Goal: Task Accomplishment & Management: Use online tool/utility

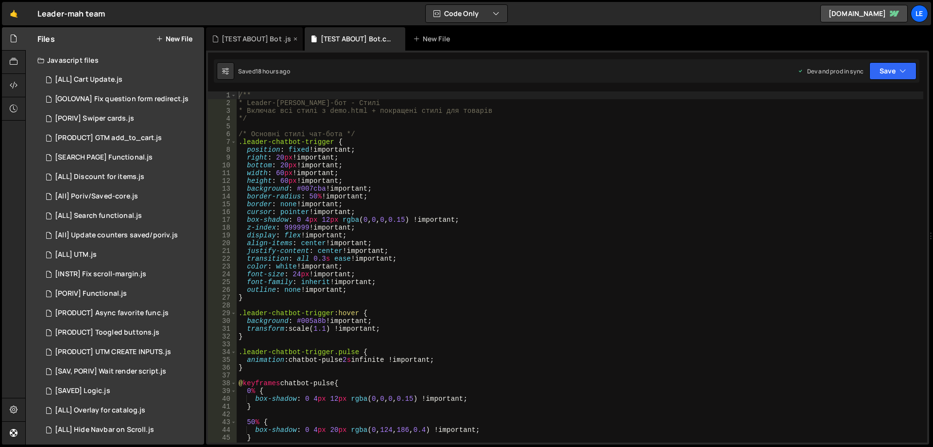
click at [260, 37] on div "[TEST ABOUT] Bot .js" at bounding box center [256, 39] width 69 height 10
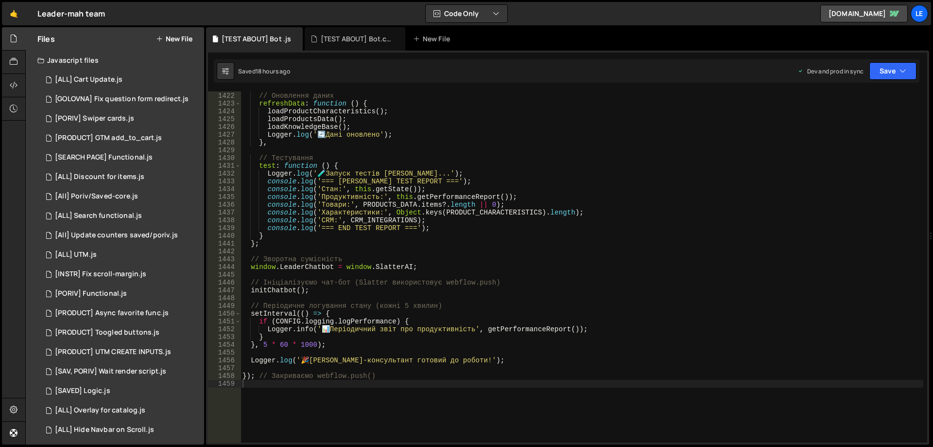
scroll to position [11012, 0]
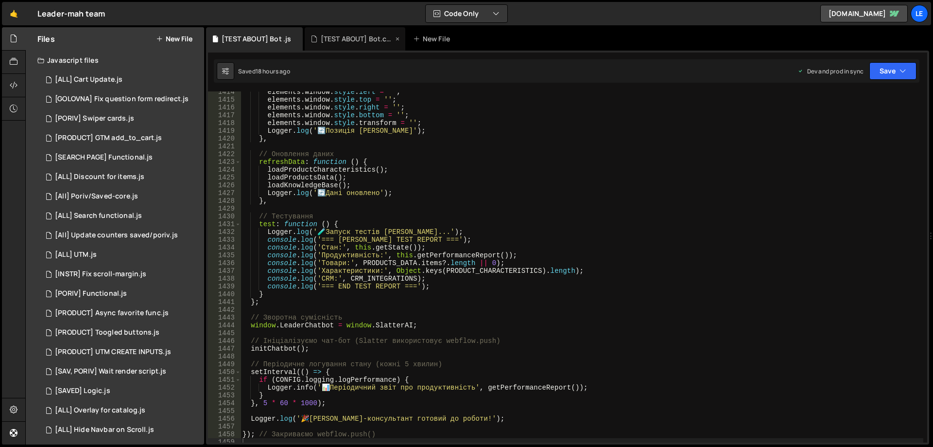
click at [342, 38] on div "[TEST ABOUT] Bot.css" at bounding box center [357, 39] width 73 height 10
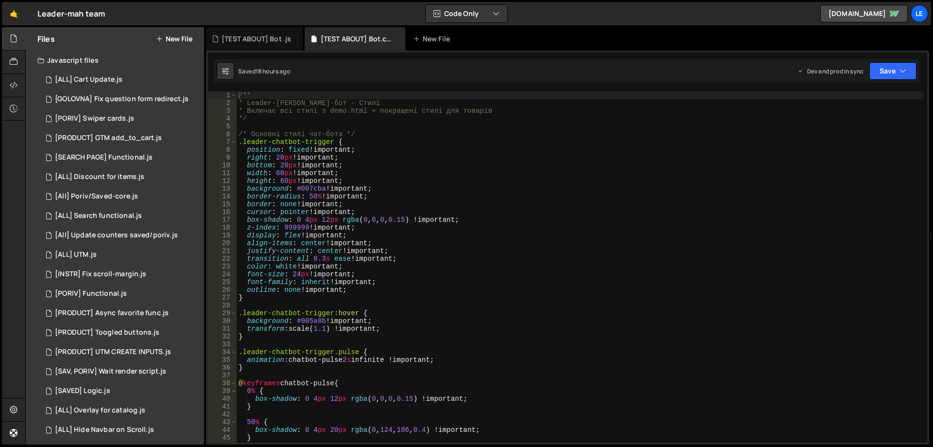
click at [407, 128] on div "/** * Leader-mah Чат-бот - Стилі * Включає всі стилі з demo.html + покращені ст…" at bounding box center [580, 274] width 687 height 366
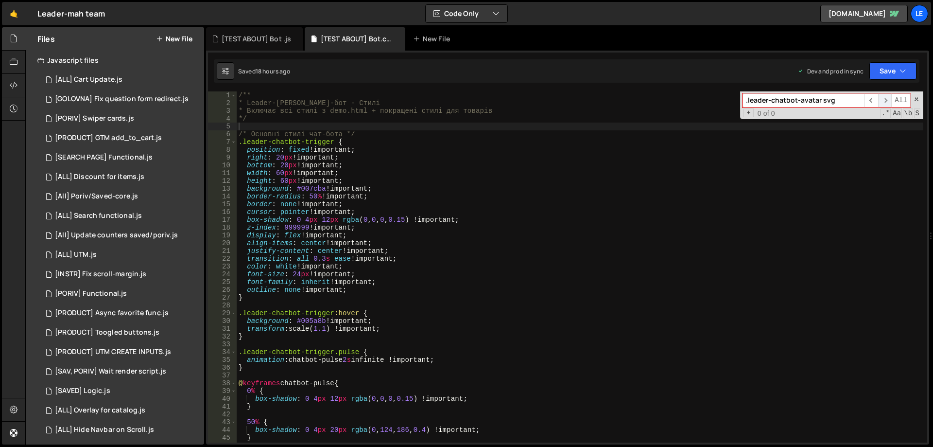
click at [885, 98] on span "​" at bounding box center [885, 100] width 14 height 14
click at [867, 99] on span "​" at bounding box center [871, 100] width 14 height 14
type input "svg"
click at [536, 127] on div "/** * Leader-mah Чат-бот - Стилі * Включає всі стилі з demo.html + покращені ст…" at bounding box center [580, 274] width 687 height 366
click at [427, 124] on div "/** * Leader-mah Чат-бот - Стилі * Включає всі стилі з demo.html + покращені ст…" at bounding box center [580, 274] width 687 height 366
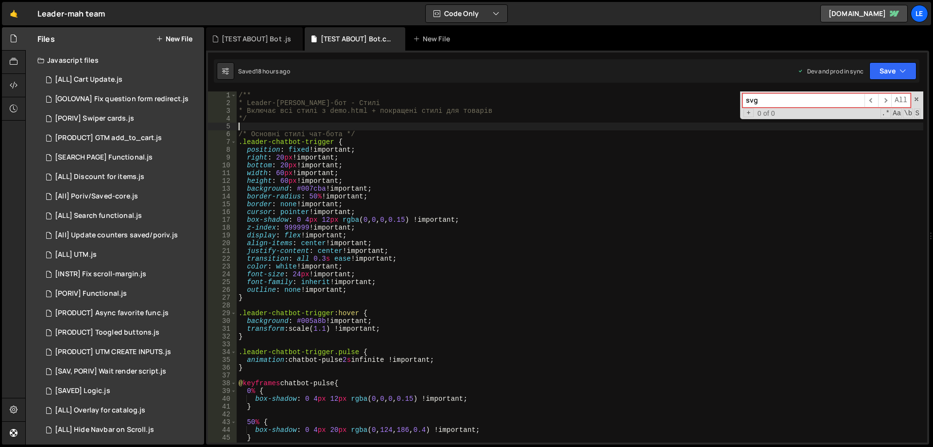
click at [376, 140] on div "/** * Leader-mah Чат-бот - Стилі * Включає всі стилі з demo.html + покращені ст…" at bounding box center [580, 274] width 687 height 366
click at [370, 131] on div "/** * Leader-mah Чат-бот - Стилі * Включає всі стилі з demo.html + покращені ст…" at bounding box center [580, 274] width 687 height 366
type textarea "/* Основні стилі чат-бота */"
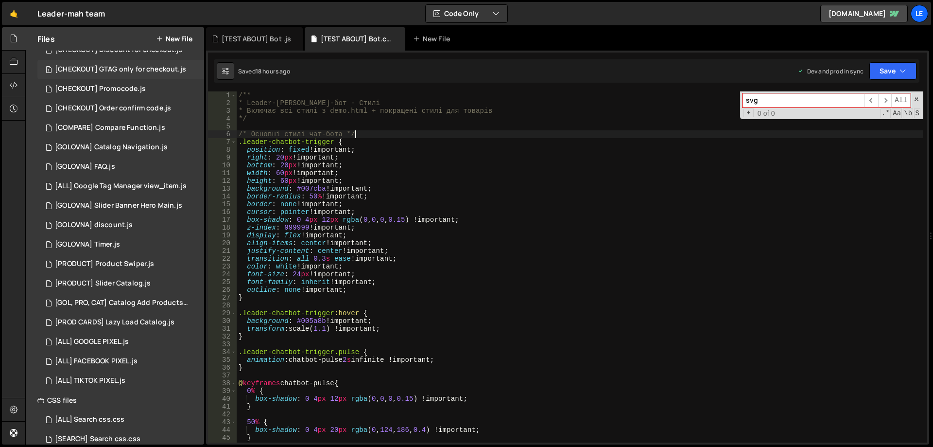
scroll to position [452, 0]
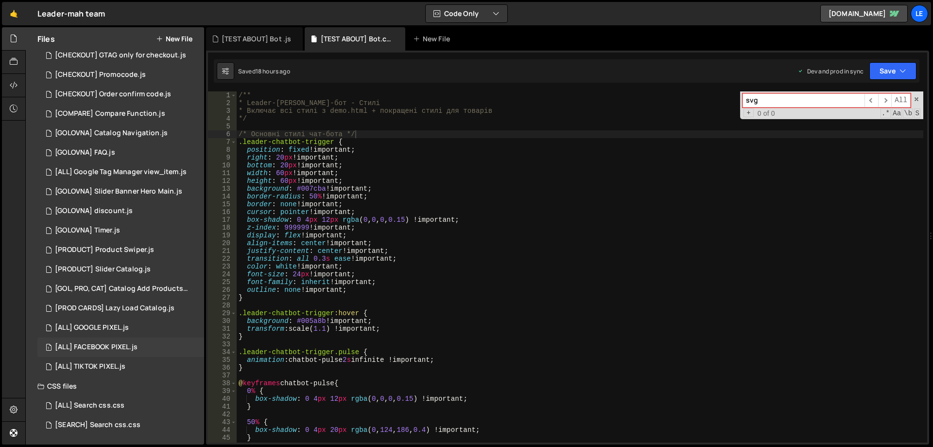
click at [126, 355] on div "1 [ALL] FACEBOOK PIXEL.js 0" at bounding box center [120, 346] width 167 height 19
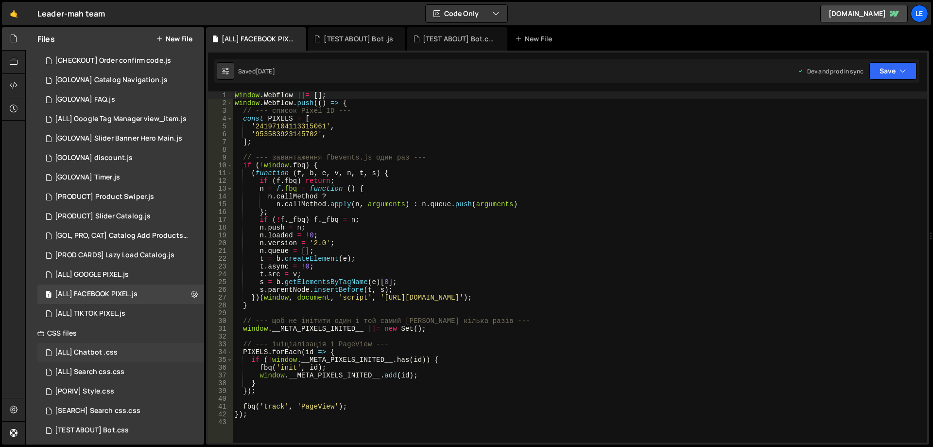
scroll to position [530, 0]
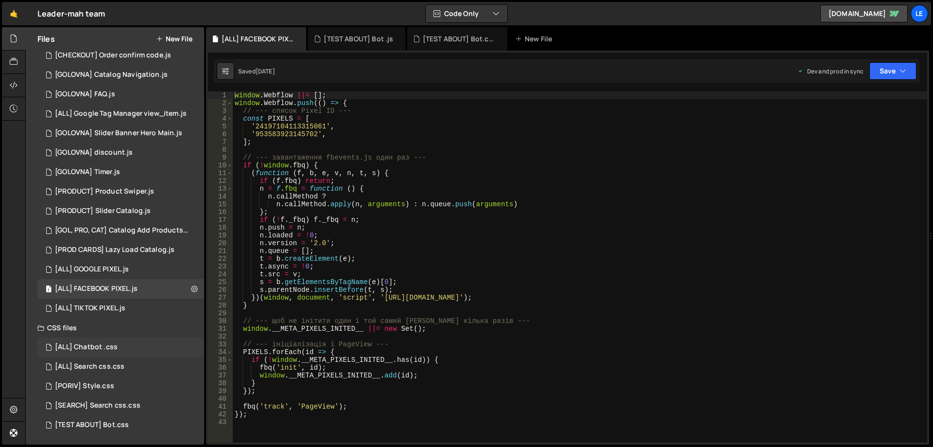
click at [132, 346] on div "[ALL] Chatbot .css 0" at bounding box center [120, 346] width 167 height 19
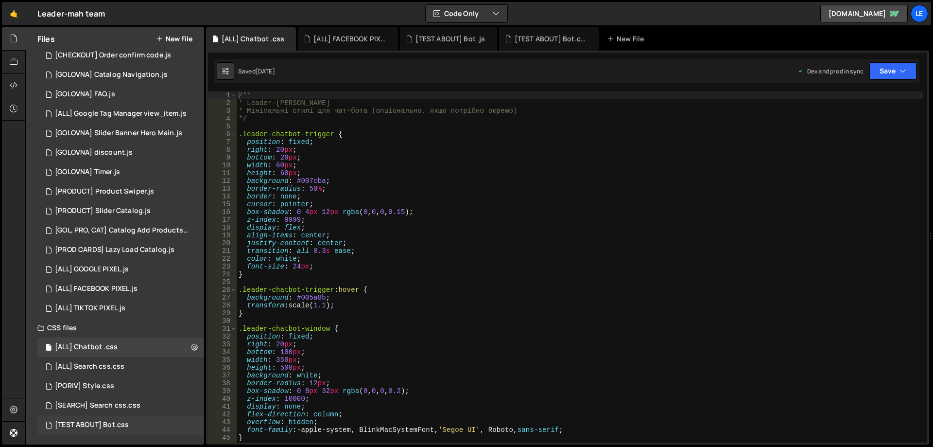
click at [138, 421] on div "[TEST ABOUT] Bot.css 0" at bounding box center [120, 424] width 167 height 19
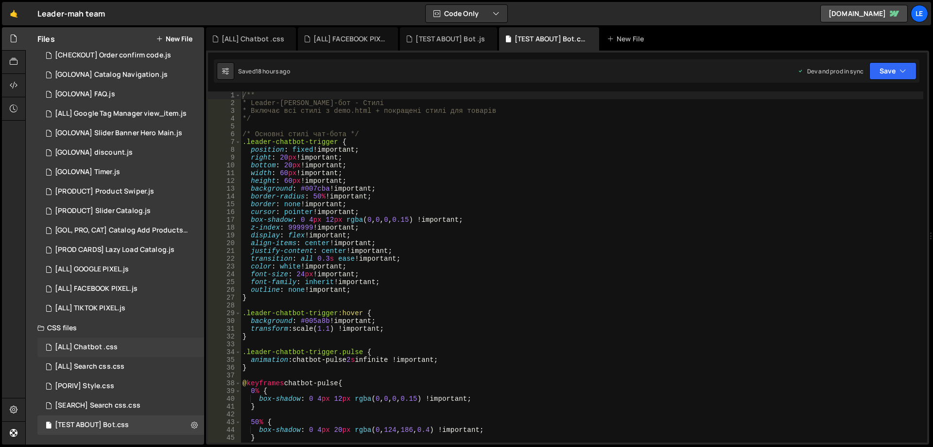
click at [131, 350] on div "[ALL] Chatbot .css 0" at bounding box center [120, 346] width 167 height 19
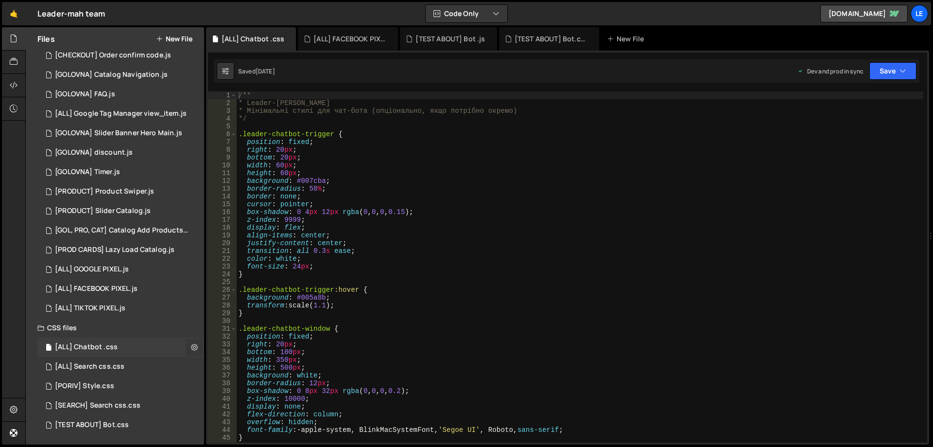
click at [191, 344] on icon at bounding box center [194, 346] width 7 height 9
type input "[ALL] Chatbot"
radio input "false"
radio input "true"
checkbox input "true"
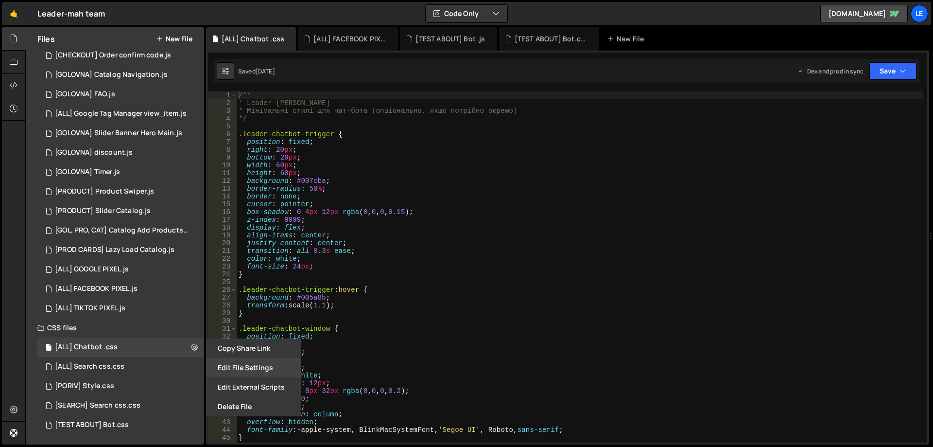
click at [239, 369] on button "Edit File Settings" at bounding box center [253, 367] width 95 height 19
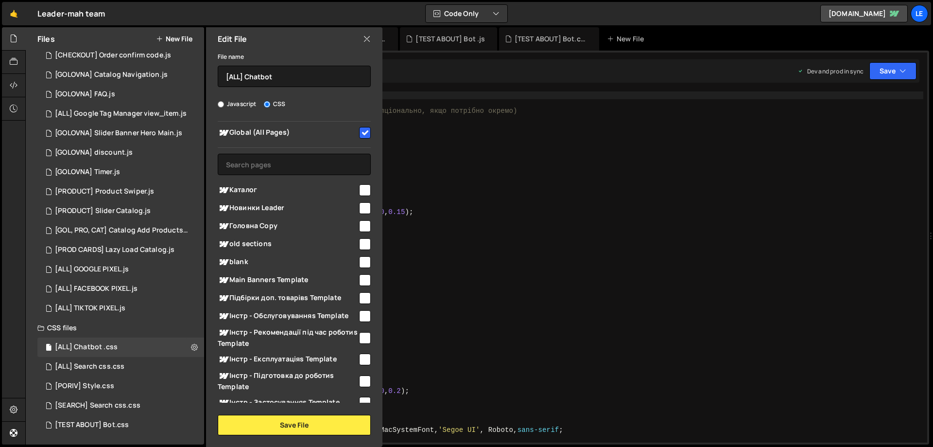
scroll to position [0, 0]
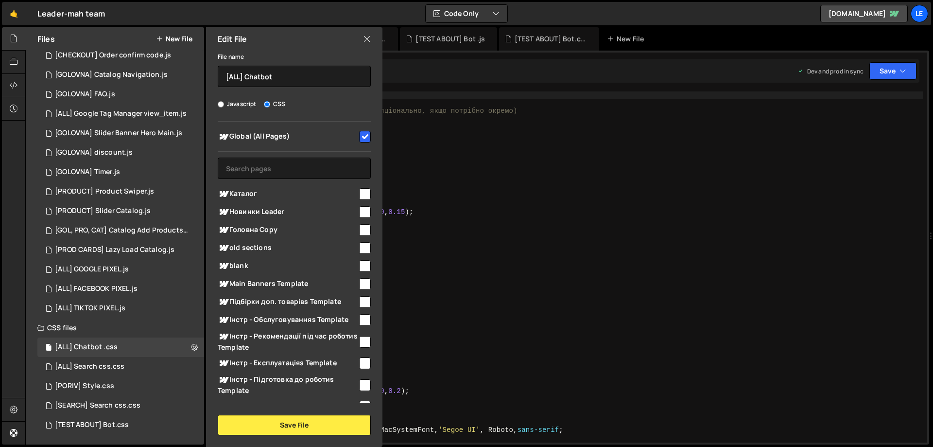
type textarea "color: white;"
click at [445, 257] on div "/** * Leader-mah Chatbot Styles * Мінімальні стилі для чат-бота (опціонально, я…" at bounding box center [580, 274] width 687 height 366
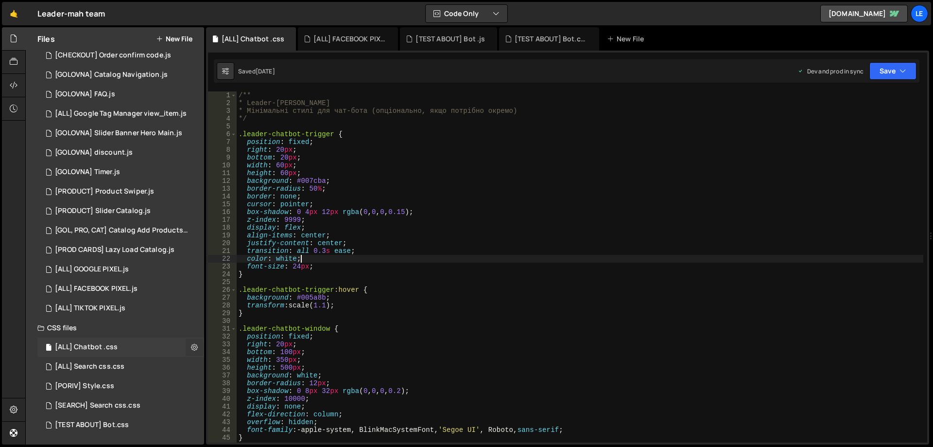
click at [186, 349] on button at bounding box center [194, 346] width 17 height 17
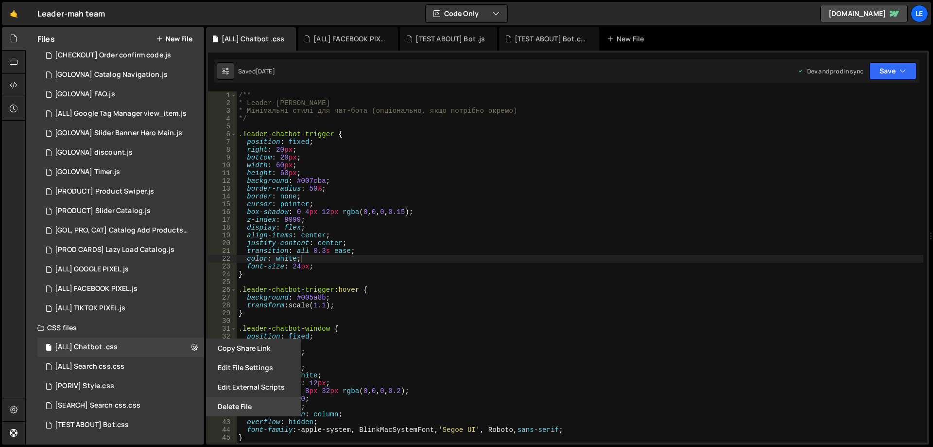
click at [241, 401] on button "Delete File" at bounding box center [253, 405] width 95 height 19
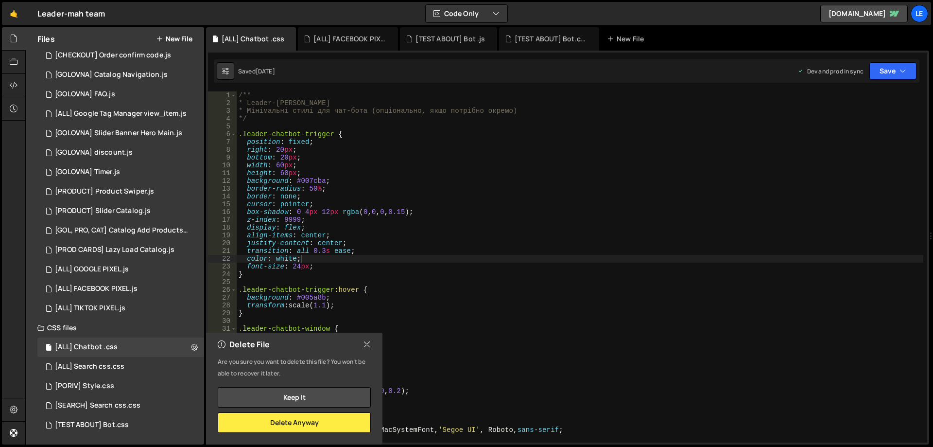
click at [368, 345] on icon at bounding box center [367, 344] width 8 height 11
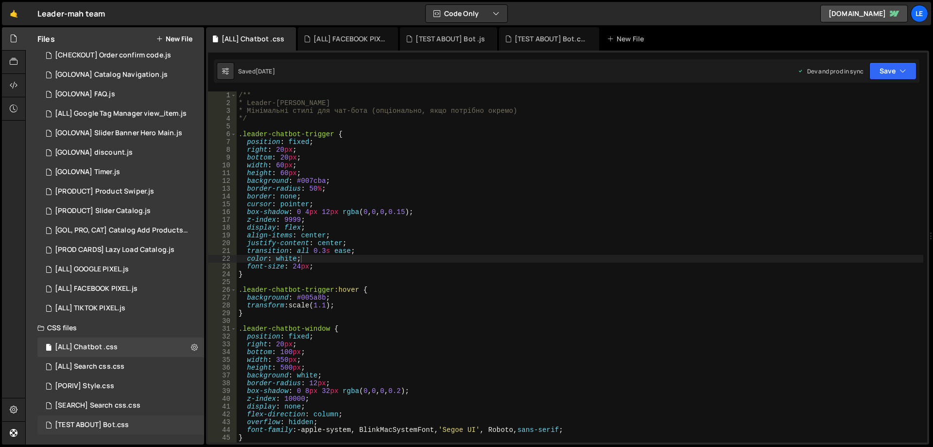
click at [132, 419] on div "[TEST ABOUT] Bot.css 0" at bounding box center [120, 424] width 167 height 19
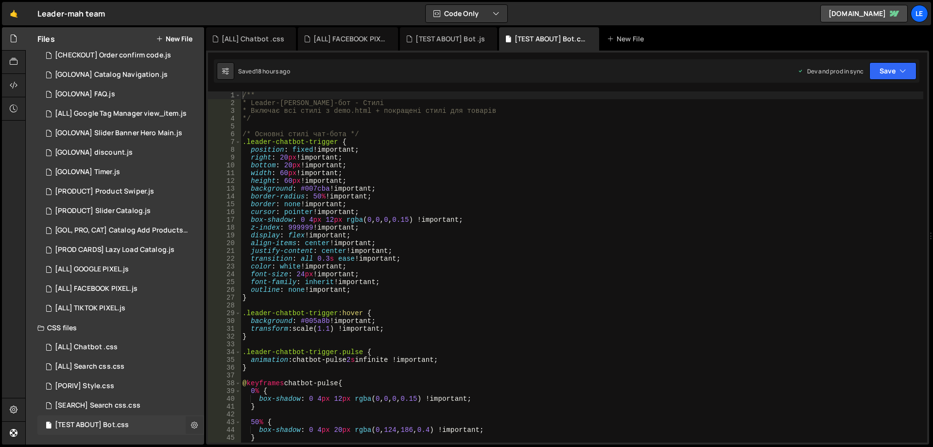
click at [186, 421] on button at bounding box center [194, 424] width 17 height 17
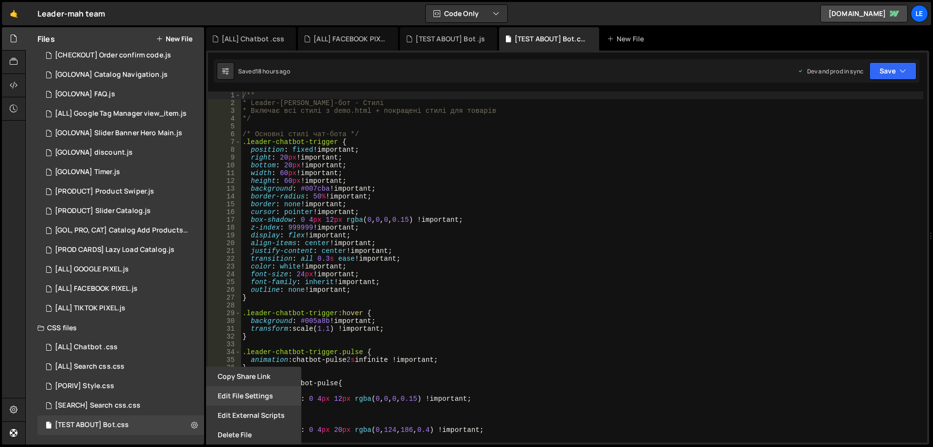
click at [236, 401] on button "Edit File Settings" at bounding box center [253, 395] width 95 height 19
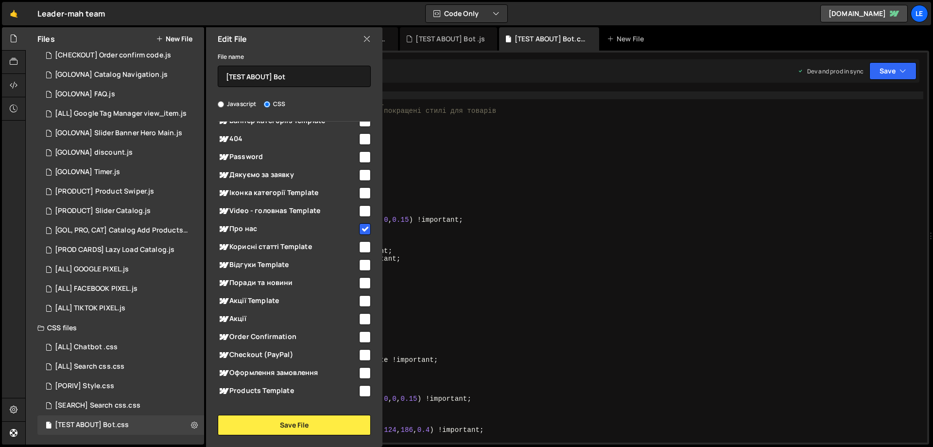
scroll to position [706, 0]
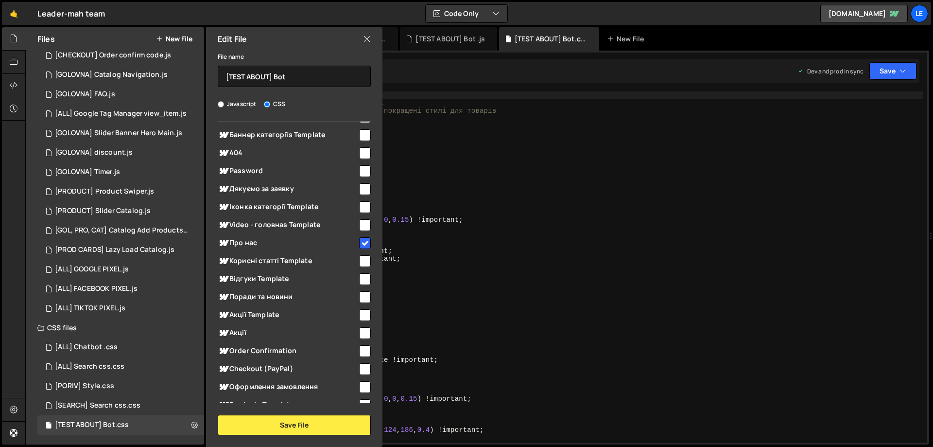
type textarea "font-family: inherit !important;"
click at [454, 284] on div "/** * Leader-mah Чат-бот - Стилі * Включає всі стилі з demo.html + покращені ст…" at bounding box center [582, 274] width 683 height 366
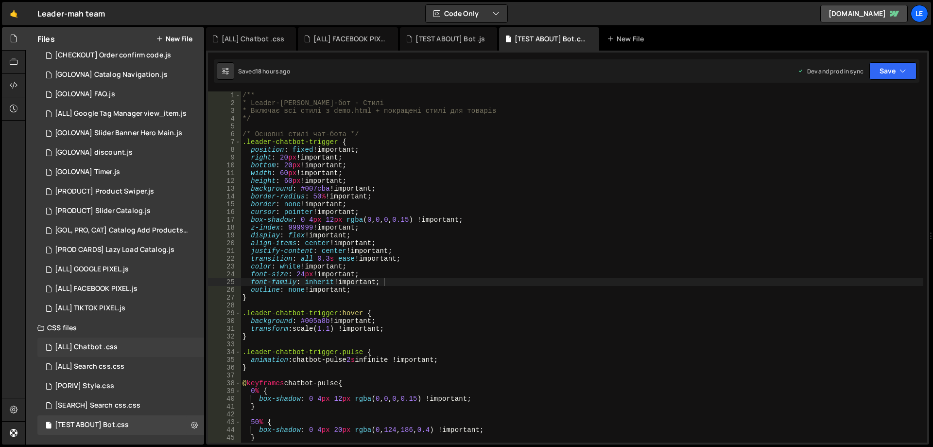
click at [185, 340] on div "[ALL] Chatbot .css 0" at bounding box center [120, 346] width 167 height 19
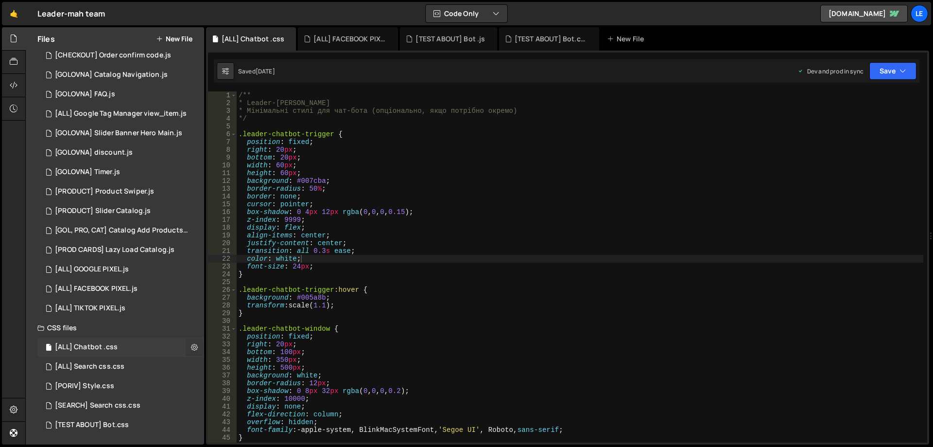
click at [191, 345] on icon at bounding box center [194, 346] width 7 height 9
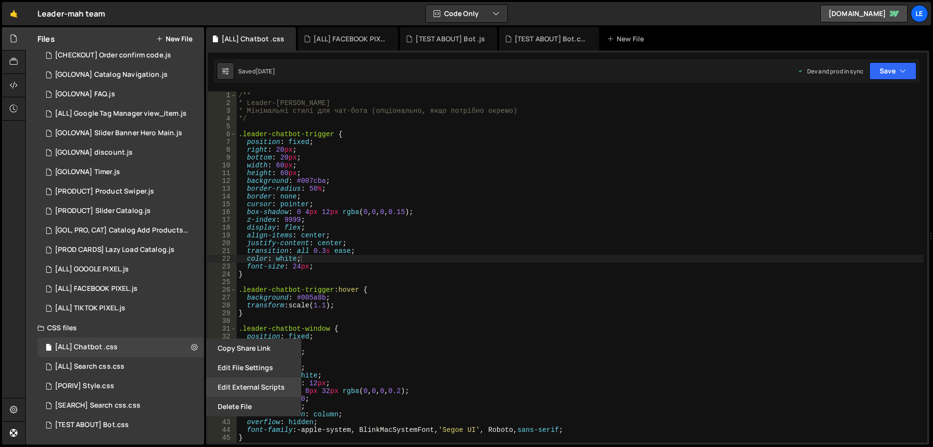
click at [236, 396] on button "Edit External Scripts" at bounding box center [253, 386] width 95 height 19
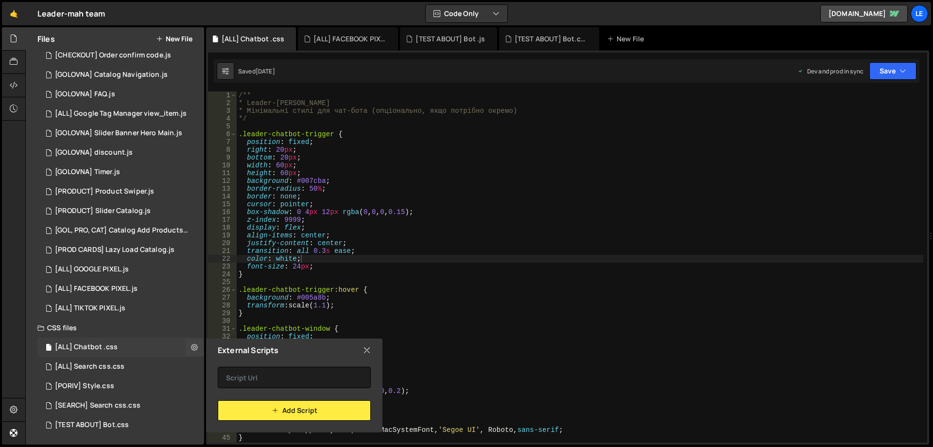
click at [165, 355] on div "[ALL] Chatbot .css 0" at bounding box center [120, 346] width 167 height 19
radio input "true"
checkbox input "false"
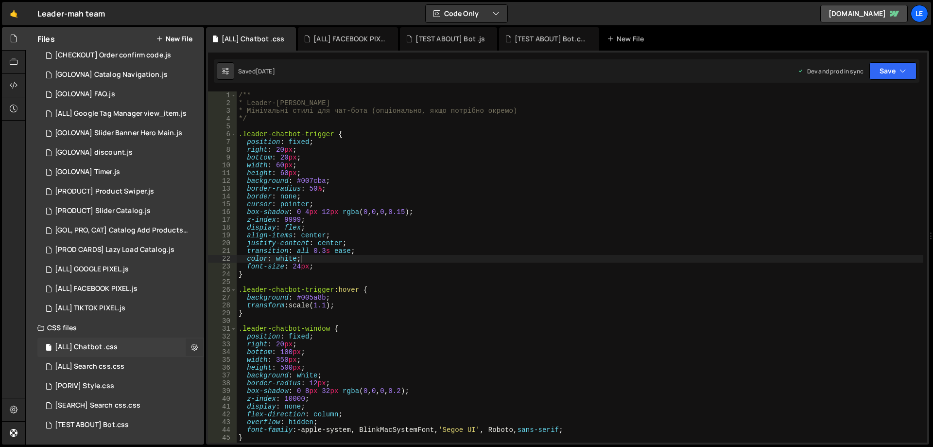
click at [191, 348] on icon at bounding box center [194, 346] width 7 height 9
type input "[ALL] Chatbot"
radio input "false"
radio input "true"
checkbox input "true"
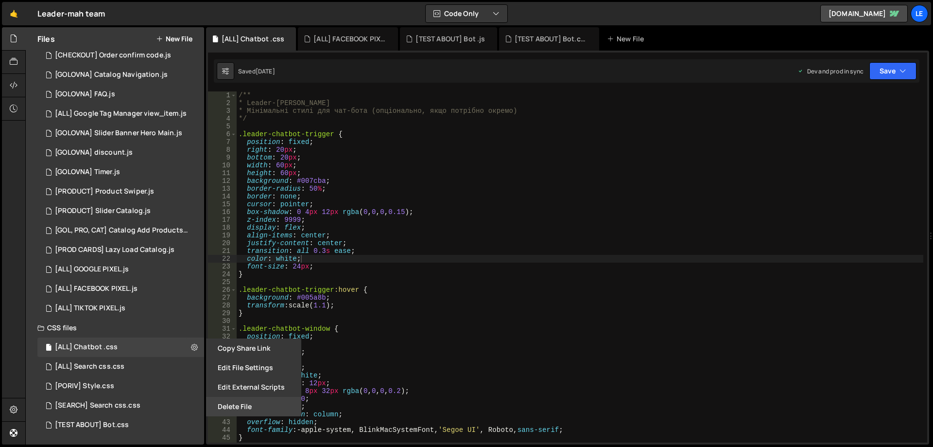
click at [238, 398] on button "Delete File" at bounding box center [253, 405] width 95 height 19
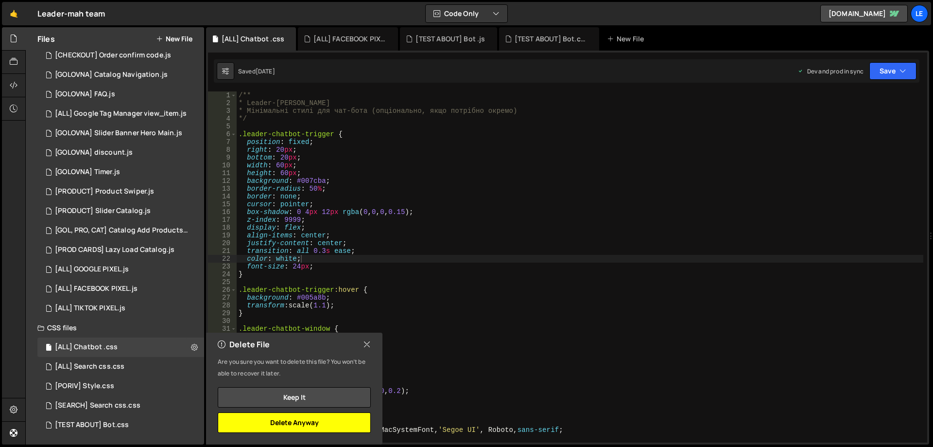
click at [294, 420] on button "Delete Anyway" at bounding box center [294, 422] width 153 height 20
radio input "true"
checkbox input "false"
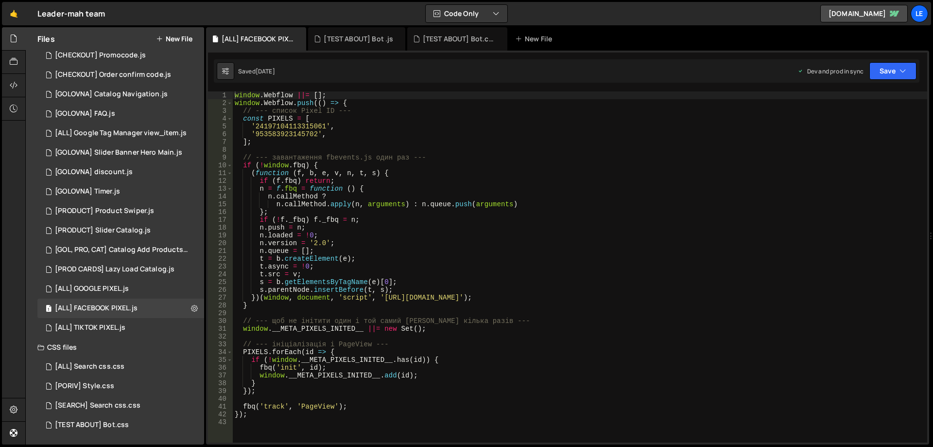
scroll to position [510, 0]
click at [193, 421] on div "[TEST ABOUT] Bot.css 0" at bounding box center [120, 424] width 167 height 19
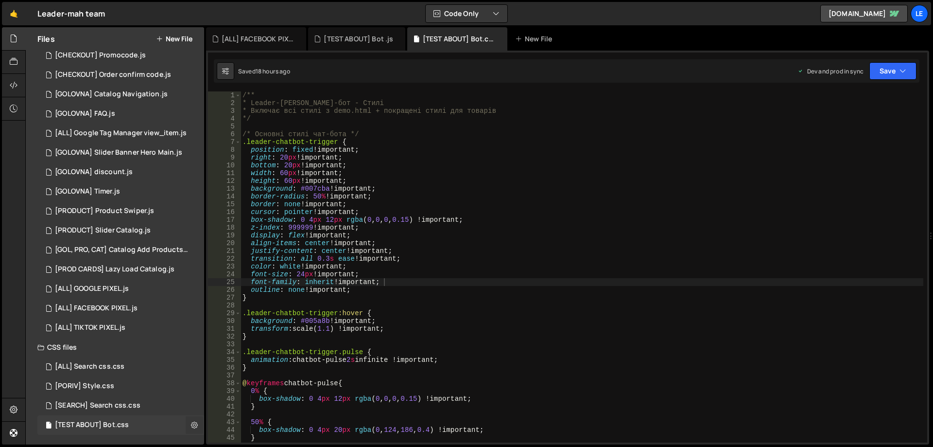
click at [191, 422] on icon at bounding box center [194, 424] width 7 height 9
type input "[TEST ABOUT] Bot"
radio input "false"
radio input "true"
checkbox input "true"
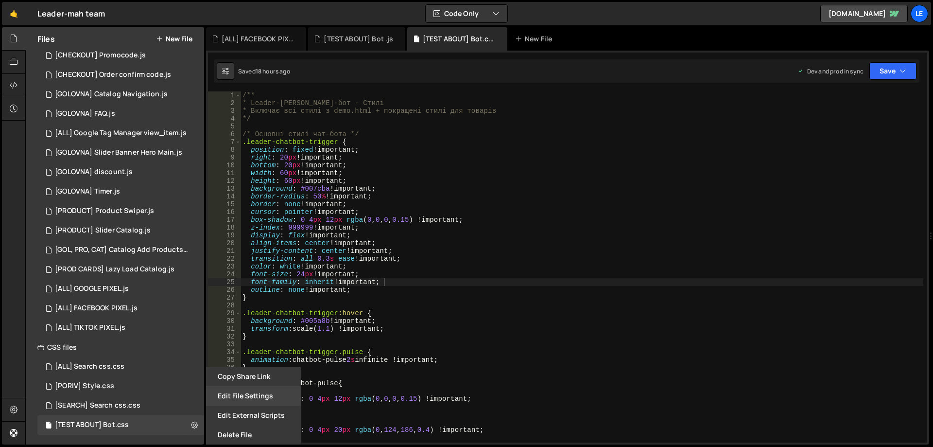
click at [240, 396] on button "Edit File Settings" at bounding box center [253, 395] width 95 height 19
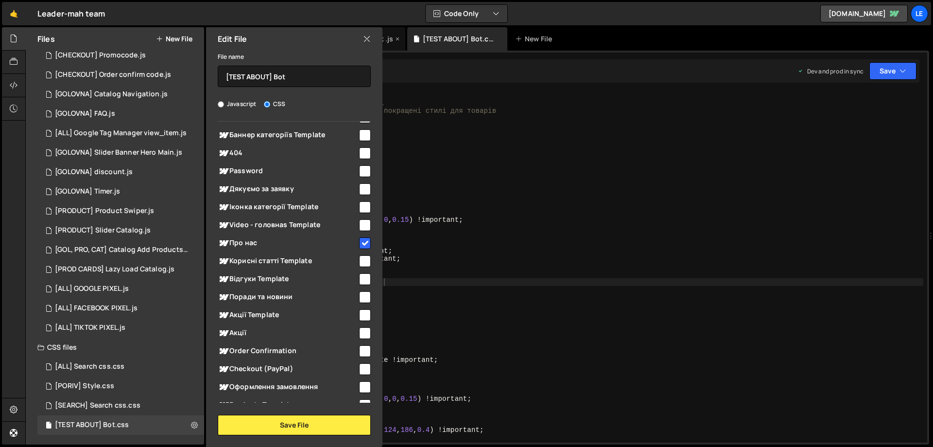
click at [363, 43] on icon at bounding box center [367, 39] width 8 height 11
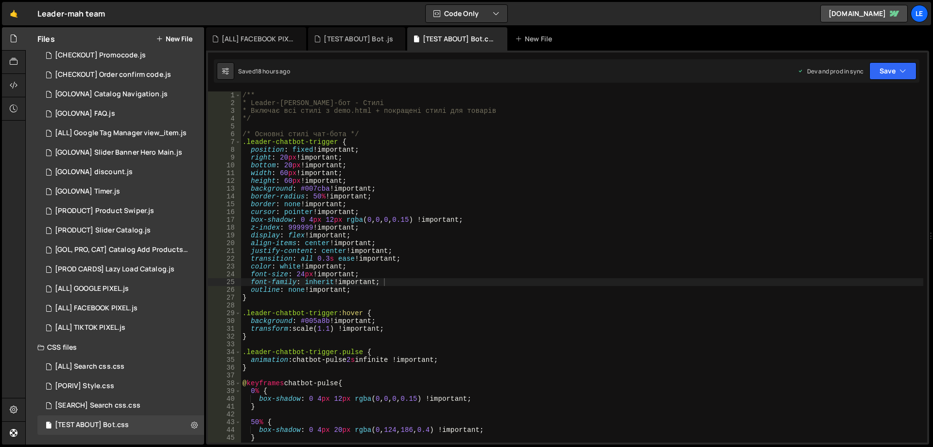
type textarea "border-radius: 50% !important;"
drag, startPoint x: 501, startPoint y: 200, endPoint x: 504, endPoint y: 195, distance: 5.5
click at [503, 197] on div "/** * Leader-mah Чат-бот - Стилі * Включає всі стилі з demo.html + покращені ст…" at bounding box center [582, 274] width 683 height 366
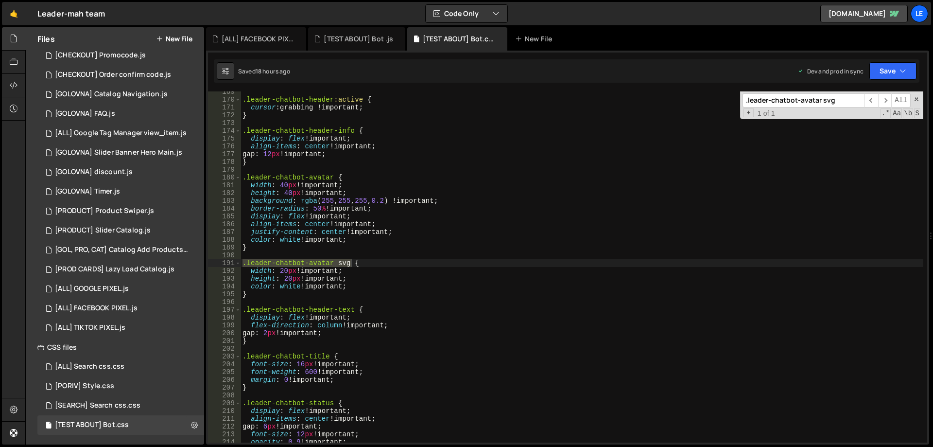
scroll to position [1309, 0]
type input ".leader-chatbot-avatar svg"
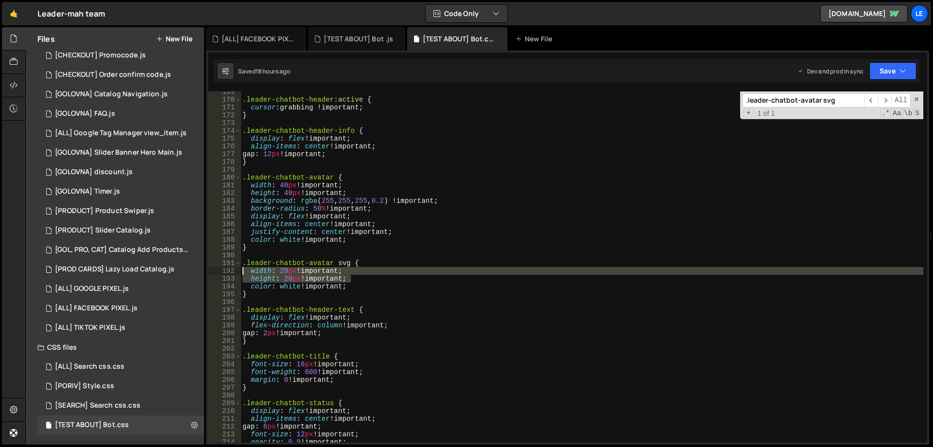
drag, startPoint x: 345, startPoint y: 276, endPoint x: 235, endPoint y: 270, distance: 110.5
click at [235, 270] on div "height: 20px !important; 169 170 171 172 173 174 175 176 177 178 179 180 181 18…" at bounding box center [567, 266] width 719 height 351
type textarea "width: 20px !important; height: 20px !important;"
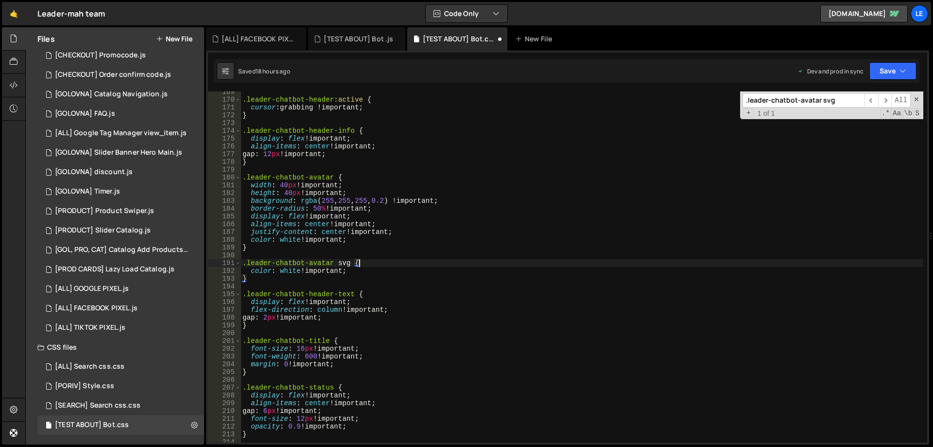
click at [406, 264] on div ".leader-chatbot-header :active { cursor : grabbing !important ; } .leader-chatb…" at bounding box center [582, 271] width 683 height 366
click at [795, 127] on div ".leader-chatbot-header :active { cursor : grabbing !important ; } .leader-chatb…" at bounding box center [582, 271] width 683 height 366
click at [918, 102] on span at bounding box center [916, 99] width 7 height 7
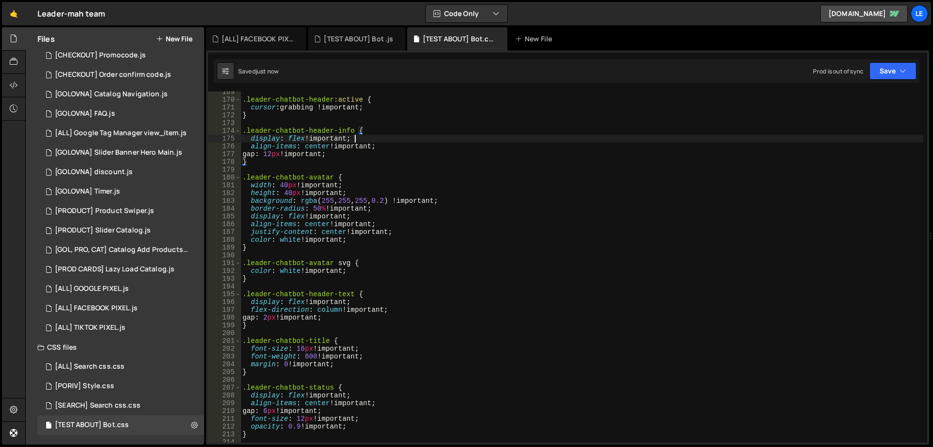
click at [652, 139] on div ".leader-chatbot-header :active { cursor : grabbing !important ; } .leader-chatb…" at bounding box center [582, 271] width 683 height 366
click at [875, 63] on button "Save" at bounding box center [892, 70] width 47 height 17
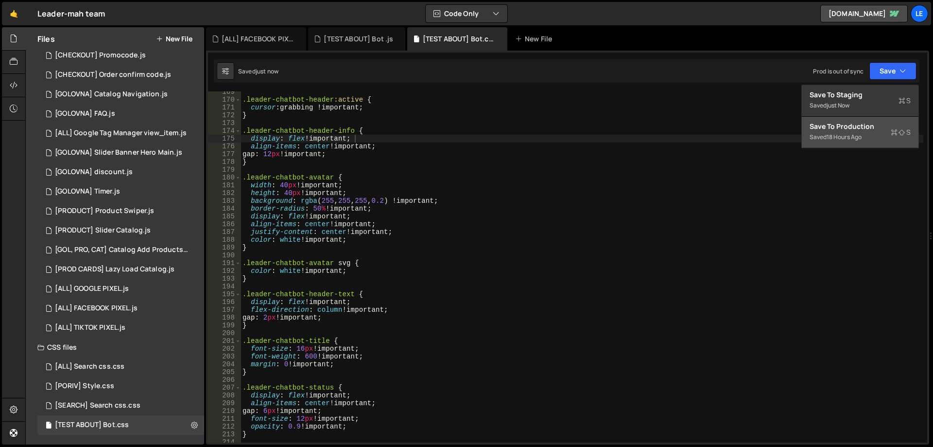
click at [839, 128] on div "Save to Production S" at bounding box center [859, 126] width 101 height 10
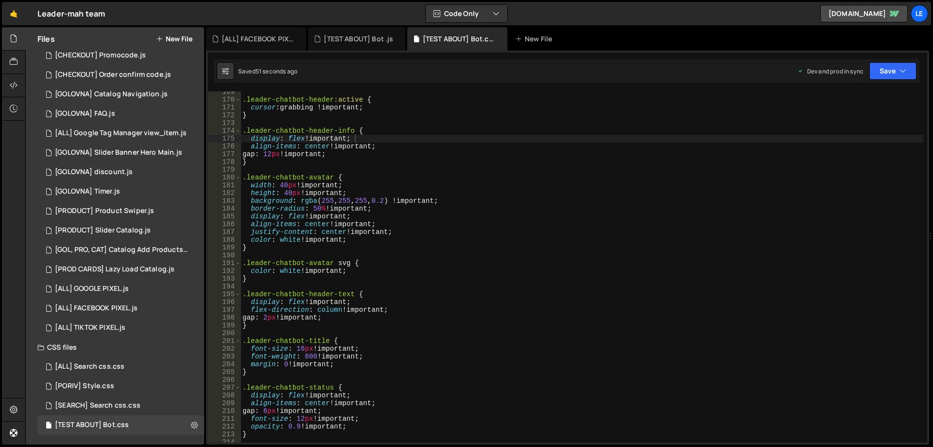
type textarea "}"
click at [421, 163] on div ".leader-chatbot-header :active { cursor : grabbing !important ; } .leader-chatb…" at bounding box center [582, 271] width 683 height 366
click at [257, 37] on div "[ALL] FACEBOOK PIXEL.js" at bounding box center [258, 39] width 73 height 10
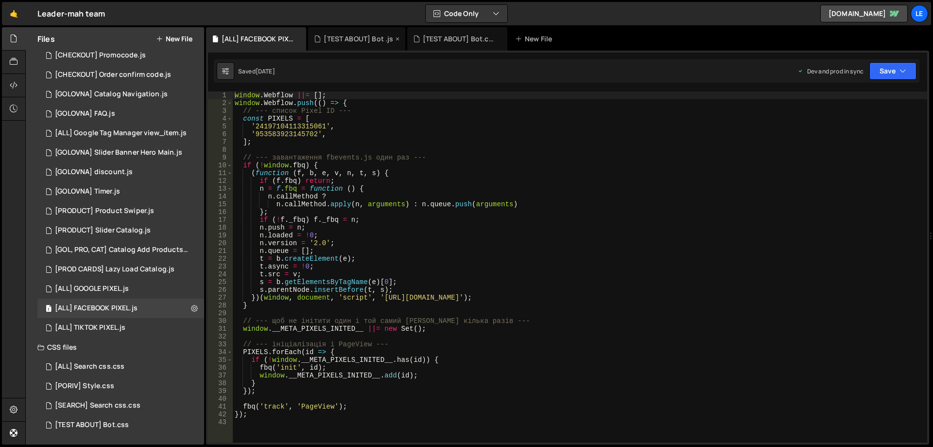
click at [345, 42] on div "[TEST ABOUT] Bot .js" at bounding box center [358, 39] width 69 height 10
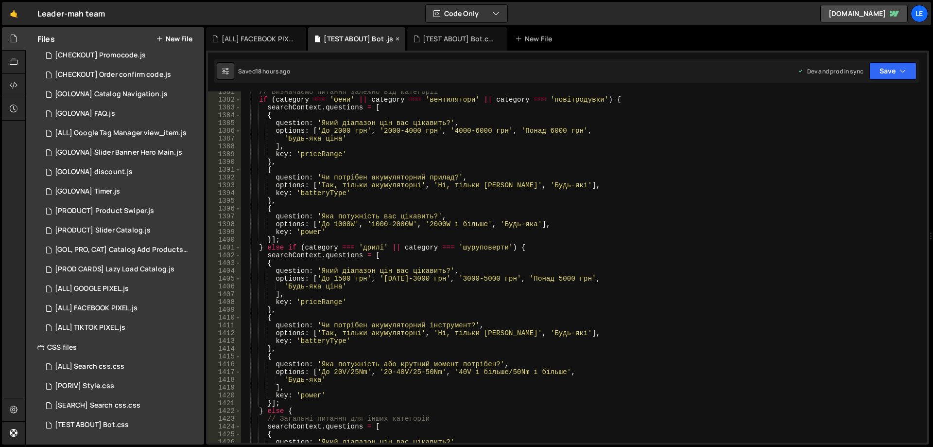
scroll to position [11012, 0]
click at [395, 38] on icon at bounding box center [397, 39] width 7 height 10
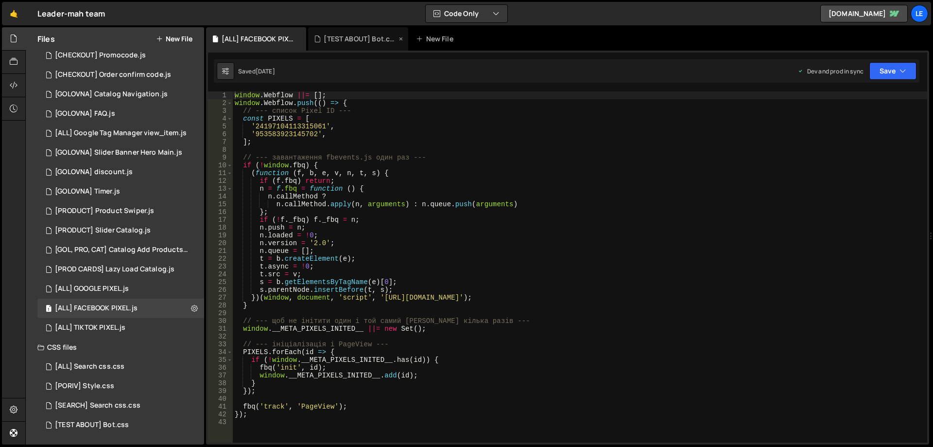
click at [366, 38] on div "[TEST ABOUT] Bot.css" at bounding box center [360, 39] width 73 height 10
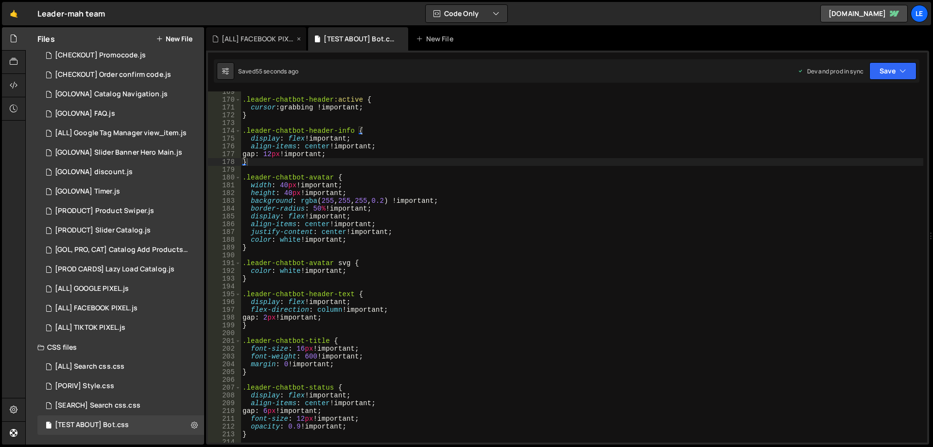
click at [245, 36] on div "[ALL] FACEBOOK PIXEL.js" at bounding box center [258, 39] width 73 height 10
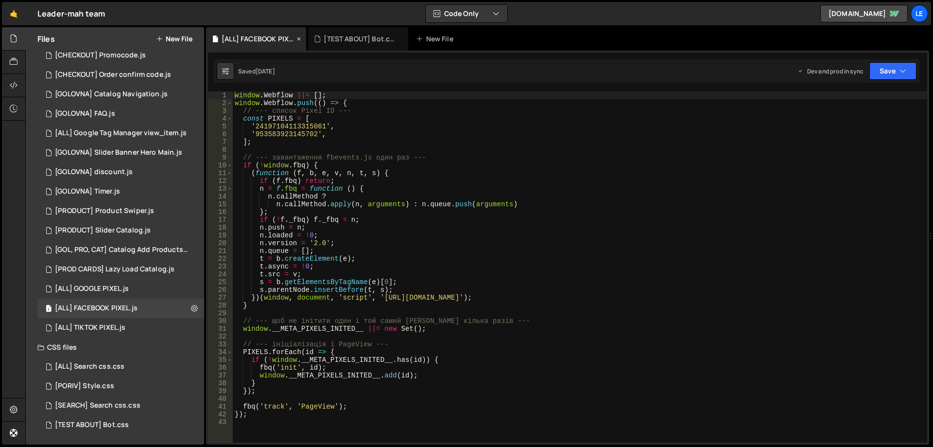
click at [299, 37] on icon at bounding box center [298, 39] width 7 height 10
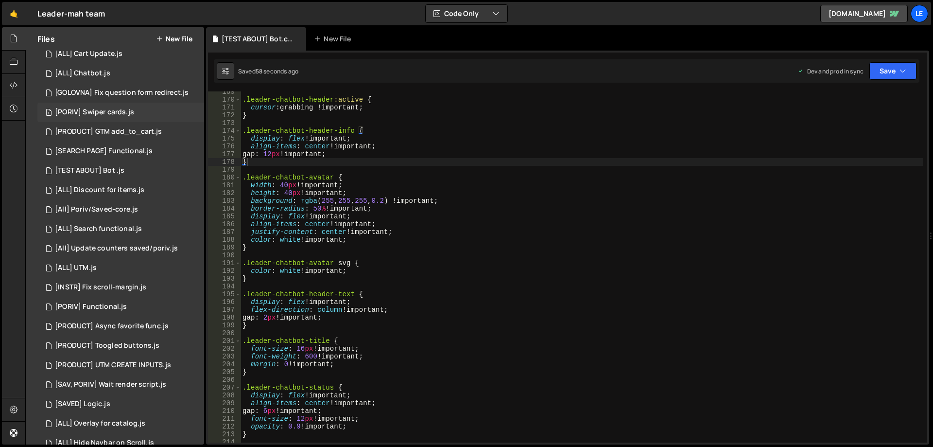
scroll to position [0, 0]
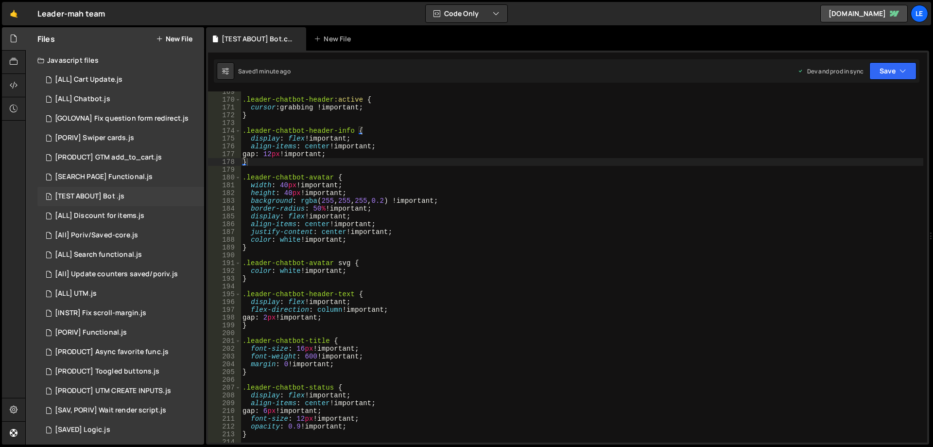
click at [131, 198] on div "1 [TEST ABOUT] Bot .js 0" at bounding box center [120, 196] width 167 height 19
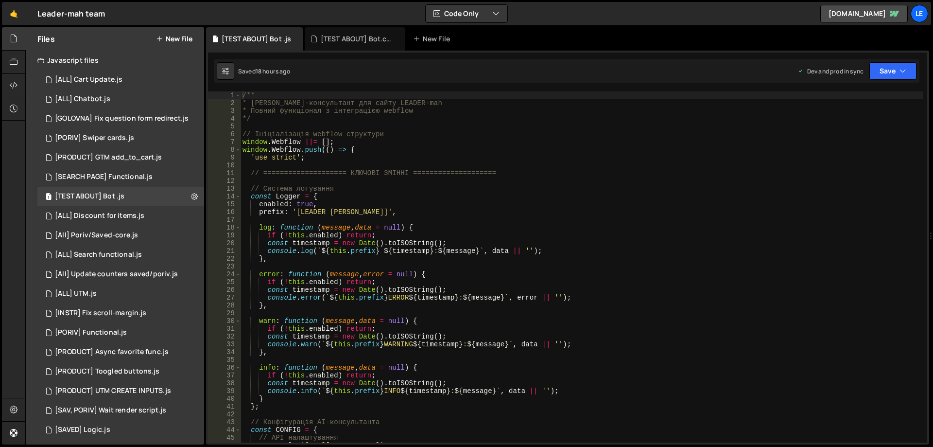
click at [407, 181] on div "/** * [PERSON_NAME]-консультант для сайту LEADER-mah * Повний функціонал з інте…" at bounding box center [582, 274] width 683 height 366
type textarea "}); // Закриваємо webflow.push()"
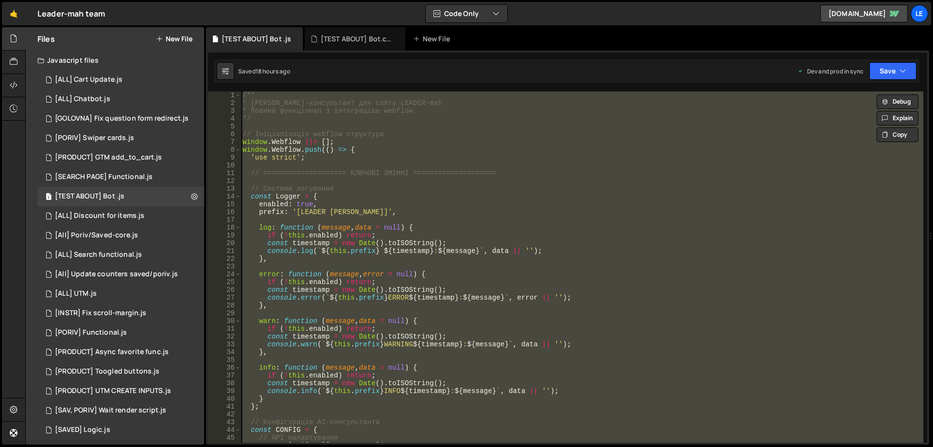
paste textarea
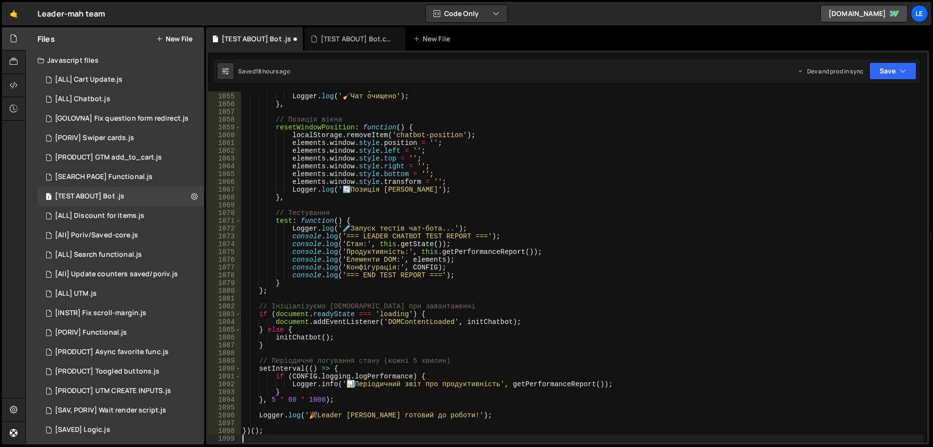
scroll to position [8403, 0]
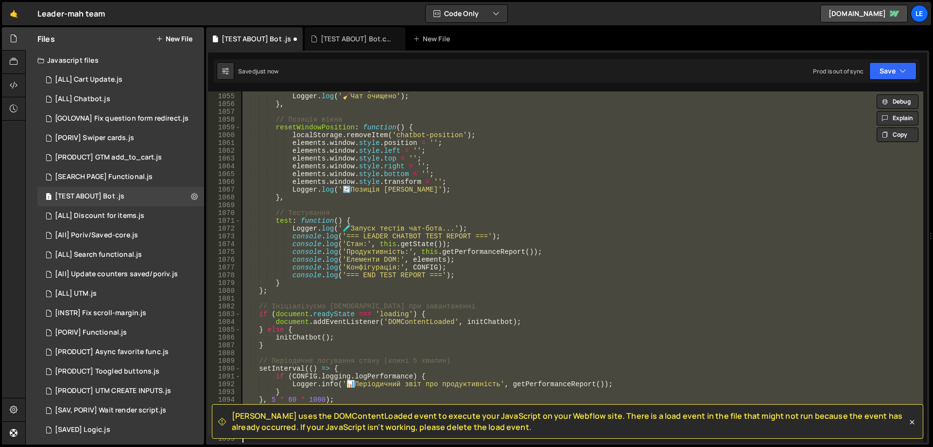
type textarea "}); // Закриваємо webflow.push()"
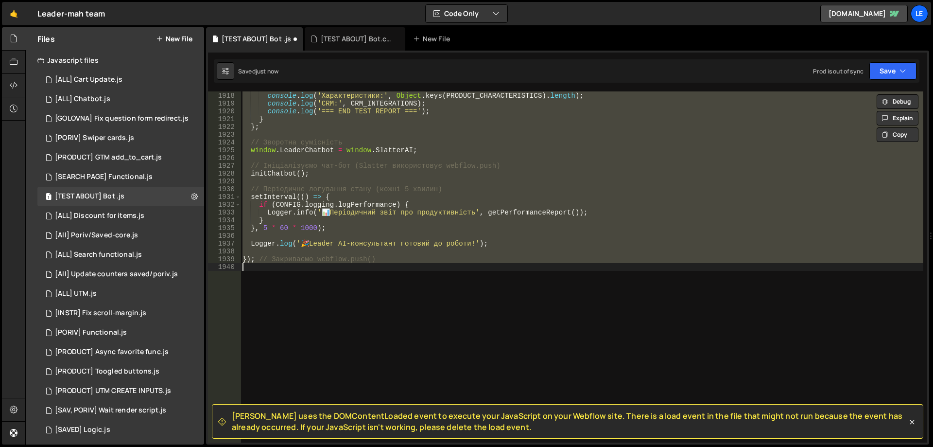
click at [584, 155] on div "console . log ( 'Товари:' , PRODUCTS_DATA . items ?. length || 0 ) ; console . …" at bounding box center [582, 266] width 683 height 351
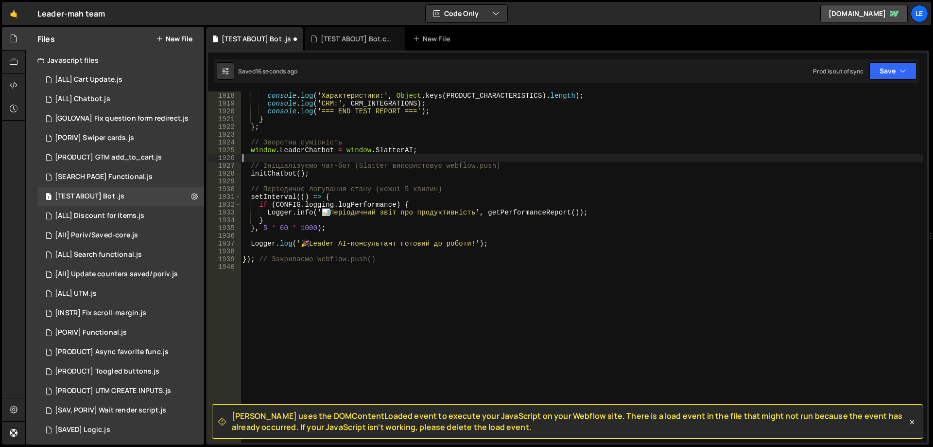
click at [411, 273] on div "console . log ( 'Товари:' , PRODUCTS_DATA . items ?. length || 0 ) ; console . …" at bounding box center [582, 267] width 683 height 366
click at [500, 243] on div "console . log ( 'Товари:' , PRODUCTS_DATA . items ?. length || 0 ) ; console . …" at bounding box center [582, 267] width 683 height 366
type textarea "Logger.log('🎉 Leader AI-консультант готовий до роботи!');"
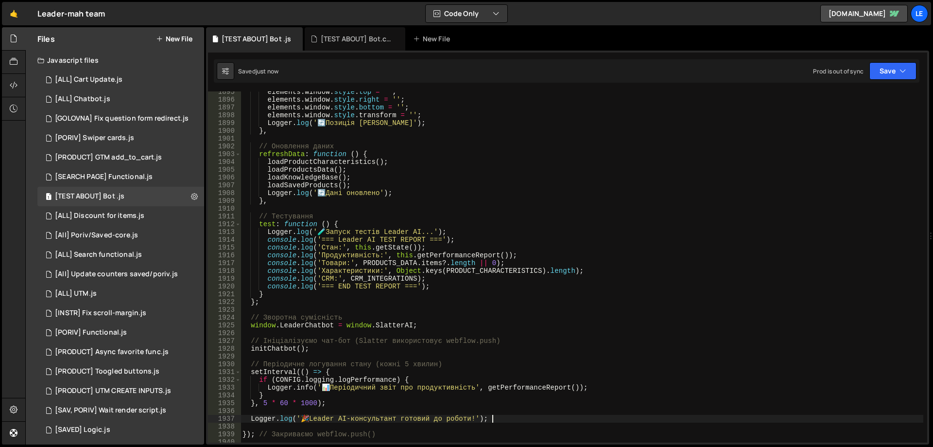
scroll to position [14978, 0]
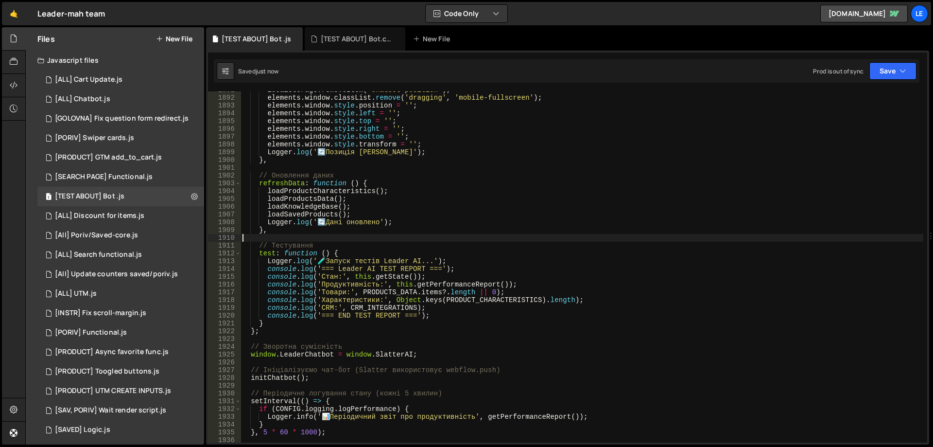
click at [536, 239] on div "localStorage . removeItem ( 'chatbot-position' ) ; elements . window . classLis…" at bounding box center [582, 269] width 683 height 366
type textarea "}); // Закриваємо webflow.push()"
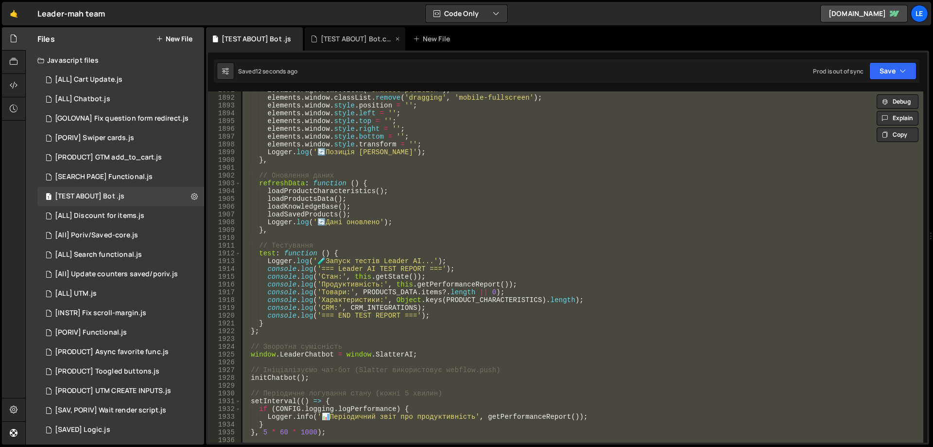
click at [338, 40] on div "[TEST ABOUT] Bot.css" at bounding box center [357, 39] width 73 height 10
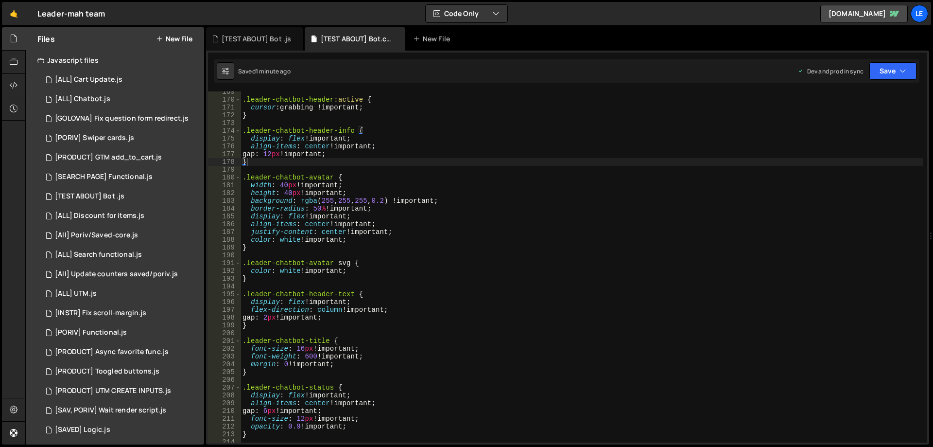
click at [412, 163] on div ".leader-chatbot-header :active { cursor : grabbing !important ; } .leader-chatb…" at bounding box center [582, 271] width 683 height 366
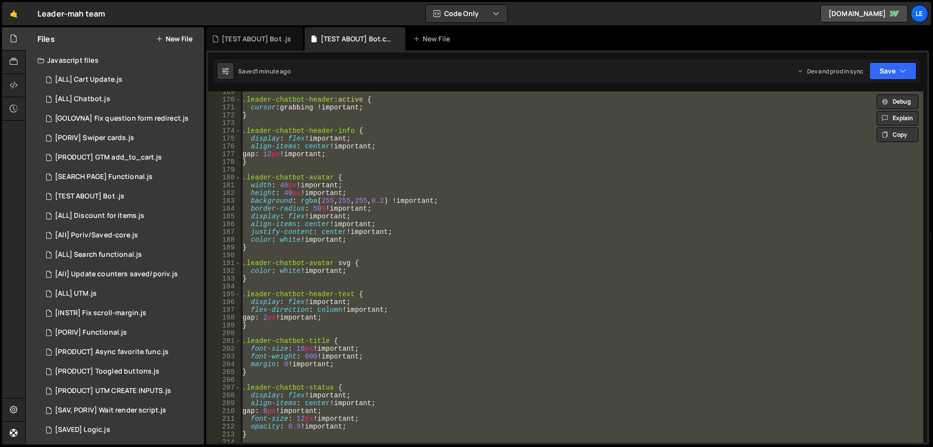
click at [362, 230] on div ".leader-chatbot-header :active { cursor : grabbing !important ; } .leader-chatb…" at bounding box center [582, 266] width 683 height 351
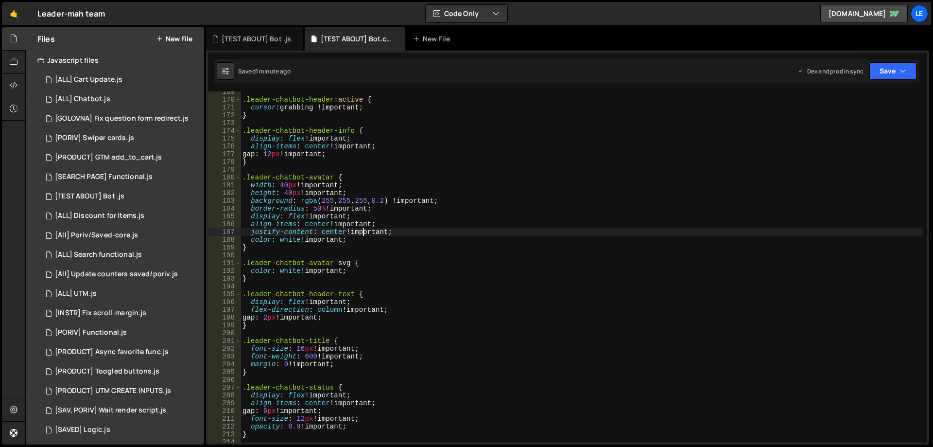
type textarea "}"
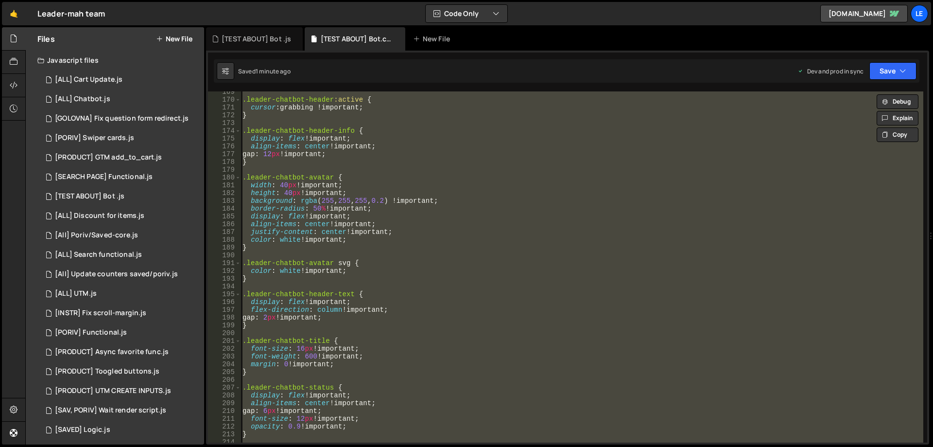
paste textarea
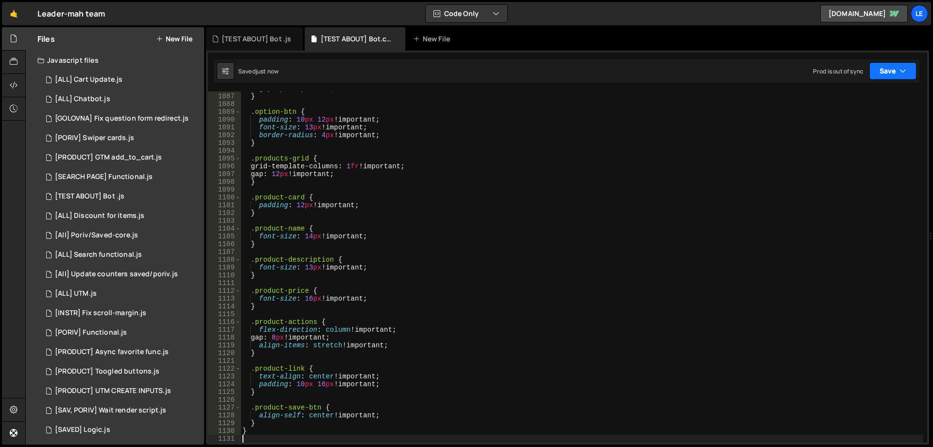
click at [887, 69] on button "Save" at bounding box center [892, 70] width 47 height 17
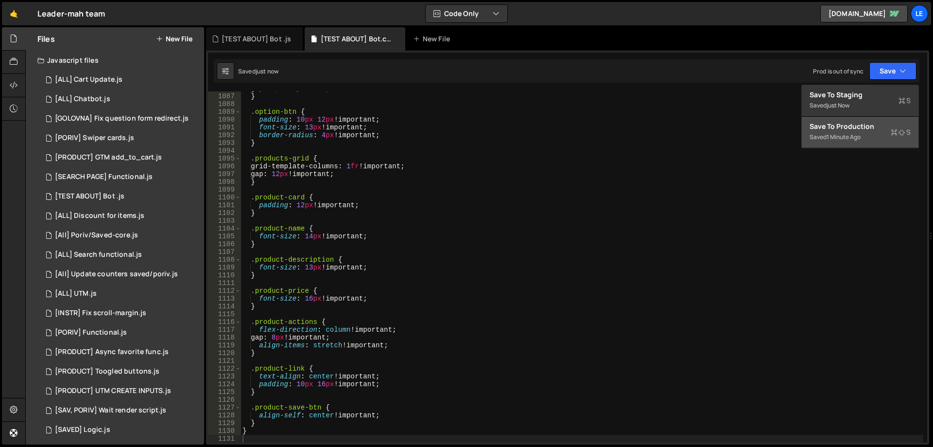
click at [837, 129] on div "Save to Production S" at bounding box center [859, 126] width 101 height 10
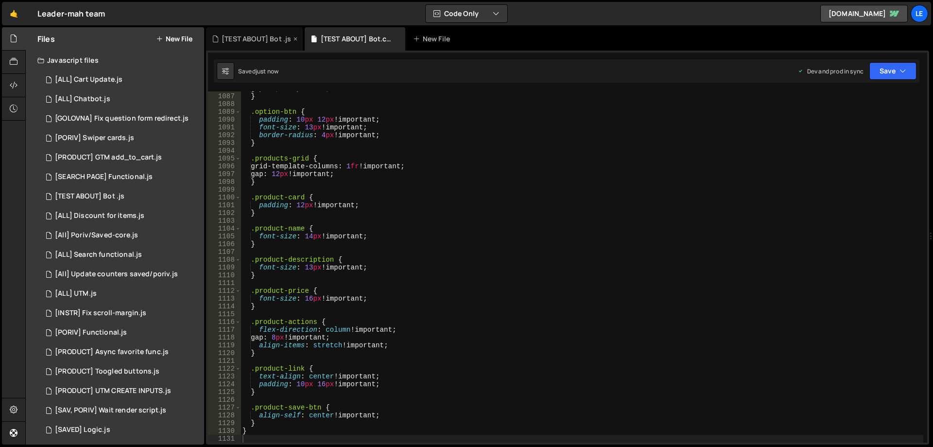
click at [257, 42] on div "[TEST ABOUT] Bot .js" at bounding box center [256, 39] width 69 height 10
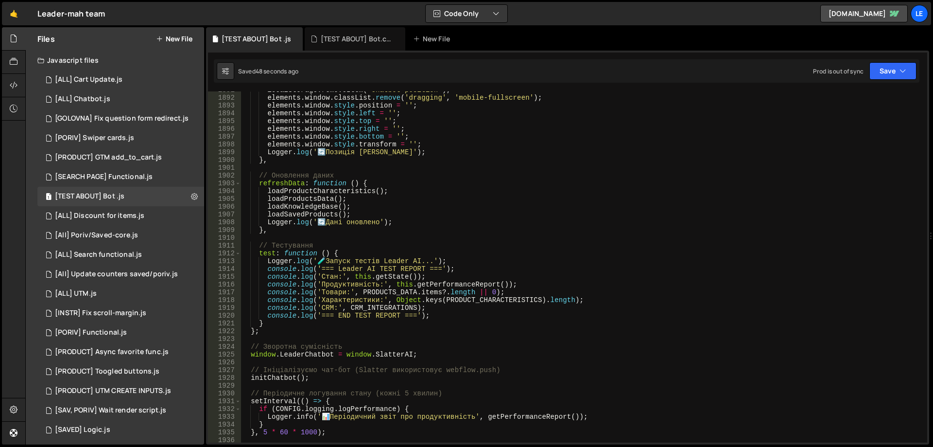
click at [462, 168] on div "localStorage . removeItem ( 'chatbot-position' ) ; elements . window . classLis…" at bounding box center [582, 269] width 683 height 366
click at [350, 291] on div "localStorage . removeItem ( 'chatbot-position' ) ; elements . window . classLis…" at bounding box center [582, 269] width 683 height 366
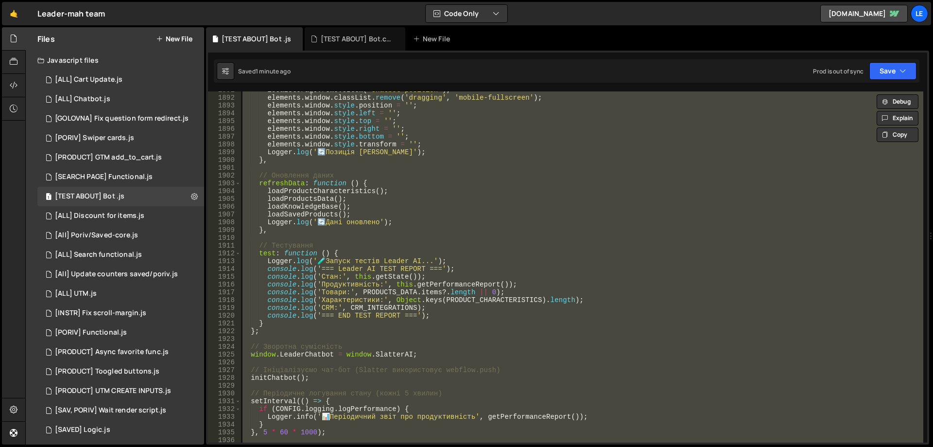
click at [434, 221] on div "localStorage . removeItem ( 'chatbot-position' ) ; elements . window . classLis…" at bounding box center [582, 266] width 683 height 351
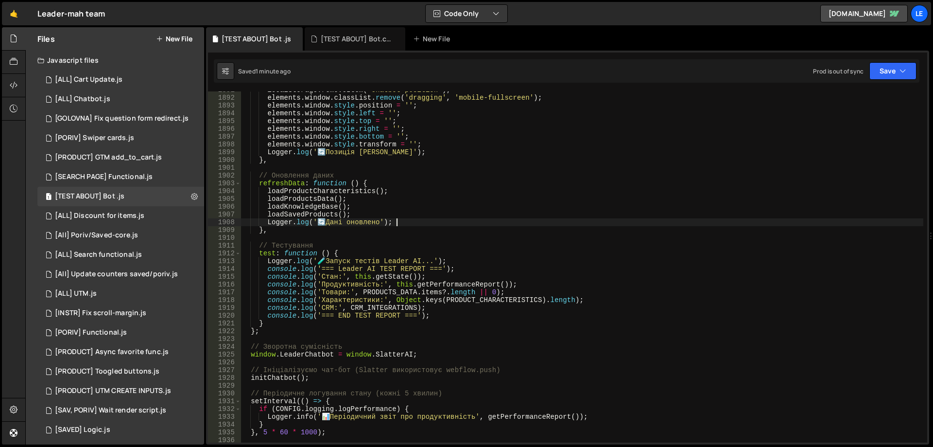
type textarea "}); // Закриваємо webflow.push()"
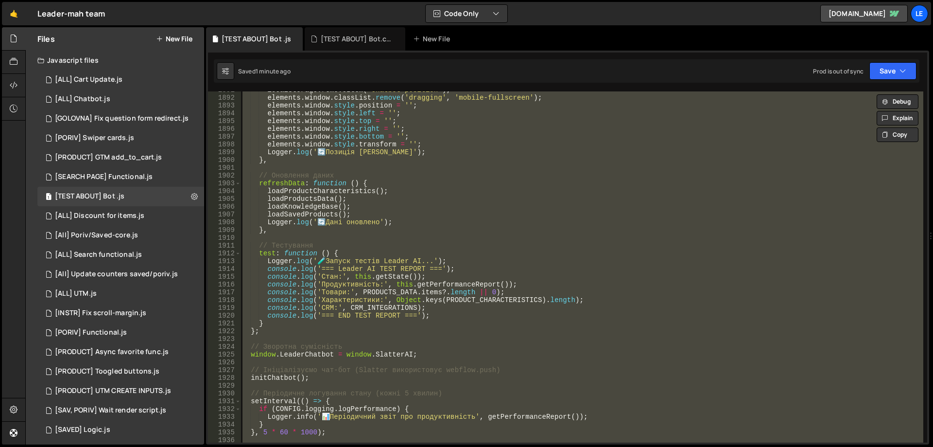
paste textarea
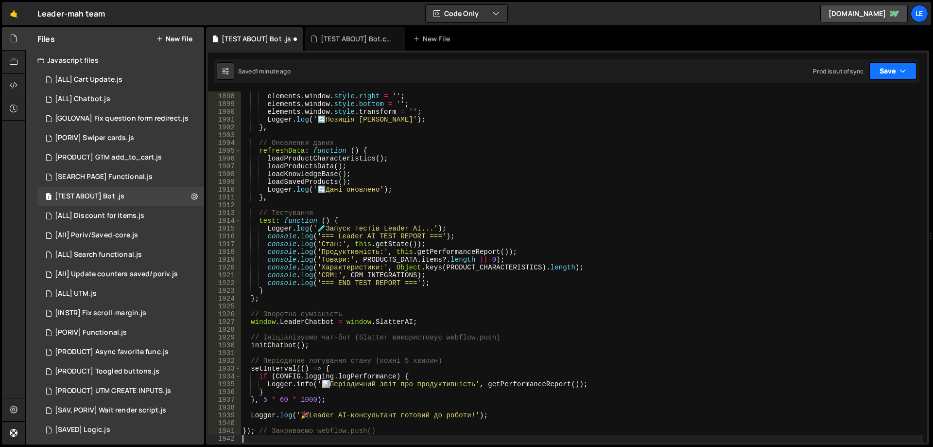
click at [888, 72] on button "Save" at bounding box center [892, 70] width 47 height 17
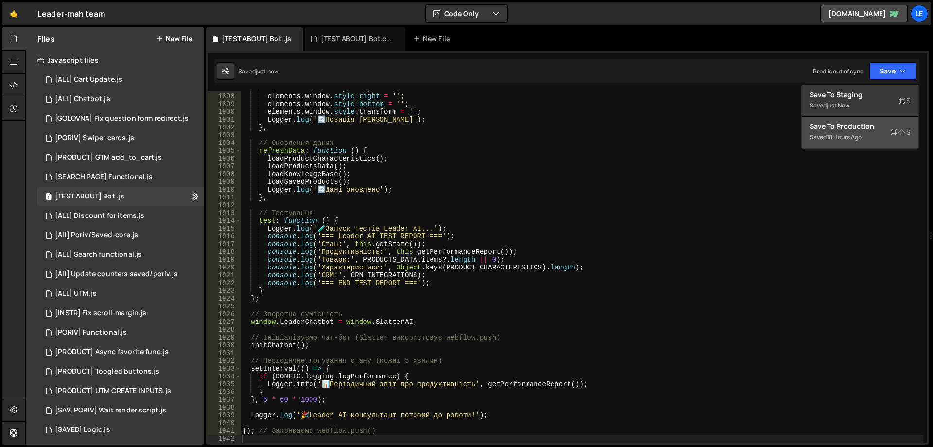
click at [846, 119] on button "Save to Production S Saved 18 hours ago" at bounding box center [860, 133] width 117 height 32
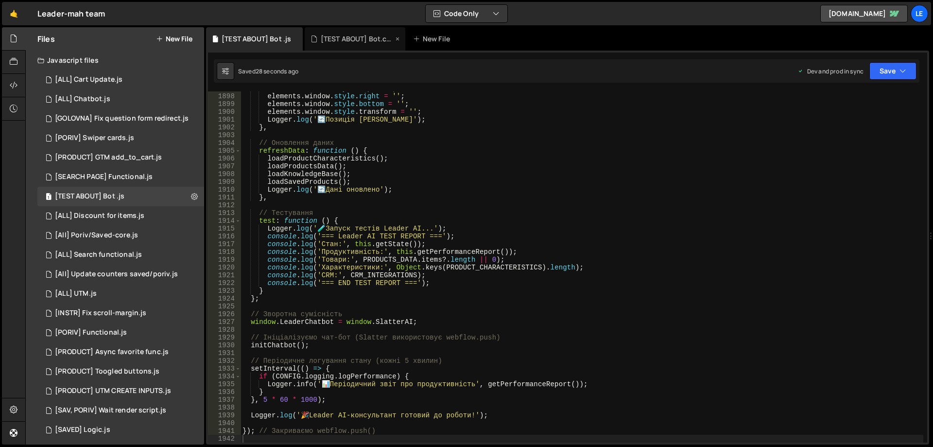
click at [347, 42] on div "[TEST ABOUT] Bot.css" at bounding box center [357, 39] width 73 height 10
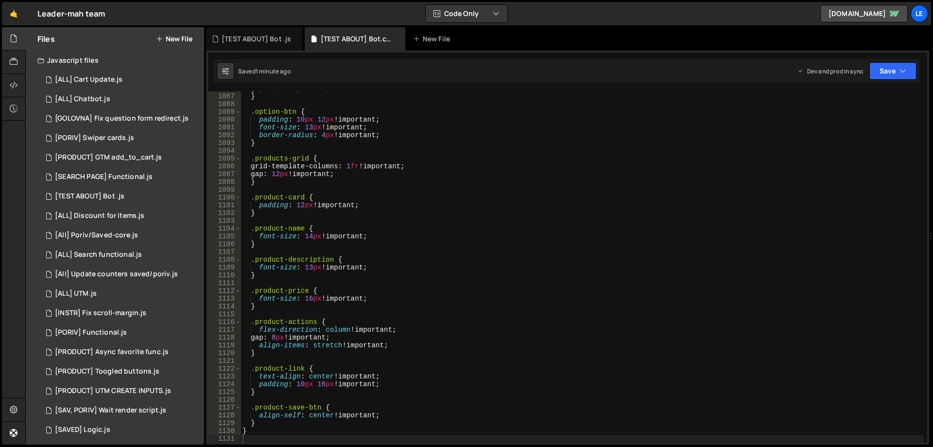
click at [439, 120] on div "gap : 6 px !important ; } .option-btn { padding : 10 px 12 px !important ; font…" at bounding box center [582, 268] width 683 height 366
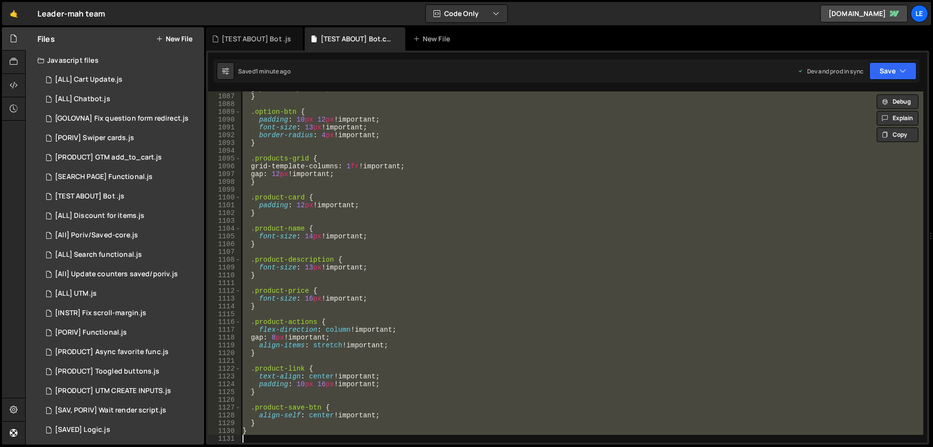
click at [468, 118] on div "gap : 6 px !important ; } .option-btn { padding : 10 px 12 px !important ; font…" at bounding box center [582, 266] width 683 height 351
type textarea "padding: 10px 12px !important;"
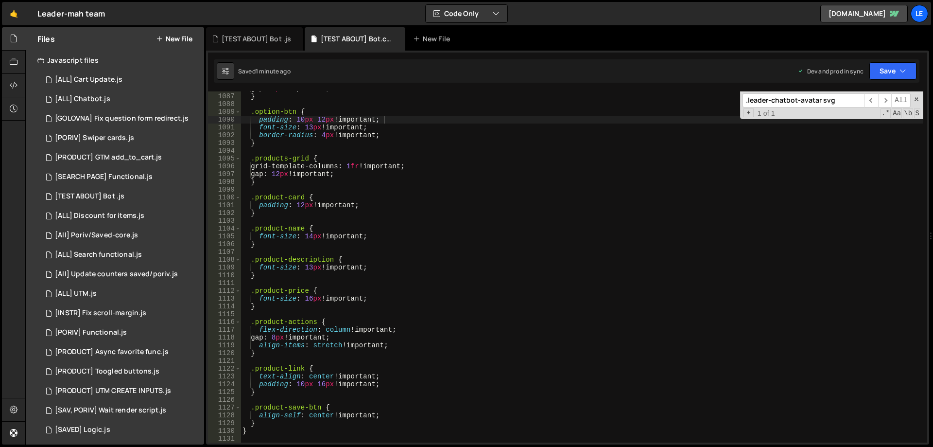
paste input "trigger-icon"
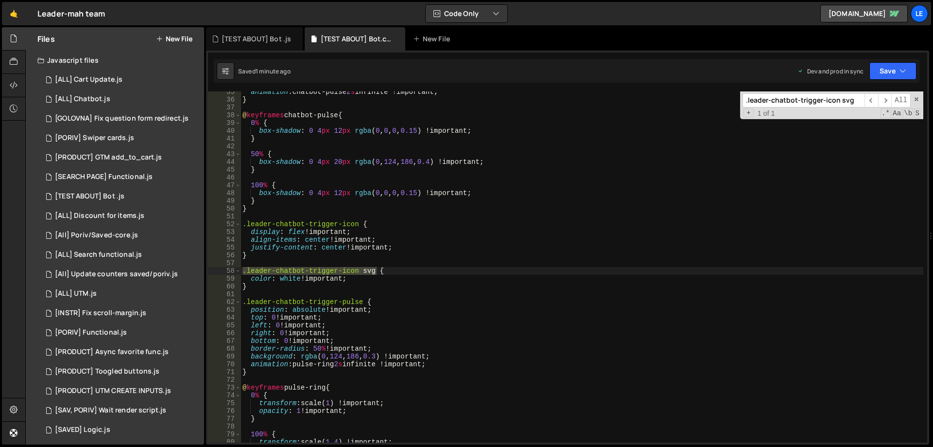
type input ".leader-chatbot-trigger-icon svg"
type textarea ".leader-chatbot-trigger-icon svg {"
click at [397, 272] on div "animation : chatbot-pulse 2 s infinite !important ; } @ keyframes chatbot-pulse…" at bounding box center [582, 271] width 683 height 366
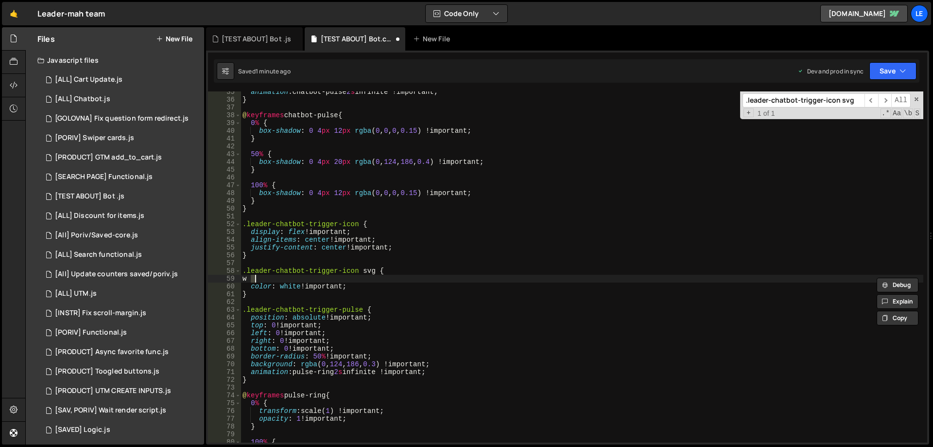
scroll to position [0, 0]
type textarea "id"
type textarea "w"
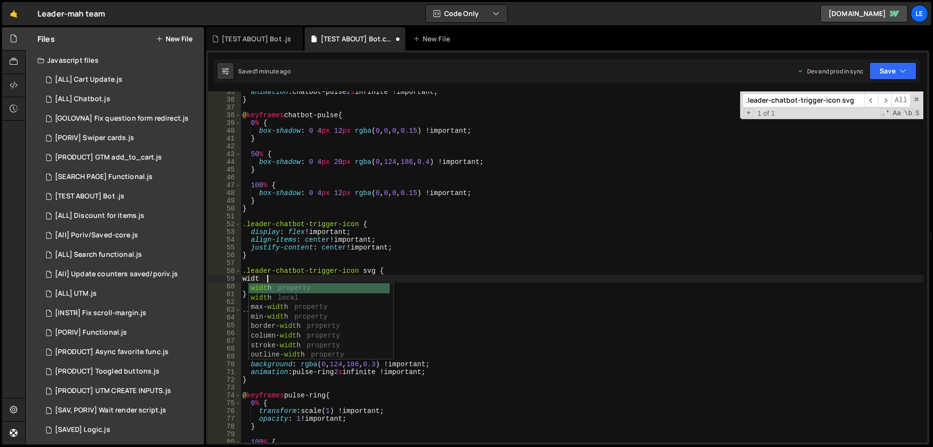
scroll to position [0, 1]
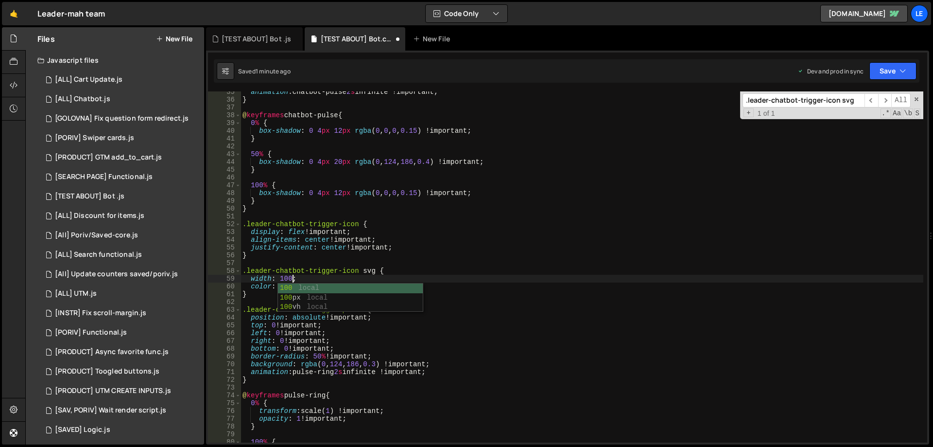
type textarea "width: 100%;"
type textarea "c"
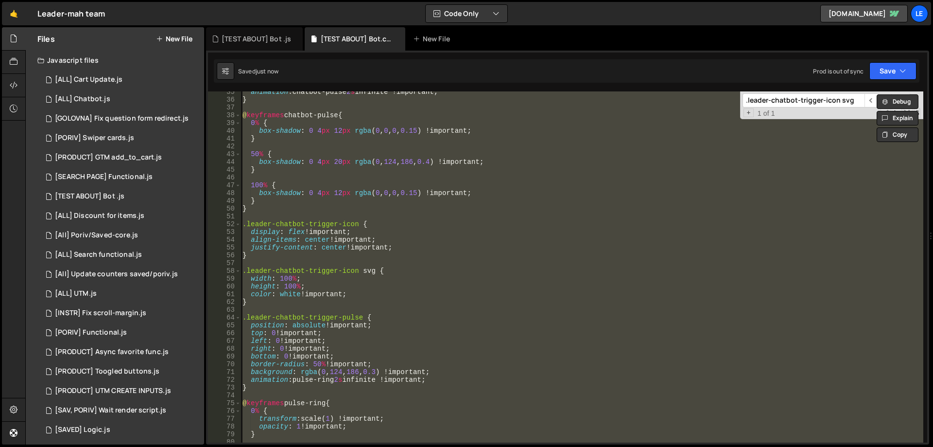
type textarea "}"
click at [273, 31] on div "[TEST ABOUT] Bot .js" at bounding box center [254, 38] width 97 height 23
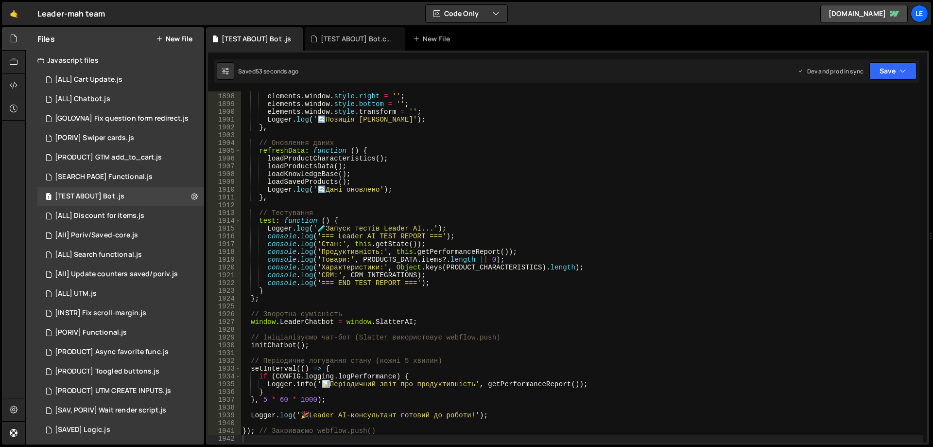
click at [384, 115] on div "elements . window . style . top = '' ; elements . window . style . right = '' ;…" at bounding box center [582, 268] width 683 height 366
type textarea "}); // Закриваємо webflow.push()"
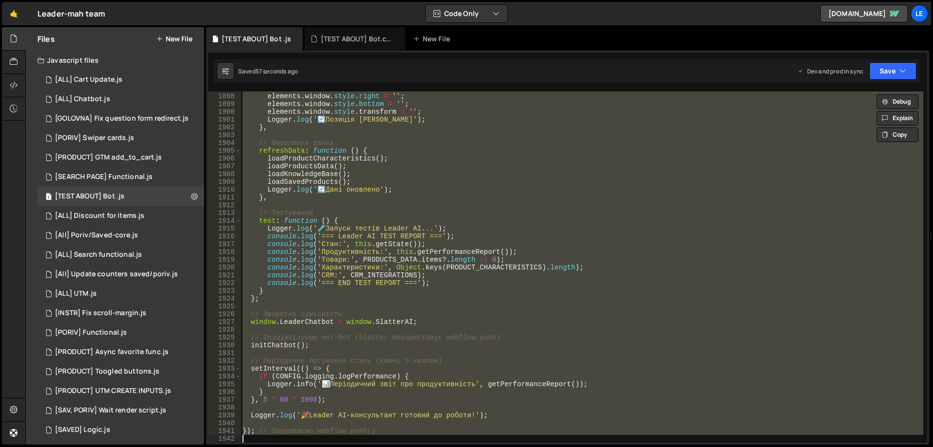
click at [543, 206] on div "elements . window . style . top = '' ; elements . window . style . right = '' ;…" at bounding box center [582, 268] width 683 height 366
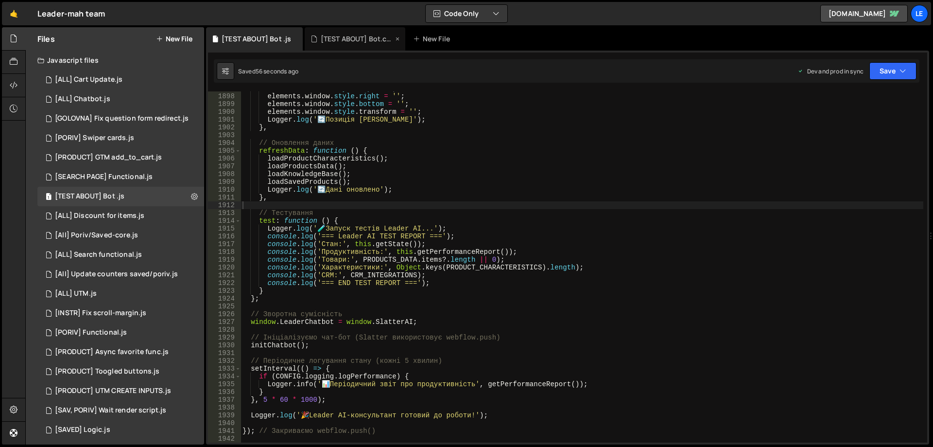
click at [372, 35] on div "[TEST ABOUT] Bot.css" at bounding box center [357, 39] width 73 height 10
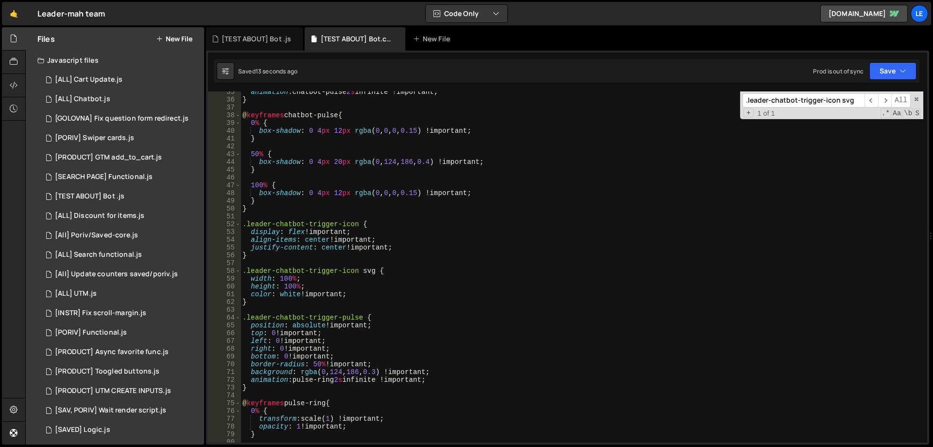
click at [578, 134] on div "animation : chatbot-pulse 2 s infinite !important ; } @ keyframes chatbot-pulse…" at bounding box center [582, 271] width 683 height 366
click at [888, 72] on button "Save" at bounding box center [892, 70] width 47 height 17
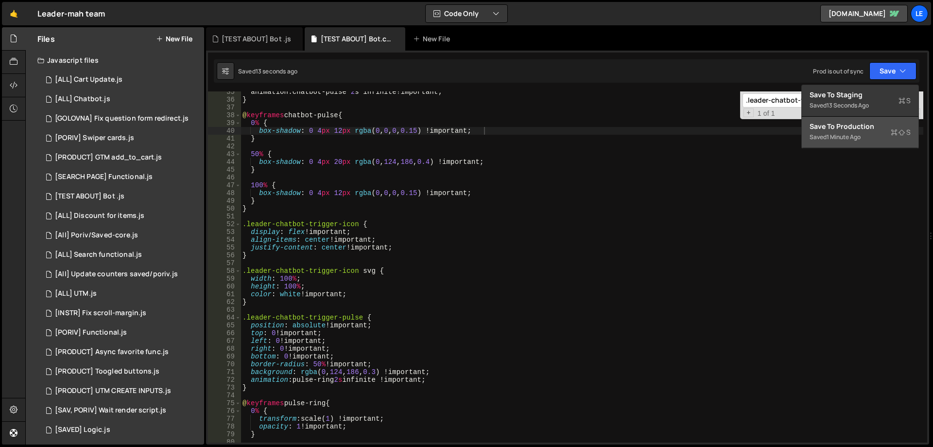
click at [836, 129] on div "Save to Production S" at bounding box center [859, 126] width 101 height 10
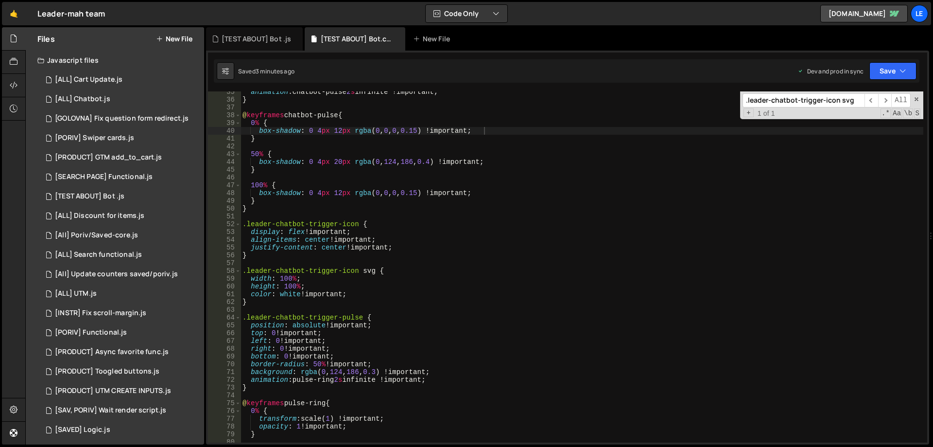
type textarea "0% {"
click at [386, 122] on div "animation : chatbot-pulse 2 s infinite !important ; } @ keyframes chatbot-pulse…" at bounding box center [582, 271] width 683 height 366
paste input "pulse"
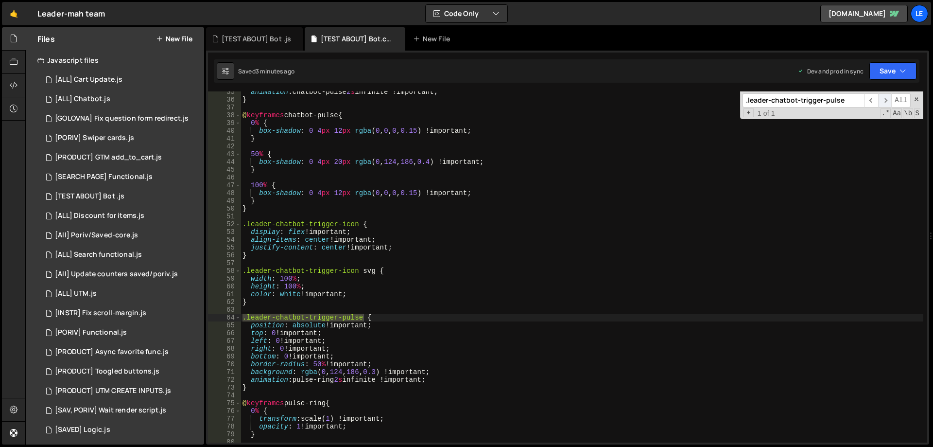
type input ".leader-chatbot-trigger-pulse"
click at [886, 101] on span "​" at bounding box center [885, 100] width 14 height 14
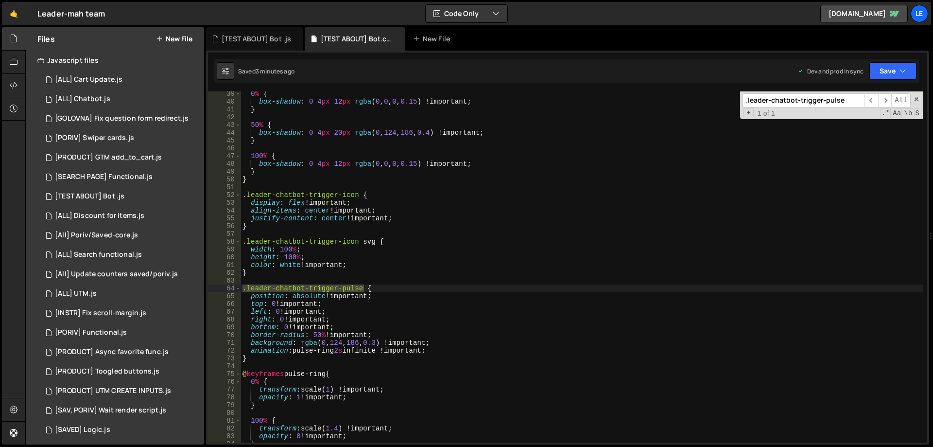
scroll to position [326, 0]
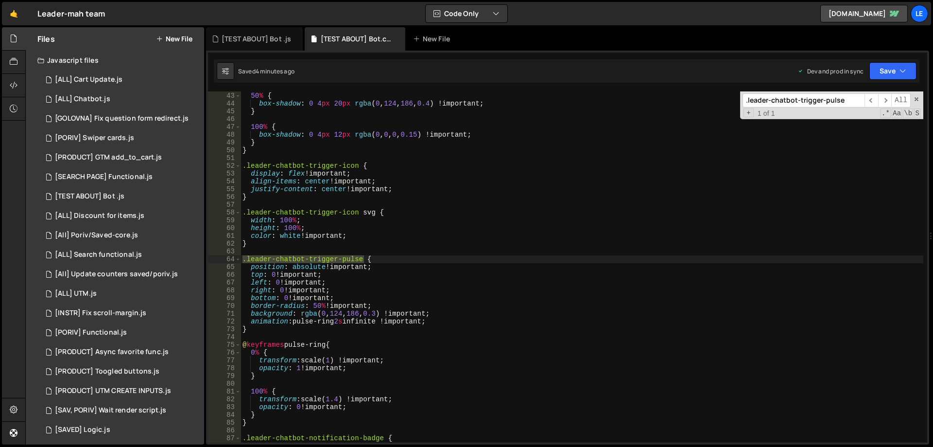
click at [252, 314] on div "50 % { box-shadow : 0 4 px 20 px rgba ( 0 , 124 , 186 , 0.4 ) !important ; } 10…" at bounding box center [582, 267] width 683 height 366
type textarea "background: rgba(0, 124, 186, 0.3) !important;"
drag, startPoint x: 445, startPoint y: 314, endPoint x: 251, endPoint y: 312, distance: 193.9
click at [251, 312] on div "50 % { box-shadow : 0 4 px 20 px rgba ( 0 , 124 , 186 , 0.4 ) !important ; } 10…" at bounding box center [582, 267] width 683 height 366
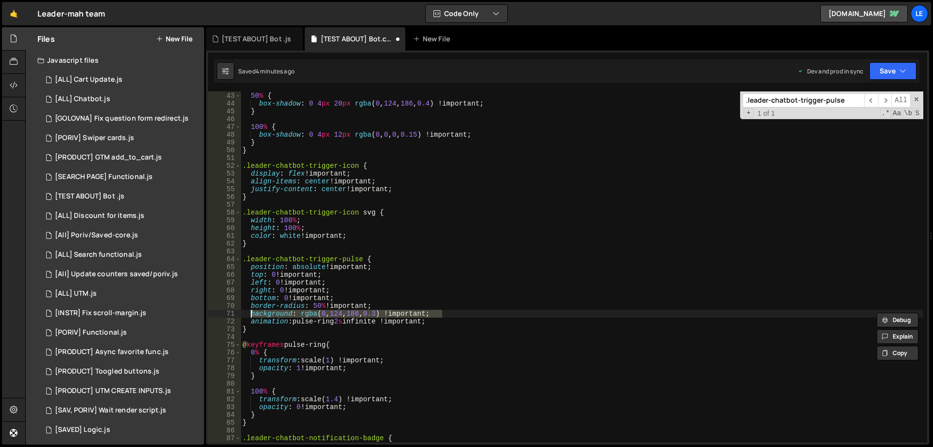
scroll to position [0, 0]
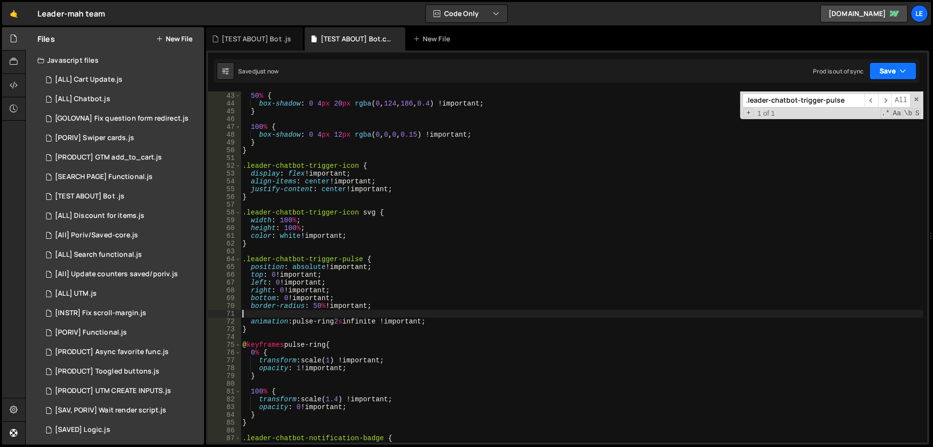
click at [887, 68] on button "Save" at bounding box center [892, 70] width 47 height 17
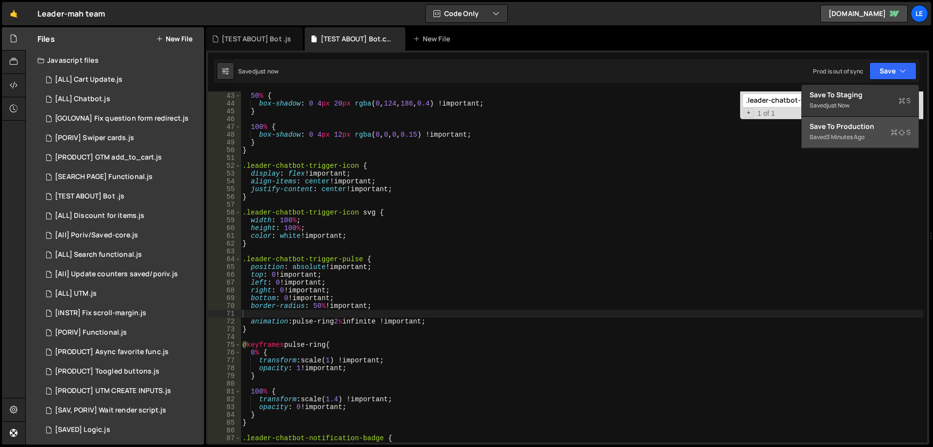
click at [831, 127] on div "Save to Production S" at bounding box center [859, 126] width 101 height 10
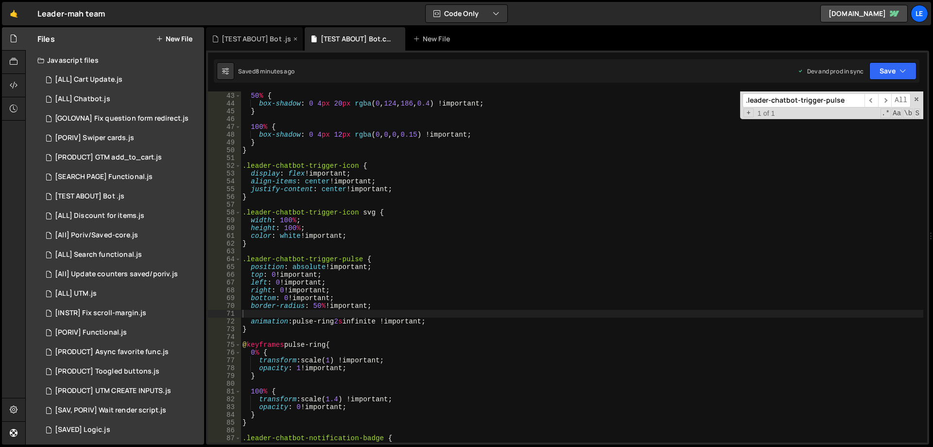
click at [250, 33] on div "[TEST ABOUT] Bot .js" at bounding box center [254, 38] width 97 height 23
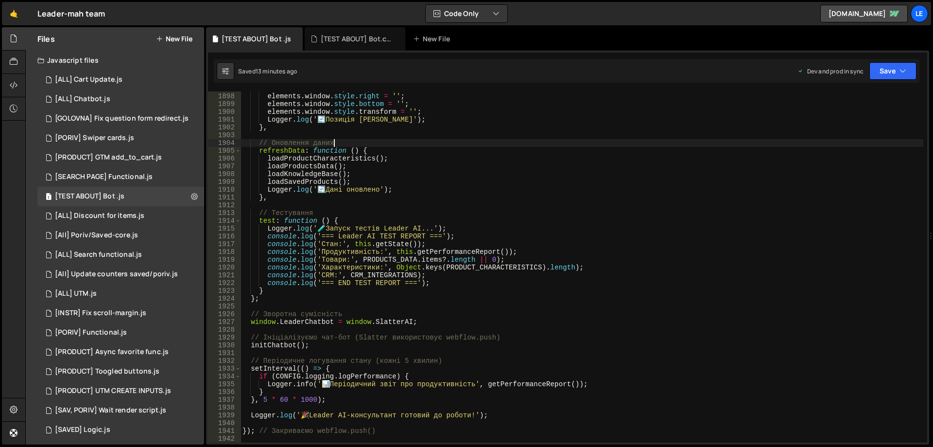
click at [388, 146] on div "elements . window . style . top = '' ; elements . window . style . right = '' ;…" at bounding box center [582, 268] width 683 height 366
type textarea "}); // Закриваємо webflow.push()"
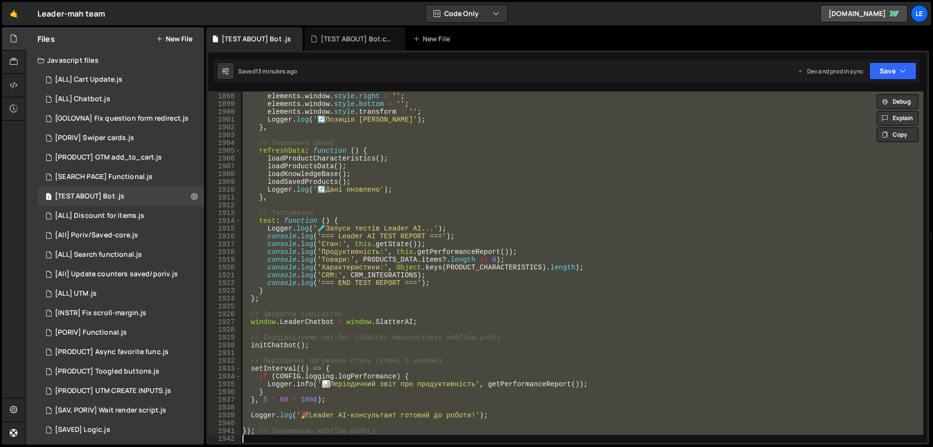
paste textarea
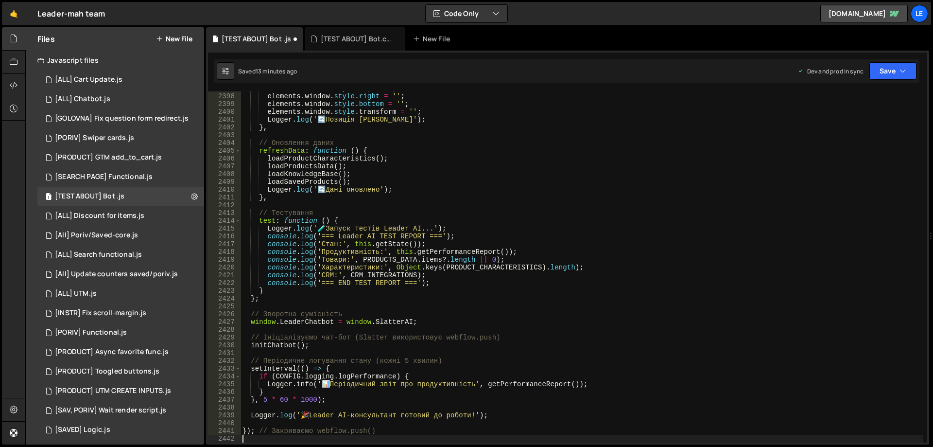
scroll to position [15571, 0]
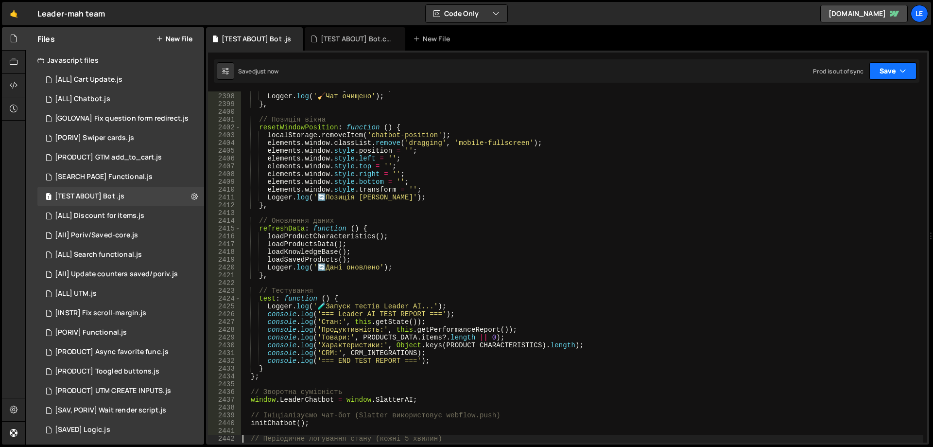
click at [890, 66] on button "Save" at bounding box center [892, 70] width 47 height 17
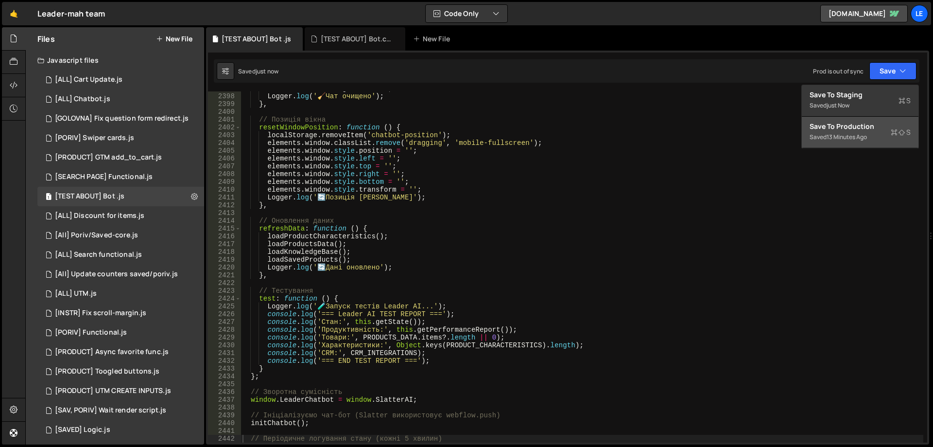
click at [825, 122] on div "Save to Production S" at bounding box center [859, 126] width 101 height 10
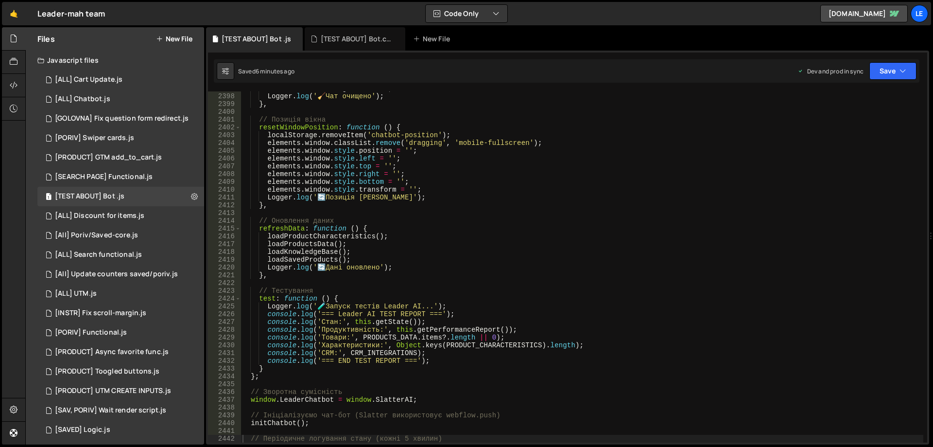
click at [463, 176] on div "chatbotState . messageCount = 0 ; Logger . log ( ' 🧹 Чат очищено' ) ; } , // По…" at bounding box center [582, 268] width 683 height 366
type textarea "}); // Закриваємо webflow.push()"
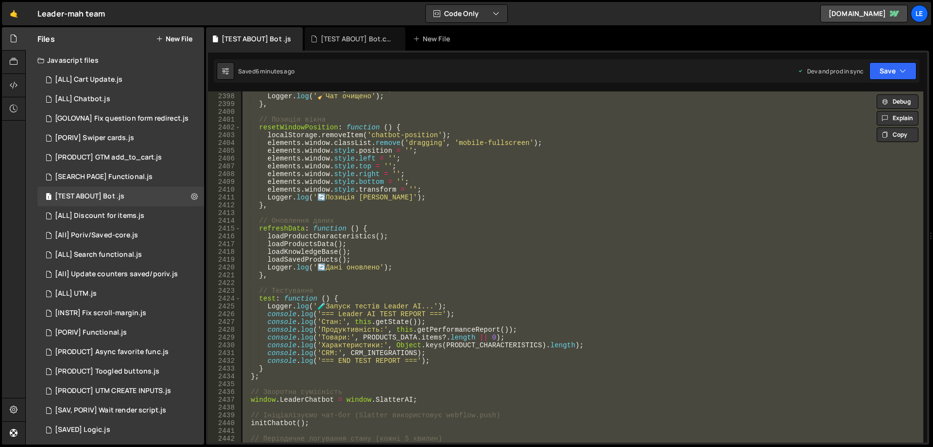
paste textarea
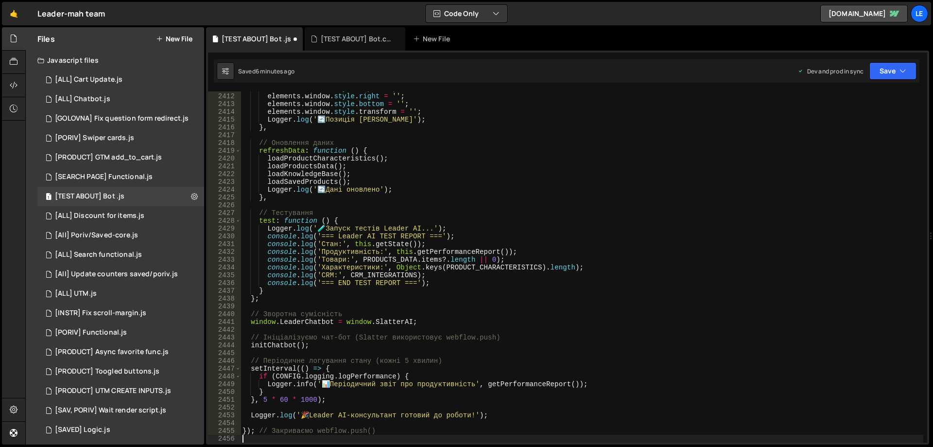
type textarea "initChatbot();"
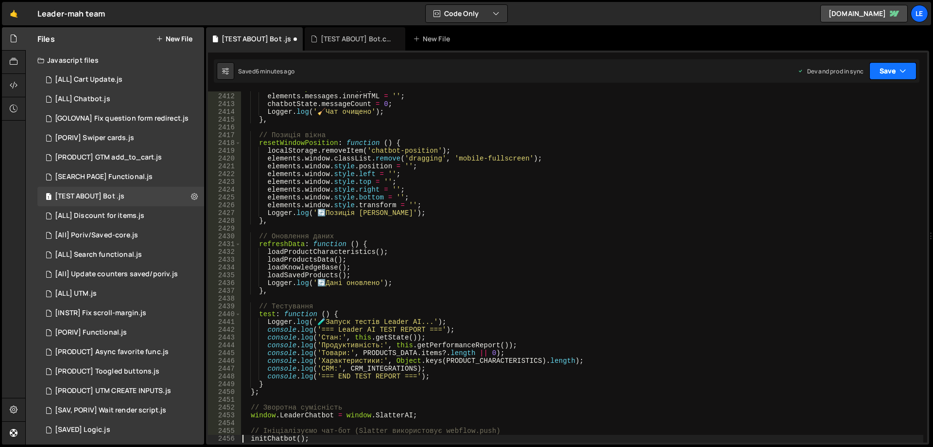
click at [897, 74] on button "Save" at bounding box center [892, 70] width 47 height 17
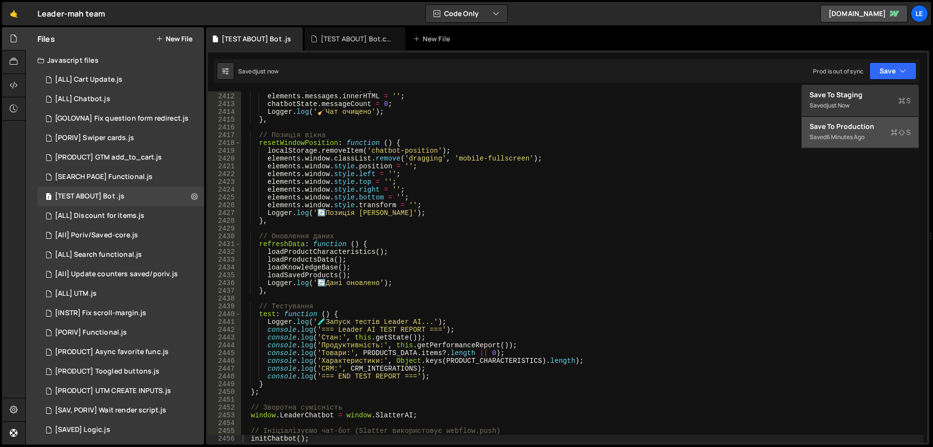
click at [849, 138] on div "6 minutes ago" at bounding box center [845, 137] width 38 height 8
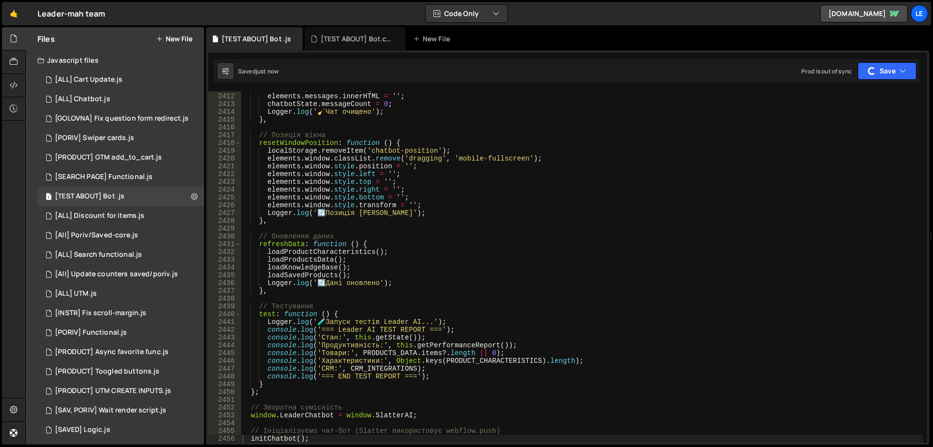
scroll to position [15514, 0]
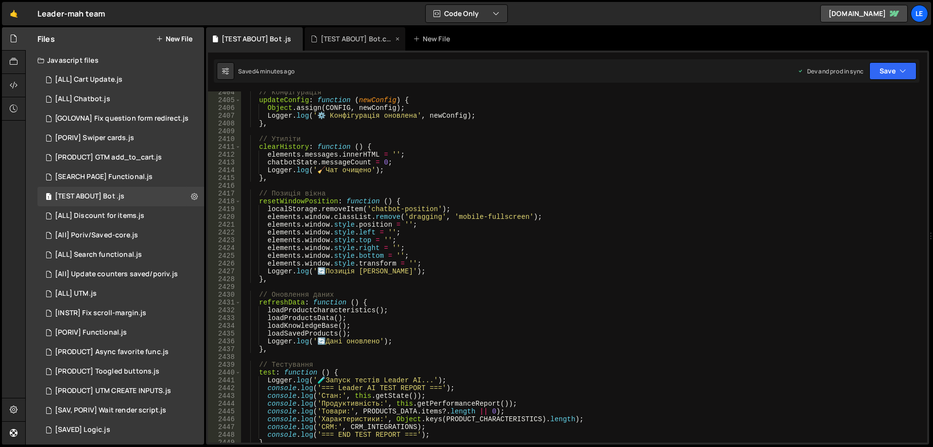
click at [360, 38] on div "[TEST ABOUT] Bot.css" at bounding box center [357, 39] width 73 height 10
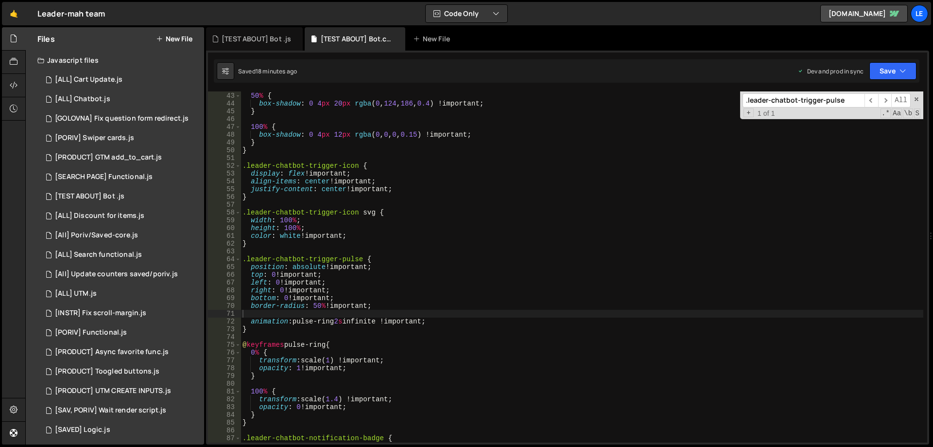
click at [451, 135] on div "50 % { box-shadow : 0 4 px 20 px rgba ( 0 , 124 , 186 , 0.4 ) !important ; } 10…" at bounding box center [582, 267] width 683 height 366
type textarea "}"
paste textarea
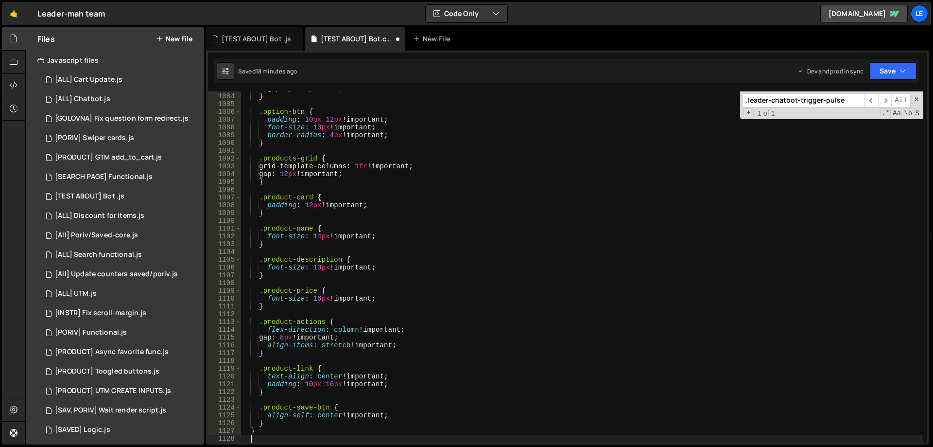
scroll to position [8418, 0]
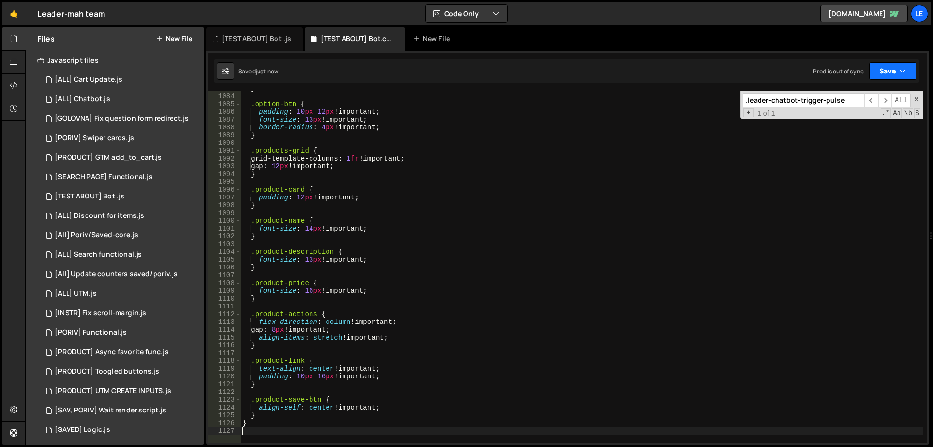
click at [878, 69] on button "Save" at bounding box center [892, 70] width 47 height 17
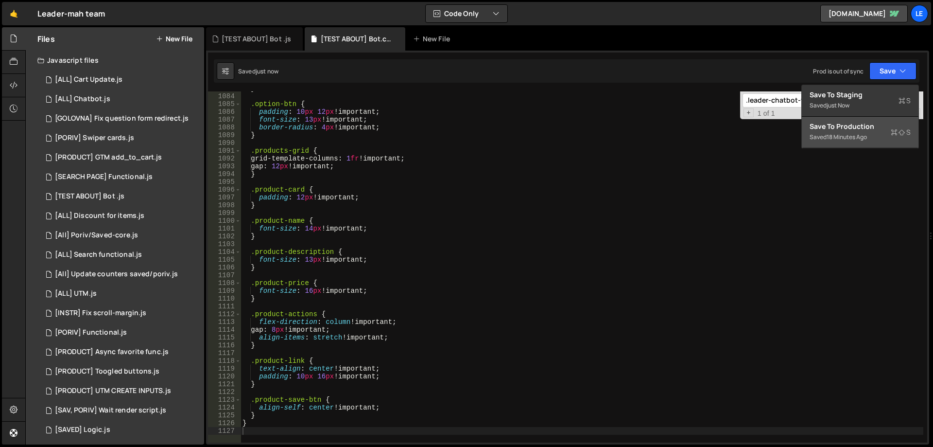
click at [825, 136] on div "Saved 18 minutes ago" at bounding box center [859, 137] width 101 height 12
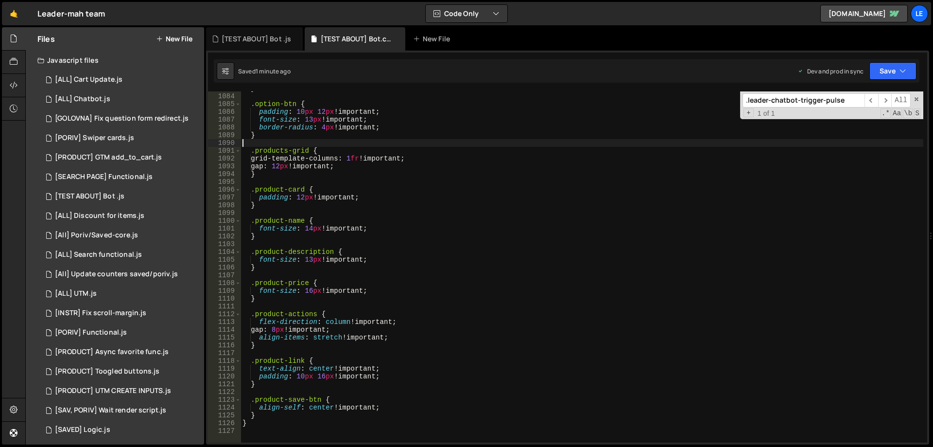
click at [379, 143] on div "} .option-btn { padding : 10 px 12 px !important ; font-size : 13 px !important…" at bounding box center [582, 268] width 683 height 366
paste input "product-image img"
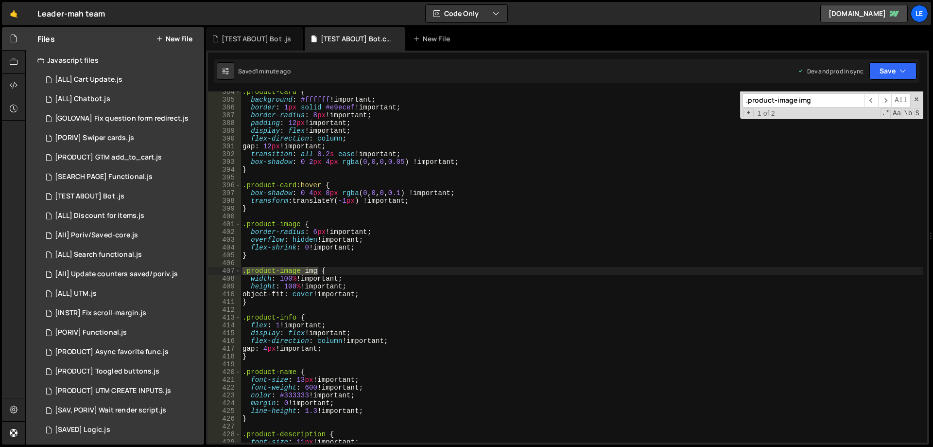
scroll to position [2981, 0]
type input ".product-image img"
click at [886, 97] on span "​" at bounding box center [885, 100] width 14 height 14
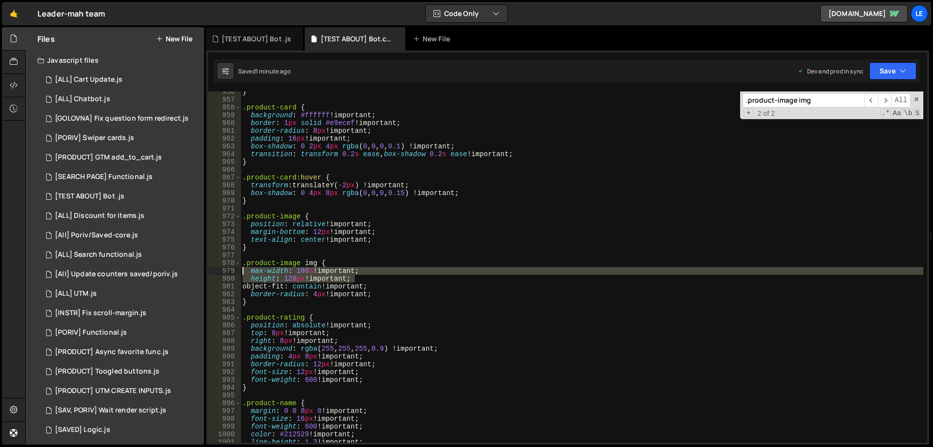
drag, startPoint x: 362, startPoint y: 276, endPoint x: 236, endPoint y: 272, distance: 126.9
click at [236, 272] on div "height: 120px !important; 956 957 958 959 960 961 962 963 964 965 966 967 968 9…" at bounding box center [567, 266] width 719 height 351
type textarea "max-width: 100% !important; height: 120px !important;"
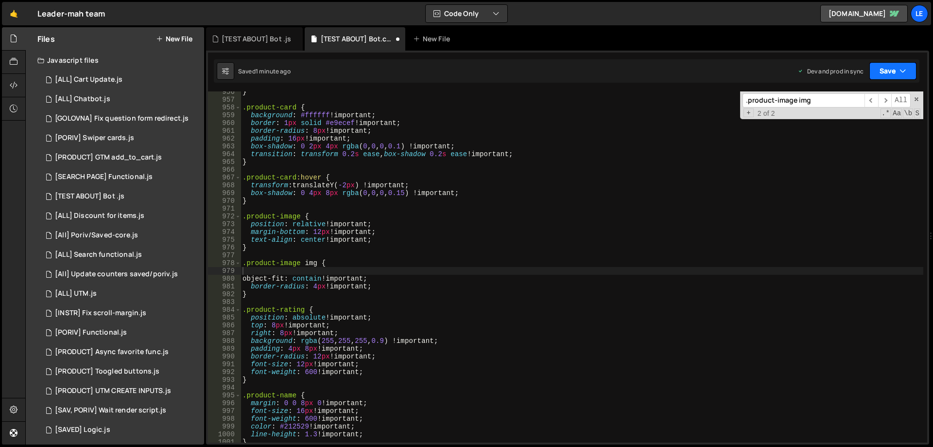
click at [898, 73] on button "Save" at bounding box center [892, 70] width 47 height 17
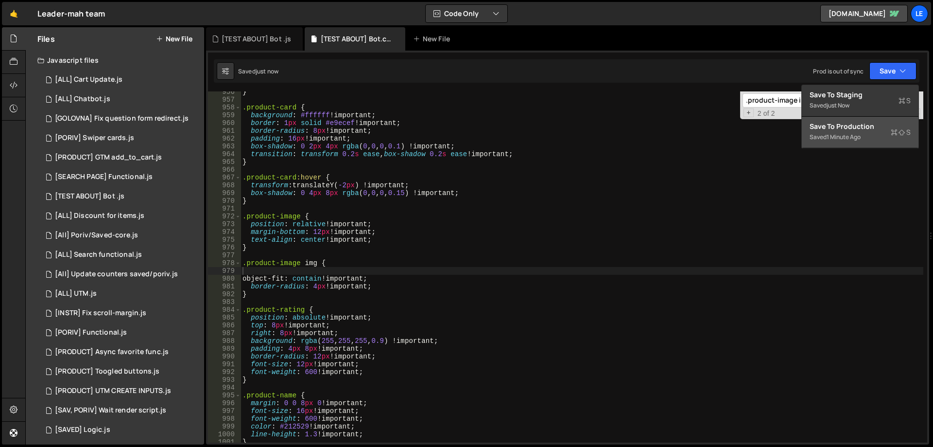
click at [861, 129] on div "Save to Production S" at bounding box center [859, 126] width 101 height 10
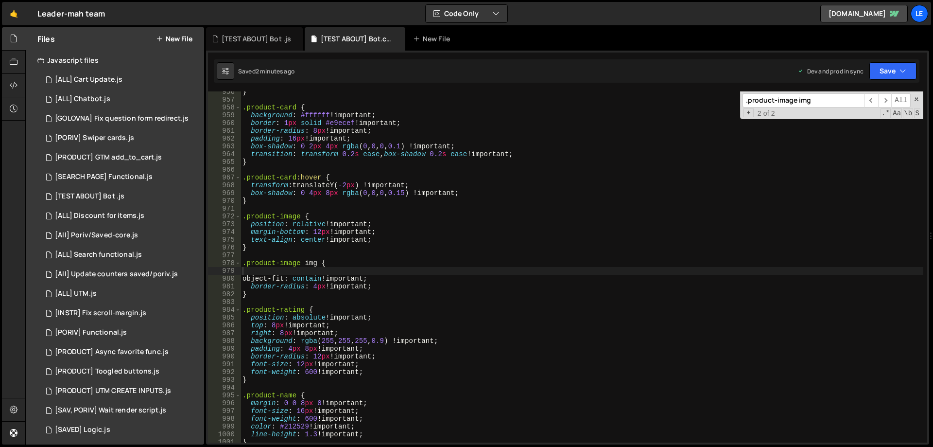
click at [409, 270] on div "} .product-card { background : #ffffff !important ; border : 1 px solid #e9ecef…" at bounding box center [582, 271] width 683 height 366
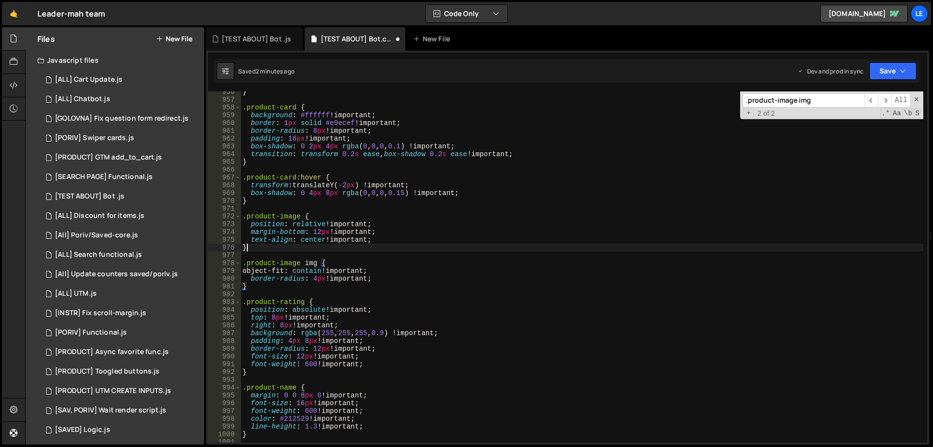
click at [343, 246] on div "} .product-card { background : #ffffff !important ; border : 1 px solid #e9ecef…" at bounding box center [582, 271] width 683 height 366
type textarea "}"
click at [815, 102] on input ".product-image img" at bounding box center [803, 100] width 122 height 14
paste input "original-price"
drag, startPoint x: 772, startPoint y: 101, endPoint x: 654, endPoint y: 97, distance: 118.6
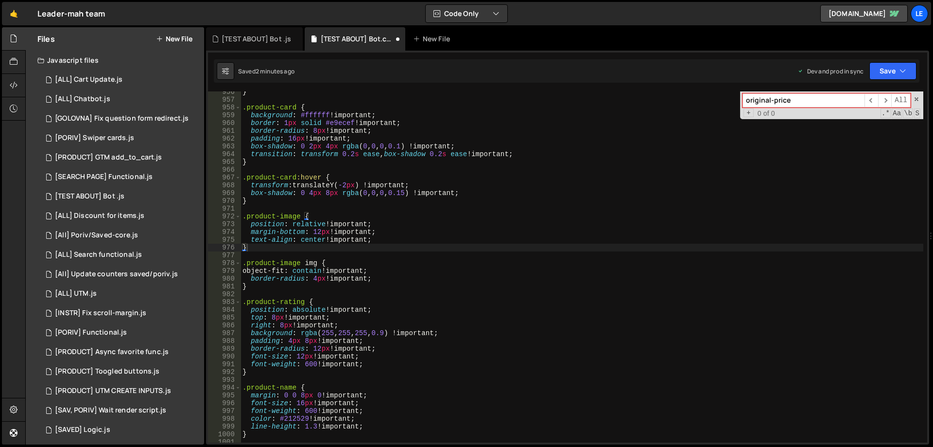
click at [684, 97] on div "} .product-card { background : #ffffff !important ; border : 1 px solid #e9ecef…" at bounding box center [582, 266] width 683 height 351
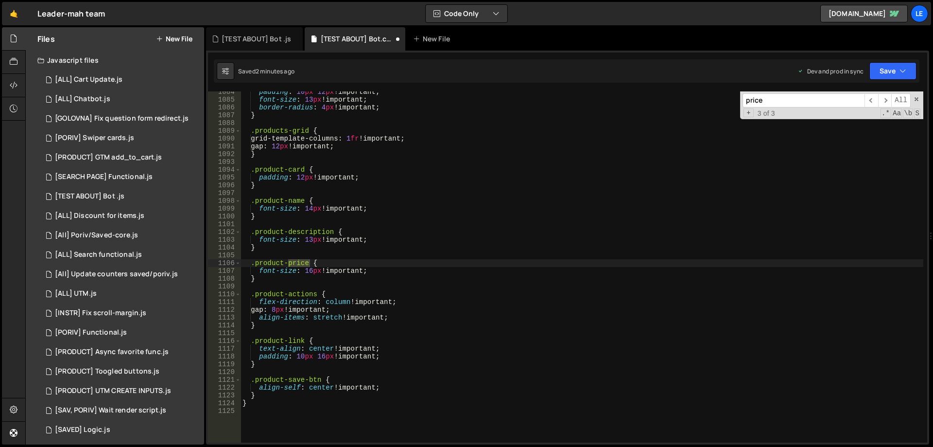
scroll to position [8423, 0]
type input "price"
click at [871, 100] on span "​" at bounding box center [871, 100] width 14 height 14
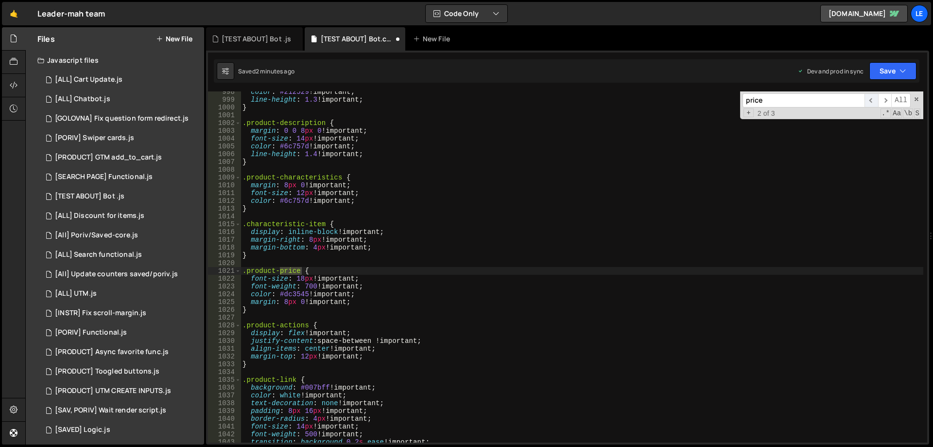
click at [871, 100] on span "​" at bounding box center [871, 100] width 14 height 14
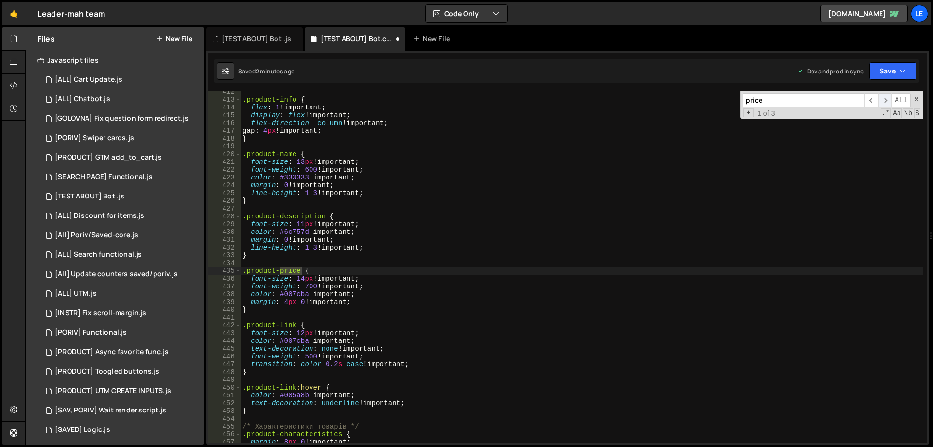
click at [880, 100] on span "​" at bounding box center [885, 100] width 14 height 14
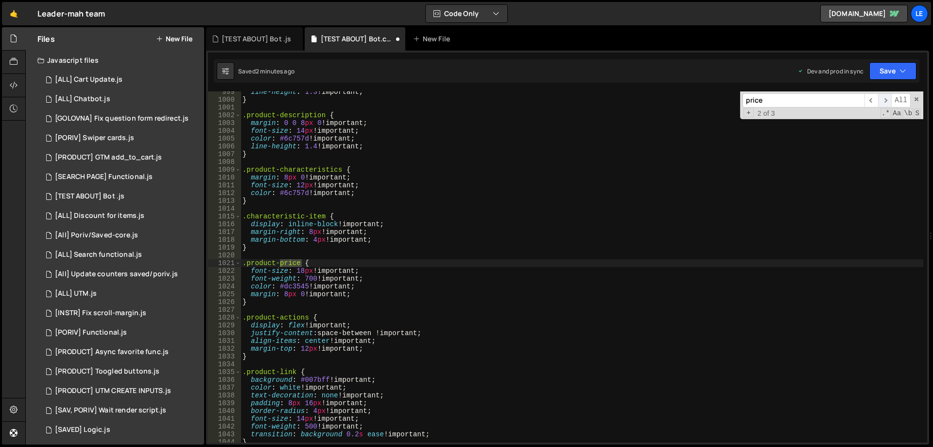
click at [880, 100] on span "​" at bounding box center [885, 100] width 14 height 14
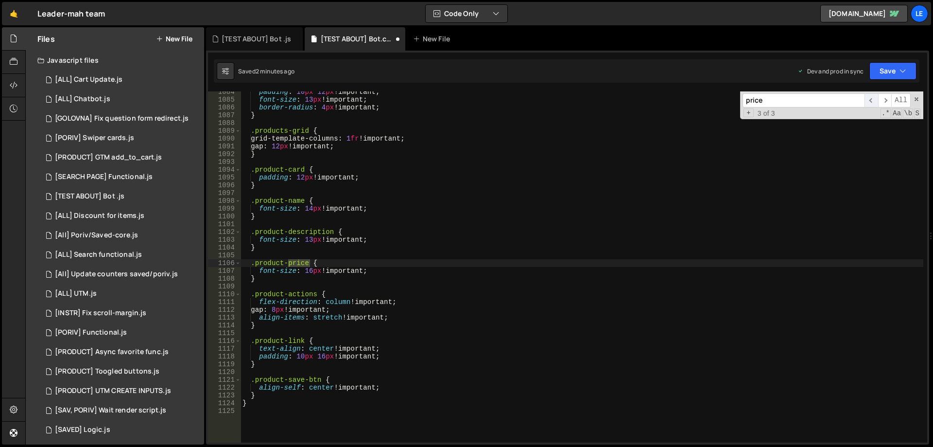
click at [869, 99] on span "​" at bounding box center [871, 100] width 14 height 14
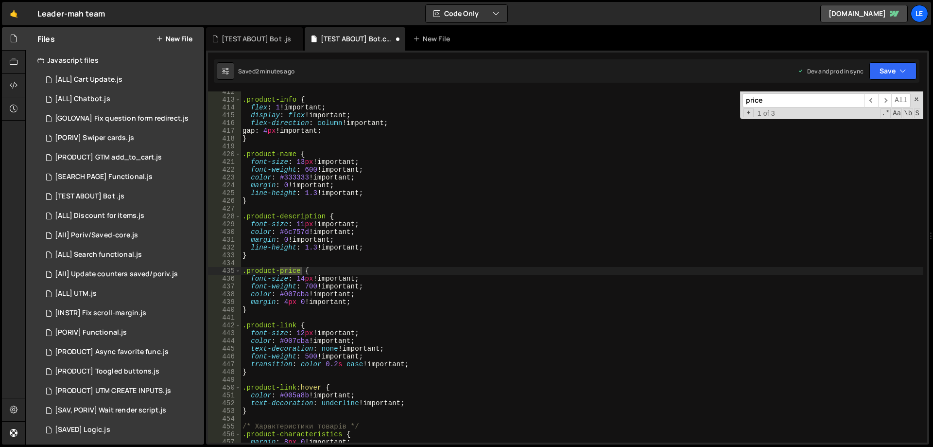
scroll to position [3199, 0]
click at [272, 311] on div ".product-info { flex : 1 !important ; display : flex !important ; flex-directio…" at bounding box center [582, 271] width 683 height 366
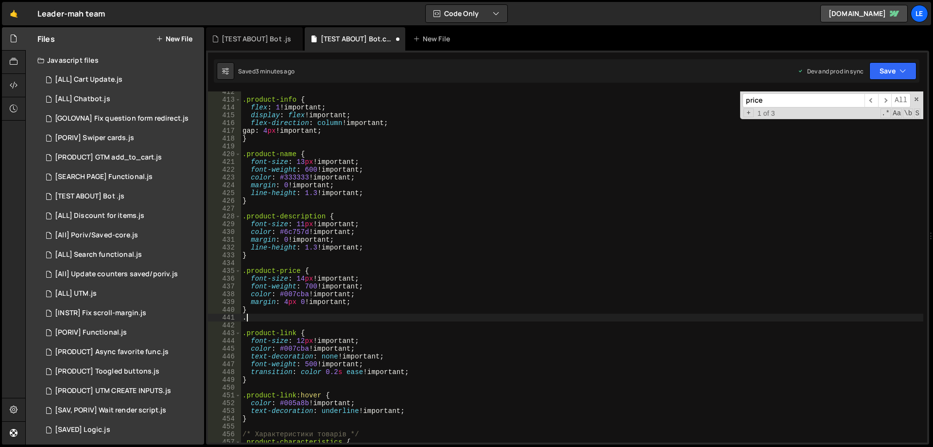
paste textarea "original-price"
type textarea ".original-price{"
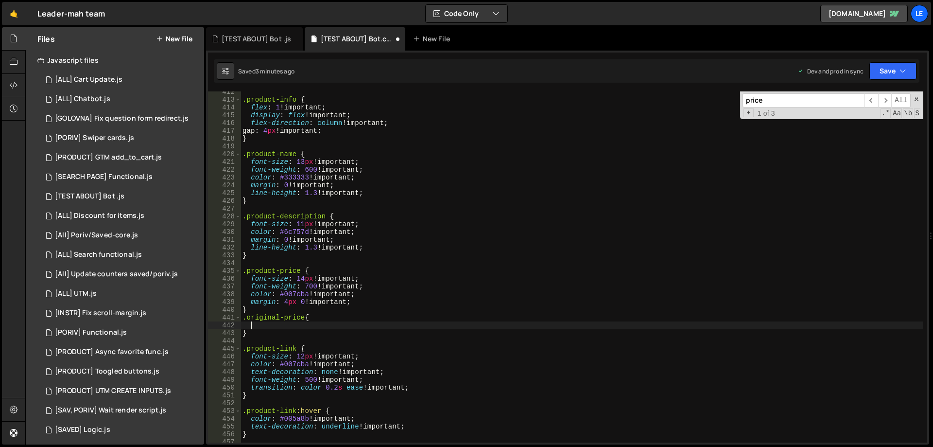
paste textarea "color: #9d9d9d;"
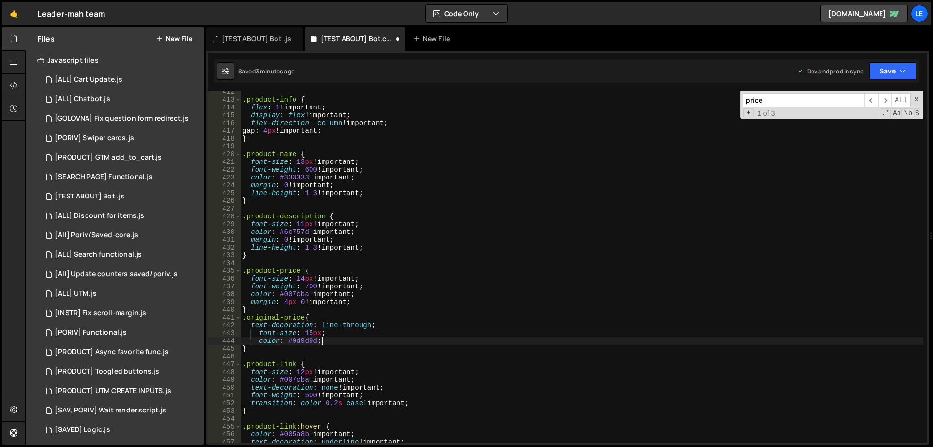
click at [262, 331] on div ".product-info { flex : 1 !important ; display : flex !important ; flex-directio…" at bounding box center [582, 271] width 683 height 366
click at [259, 332] on div ".product-info { flex : 1 !important ; display : flex !important ; flex-directio…" at bounding box center [582, 271] width 683 height 366
click at [259, 339] on div ".product-info { flex : 1 !important ; display : flex !important ; flex-directio…" at bounding box center [582, 271] width 683 height 366
click at [352, 338] on div ".product-info { flex : 1 !important ; display : flex !important ; flex-directio…" at bounding box center [582, 271] width 683 height 366
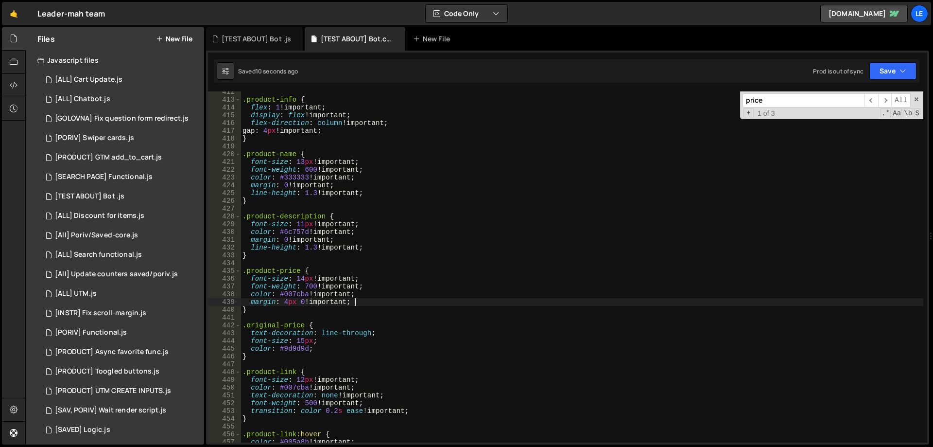
click at [368, 299] on div ".product-info { flex : 1 !important ; display : flex !important ; flex-directio…" at bounding box center [582, 271] width 683 height 366
type textarea "margin: 4px 0 !important;"
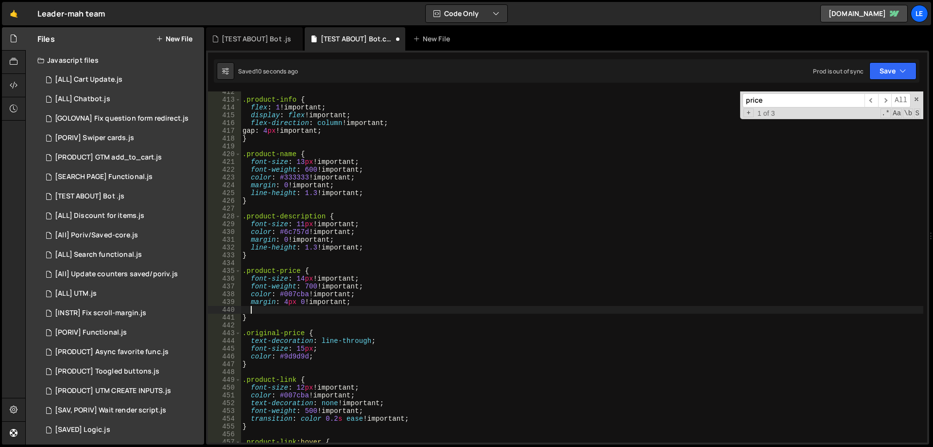
paste textarea "flex-direction: column;"
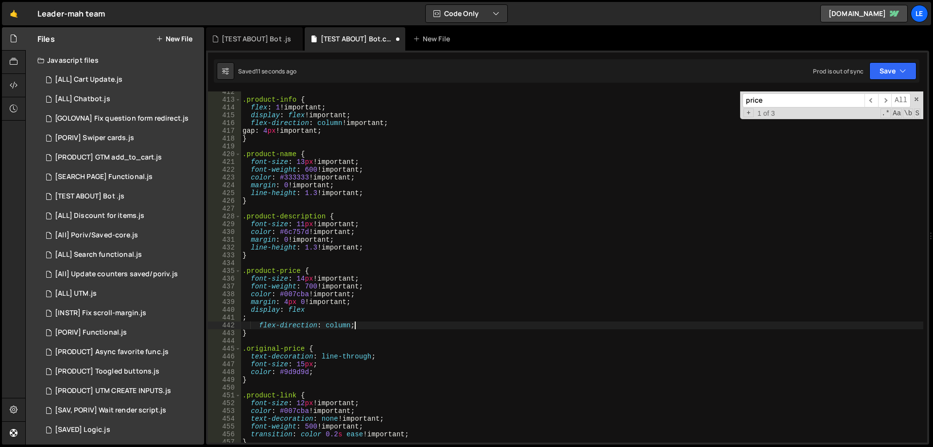
click at [264, 320] on div ".product-info { flex : 1 !important ; display : flex !important ; flex-directio…" at bounding box center [582, 271] width 683 height 366
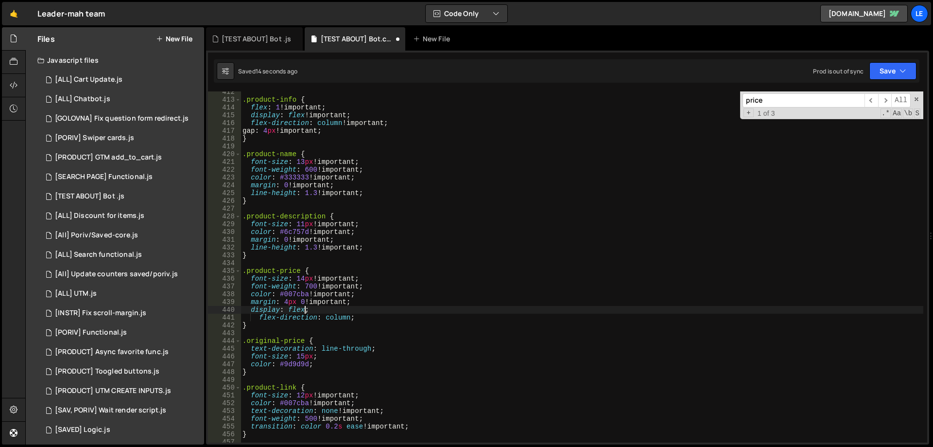
click at [262, 318] on div ".product-info { flex : 1 !important ; display : flex !important ; flex-directio…" at bounding box center [582, 271] width 683 height 366
type textarea "flex-direction: column;"
click at [887, 71] on button "Save" at bounding box center [892, 70] width 47 height 17
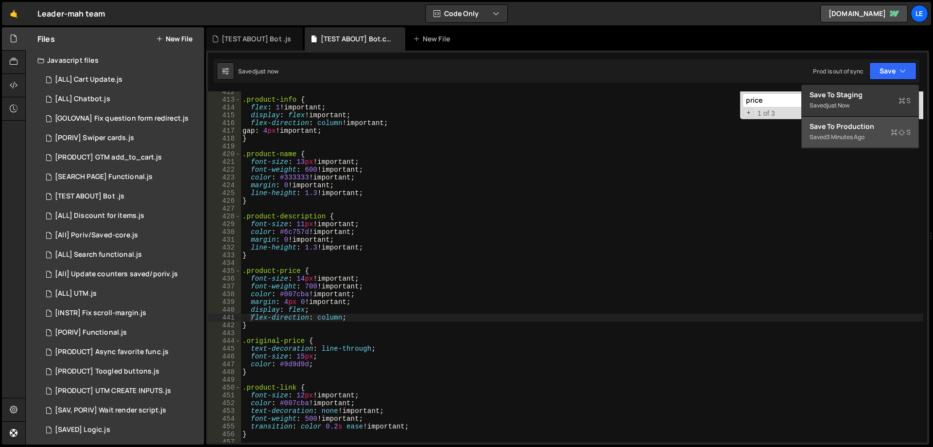
click at [852, 121] on button "Save to Production S Saved 3 minutes ago" at bounding box center [860, 133] width 117 height 32
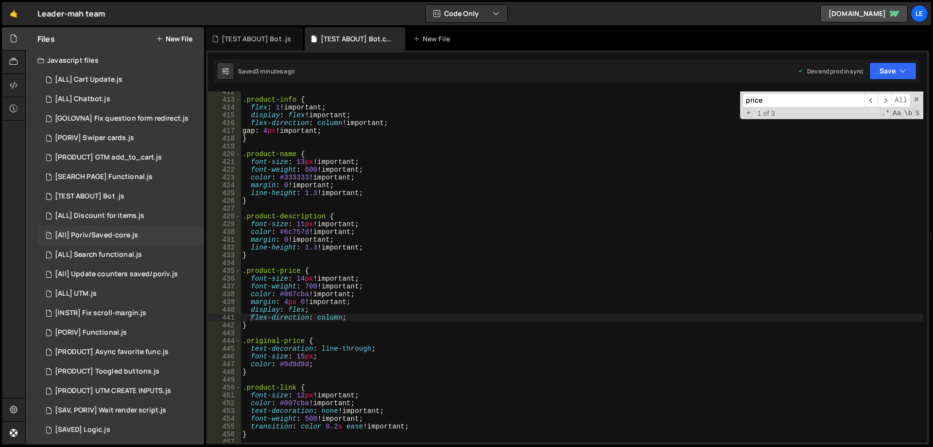
click at [135, 234] on div "[All] Poriv/Saved-core.js" at bounding box center [96, 235] width 83 height 9
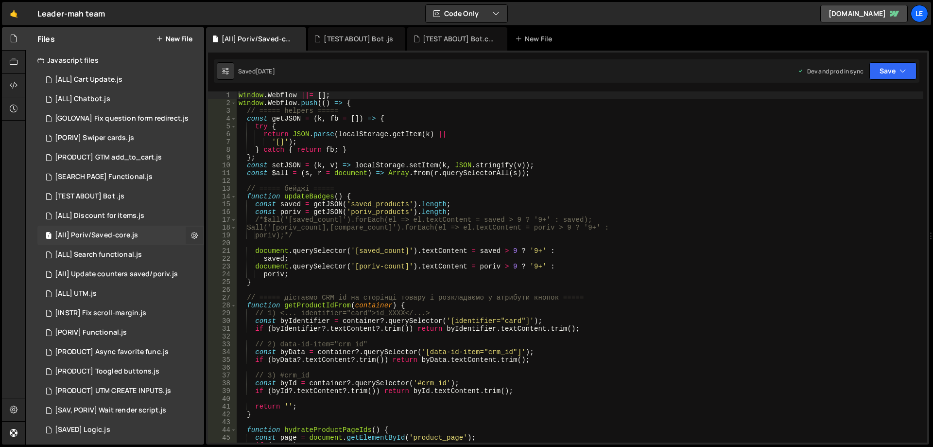
click at [186, 239] on button at bounding box center [194, 234] width 17 height 17
type input "[All] Poriv/Saved-core"
radio input "true"
checkbox input "true"
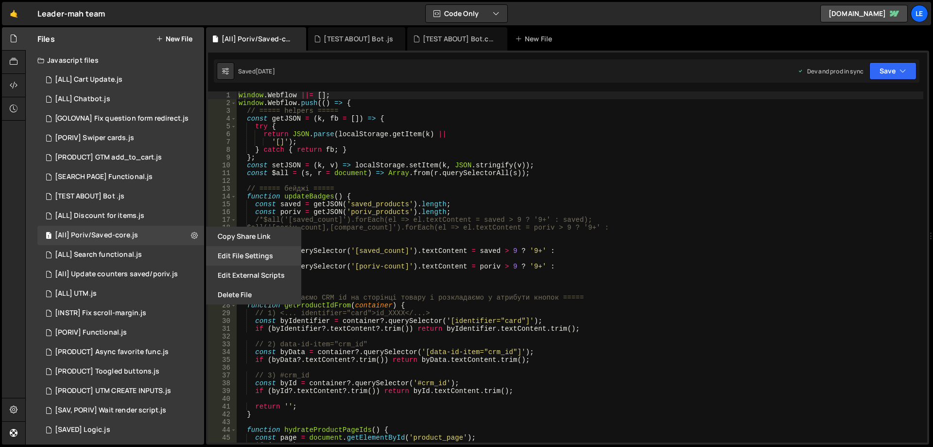
click at [244, 258] on button "Edit File Settings" at bounding box center [253, 255] width 95 height 19
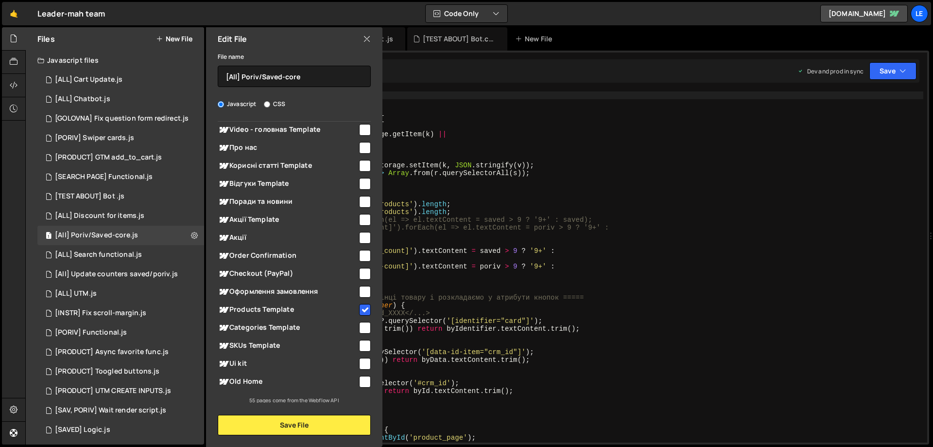
scroll to position [804, 0]
type textarea "poriv);*/"
click at [479, 234] on div "window . Webflow ||= [ ] ; window . Webflow . push (( ) => { // ===== helpers =…" at bounding box center [580, 274] width 687 height 366
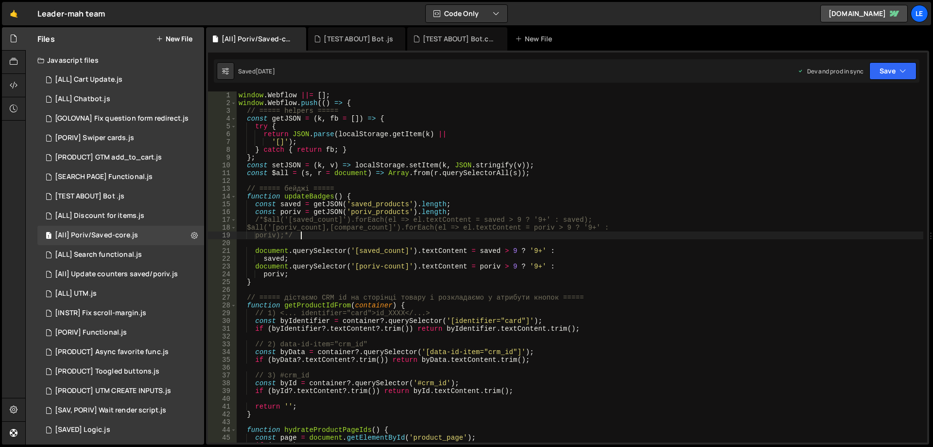
scroll to position [0, 0]
click at [141, 271] on div "[All] Update counters saved/poriv.js" at bounding box center [116, 274] width 123 height 9
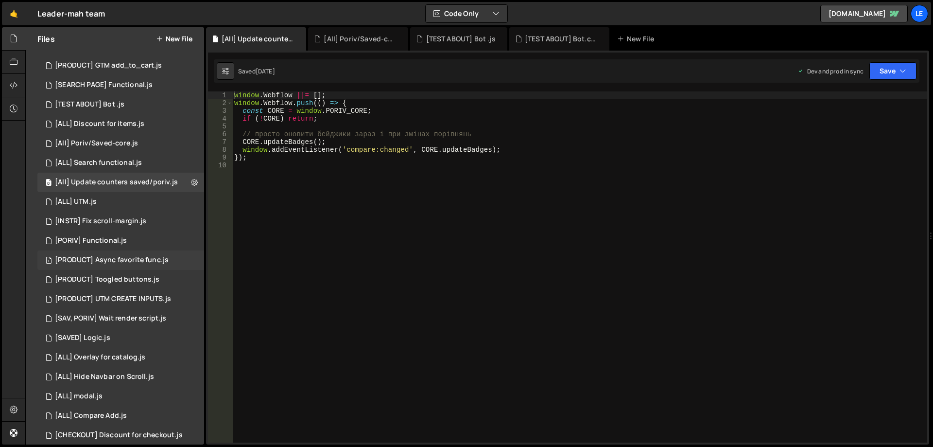
scroll to position [97, 0]
click at [141, 257] on div "[PRODUCT] Async favorite func.js" at bounding box center [112, 254] width 114 height 9
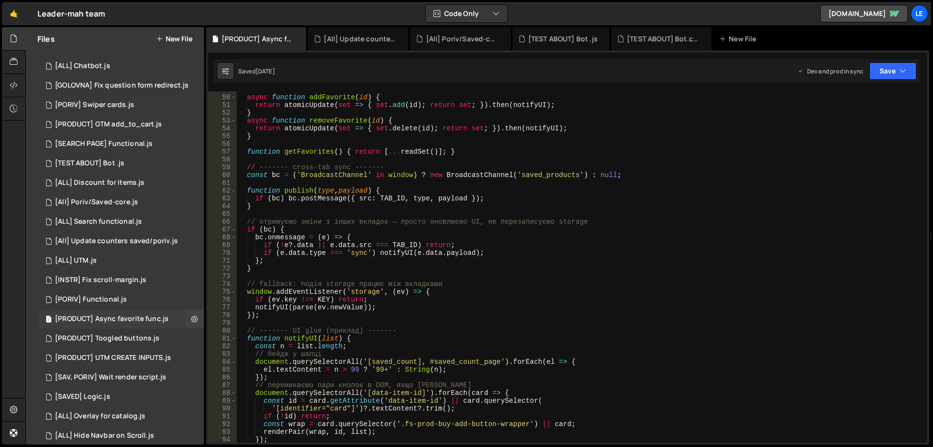
scroll to position [0, 0]
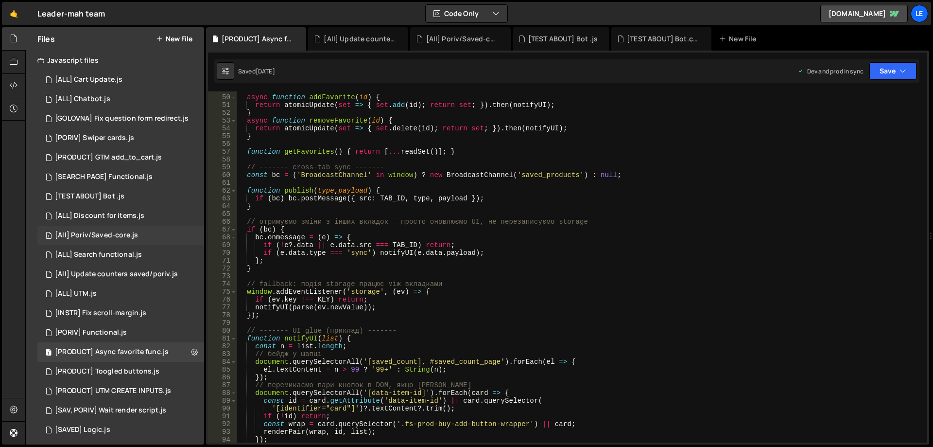
click at [190, 233] on div "1 [All] Poriv/Saved-core.js 0" at bounding box center [120, 234] width 167 height 19
click at [191, 233] on icon at bounding box center [194, 234] width 7 height 9
type input "[All] Poriv/Saved-core"
radio input "true"
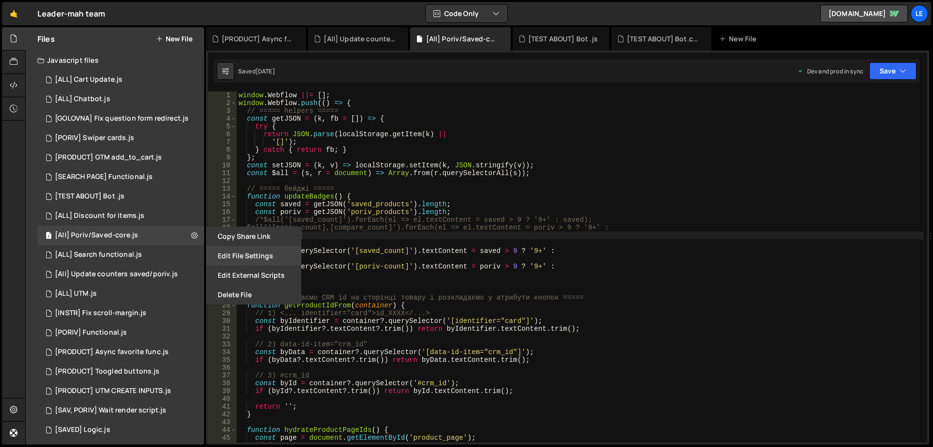
click at [219, 257] on button "Edit File Settings" at bounding box center [253, 255] width 95 height 19
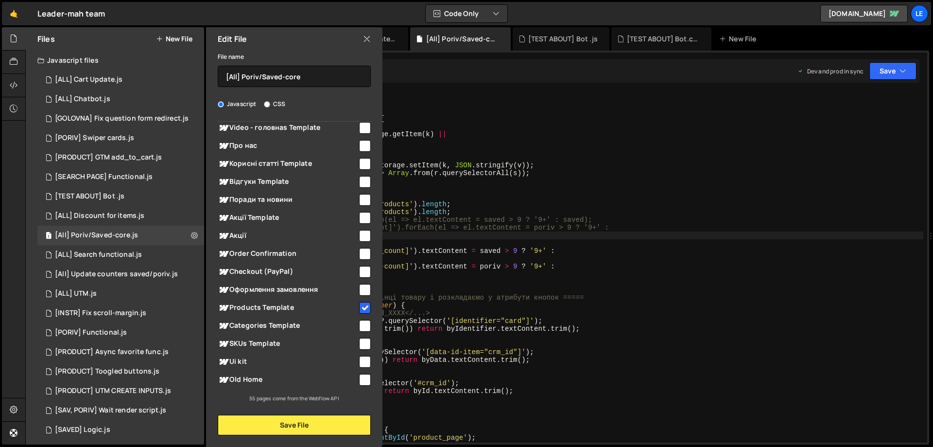
click at [361, 304] on input "checkbox" at bounding box center [365, 308] width 12 height 12
checkbox input "false"
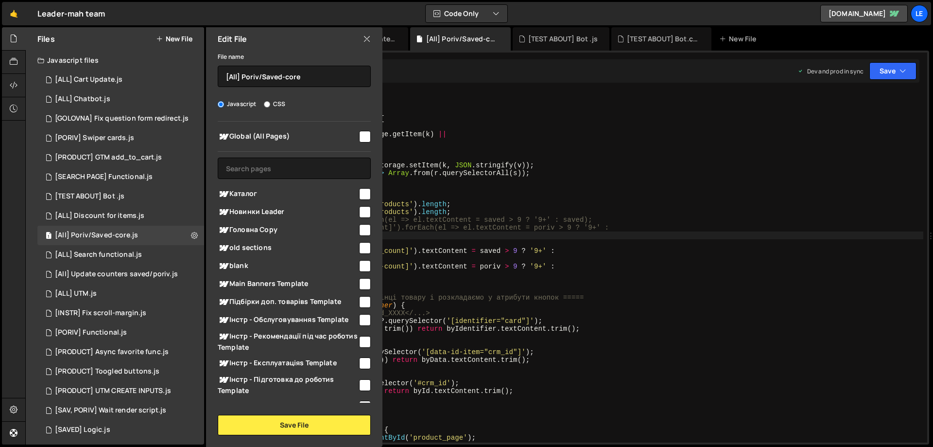
click at [345, 137] on span "Global (All Pages)" at bounding box center [288, 137] width 140 height 12
checkbox input "true"
click at [325, 417] on button "Save File" at bounding box center [294, 424] width 153 height 20
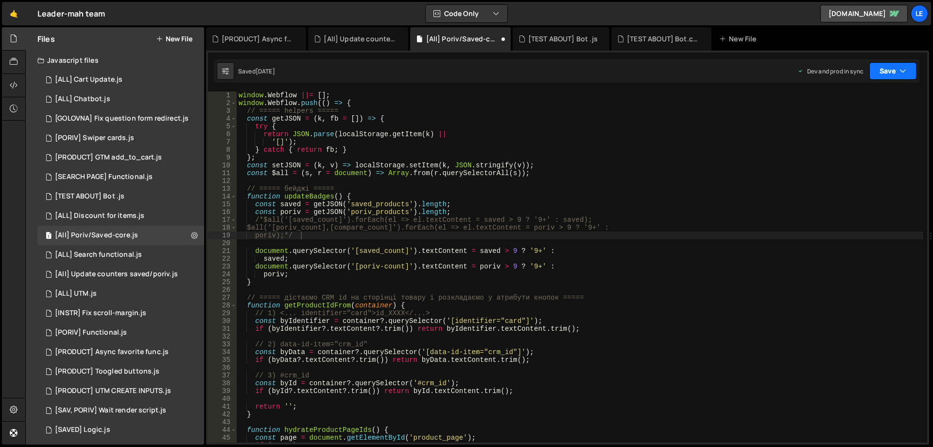
click at [891, 70] on button "Save" at bounding box center [892, 70] width 47 height 17
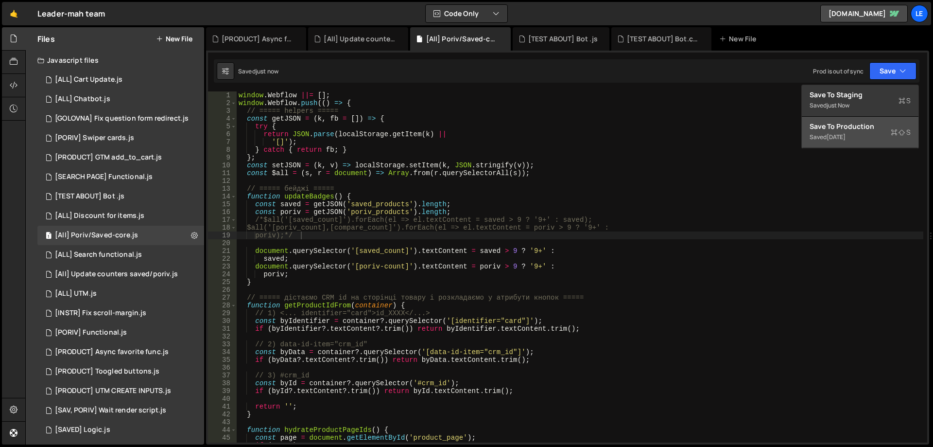
click at [853, 127] on div "Save to Production S" at bounding box center [859, 126] width 101 height 10
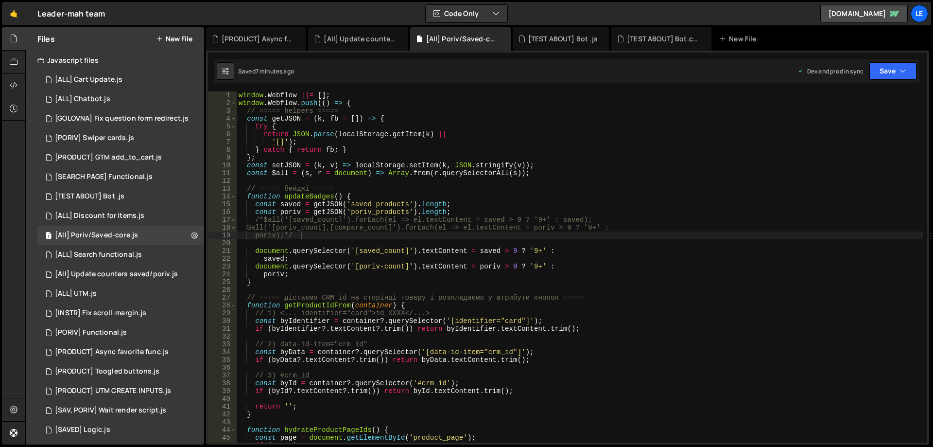
click at [433, 194] on div "window . Webflow ||= [ ] ; window . Webflow . push (( ) => { // ===== helpers =…" at bounding box center [580, 274] width 687 height 366
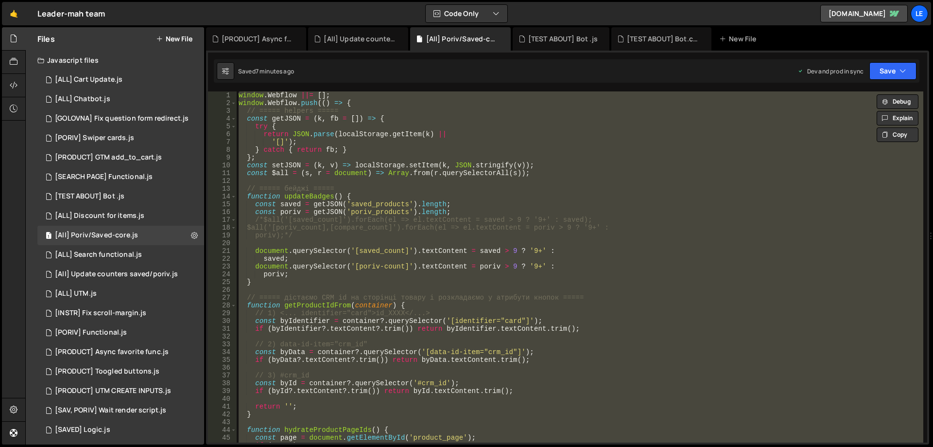
click at [532, 173] on div "window . Webflow ||= [ ] ; window . Webflow . push (( ) => { // ===== helpers =…" at bounding box center [580, 266] width 687 height 351
type textarea "const $all = (s, r = document) => Array.from(r.querySelectorAll(s));"
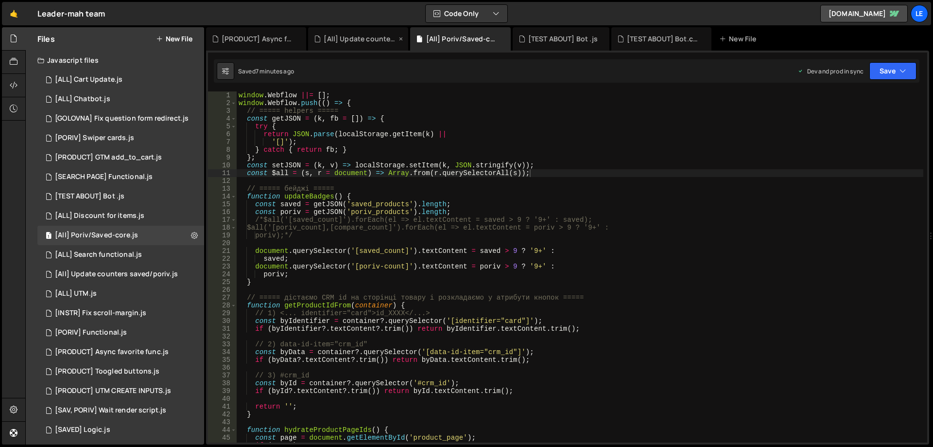
click at [399, 38] on icon at bounding box center [400, 39] width 7 height 10
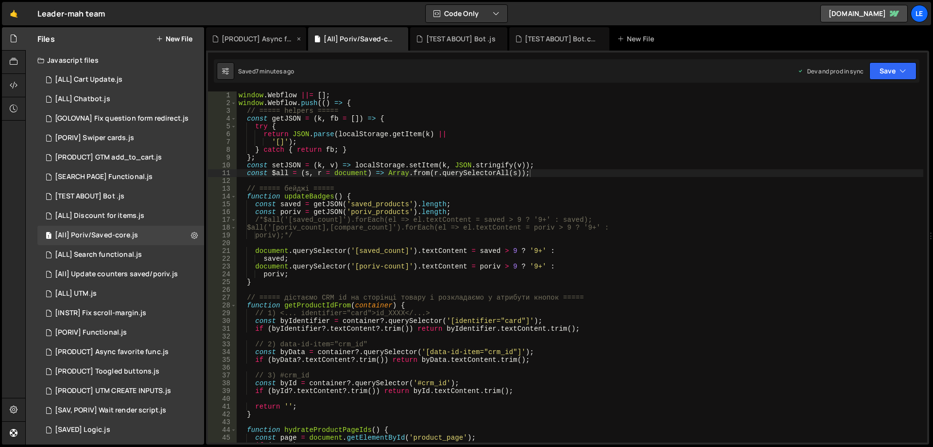
click at [298, 38] on icon at bounding box center [298, 39] width 7 height 10
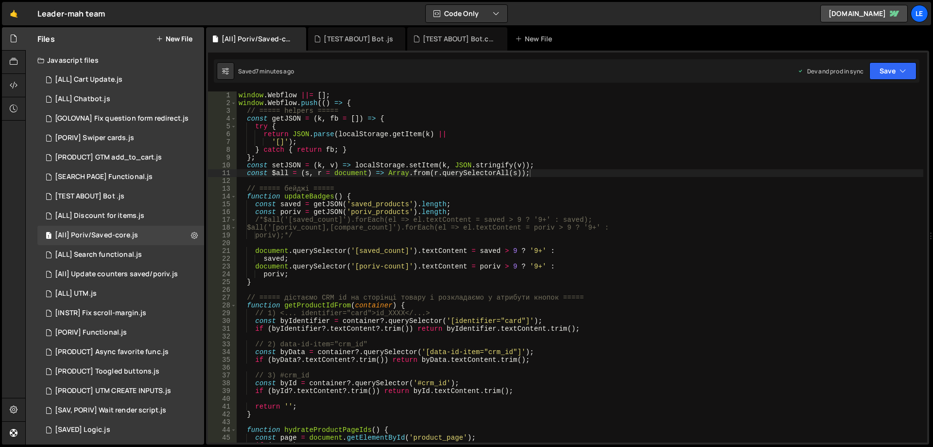
click at [0, 0] on icon at bounding box center [0, 0] width 0 height 0
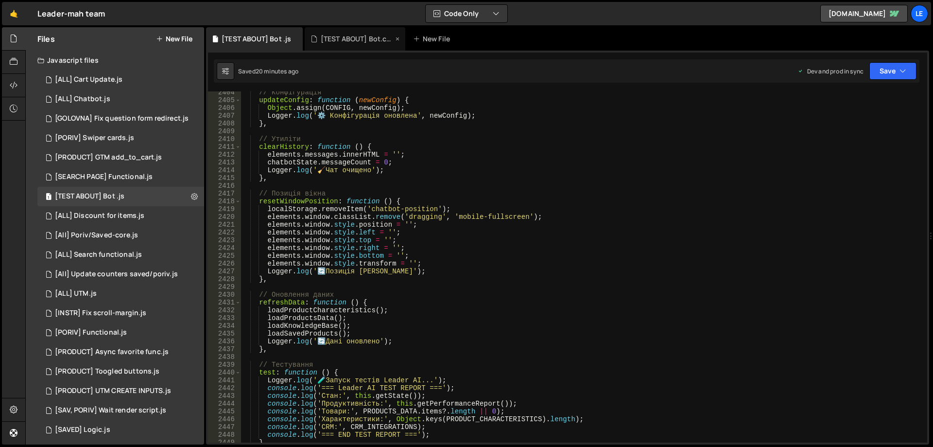
click at [355, 40] on div "[TEST ABOUT] Bot.css" at bounding box center [357, 39] width 73 height 10
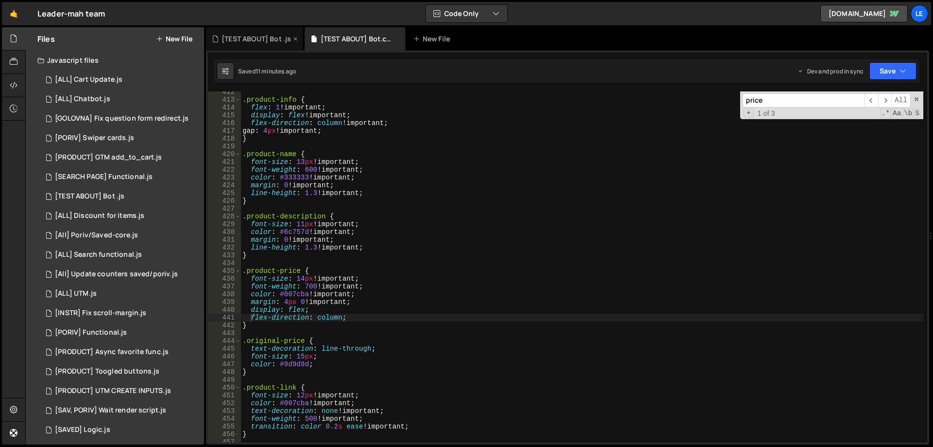
click at [251, 39] on div "[TEST ABOUT] Bot .js" at bounding box center [256, 39] width 69 height 10
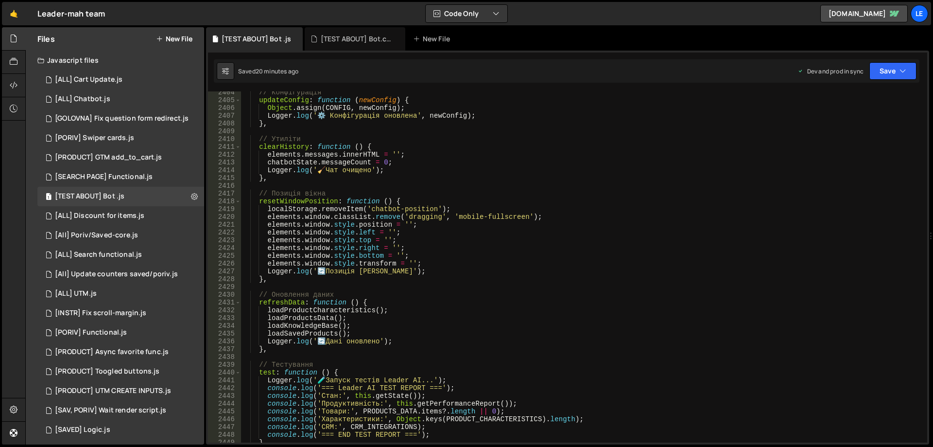
click at [460, 148] on div "// Конфігурація updateConfig : function ( newConfig ) { Object . assign ( CONFI…" at bounding box center [582, 271] width 683 height 366
type textarea "}); // Закриваємо webflow.push()"
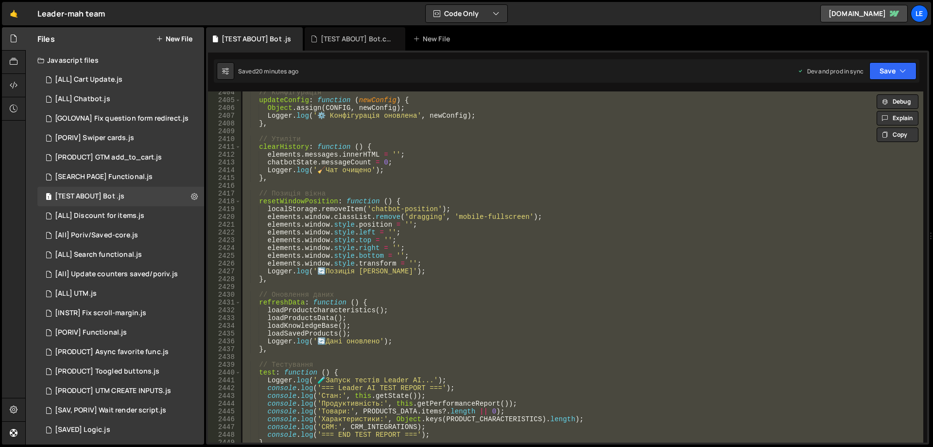
paste textarea
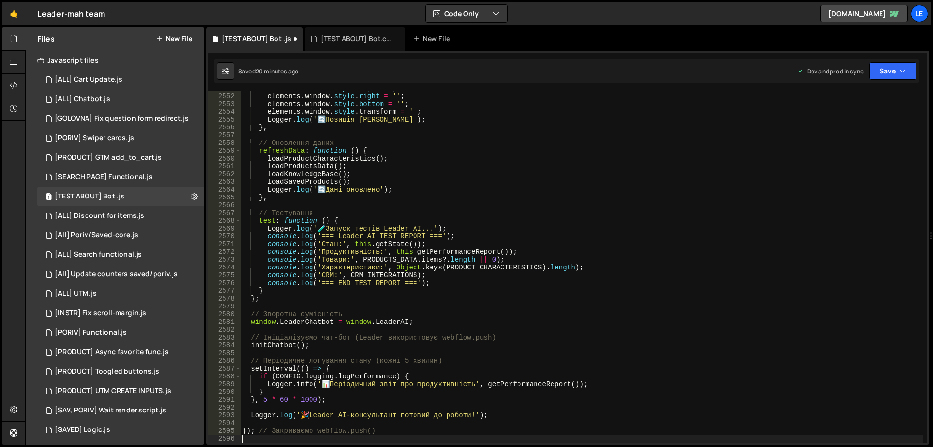
type textarea "// Зворотна сумісність"
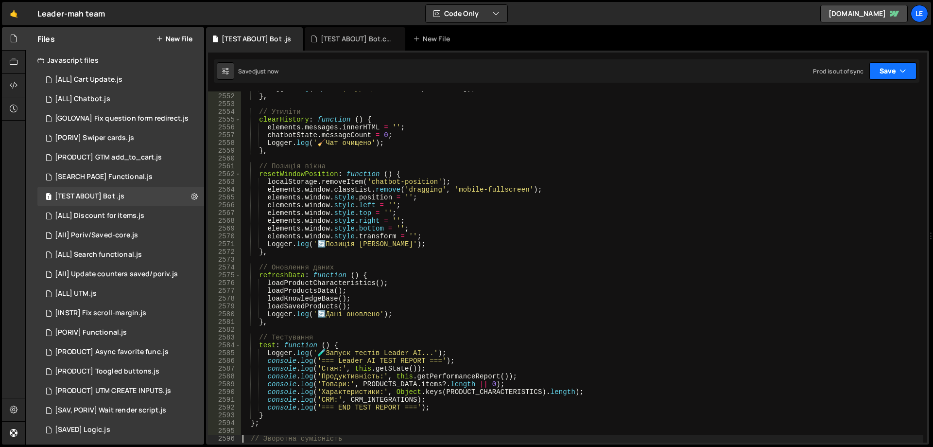
click at [886, 68] on button "Save" at bounding box center [892, 70] width 47 height 17
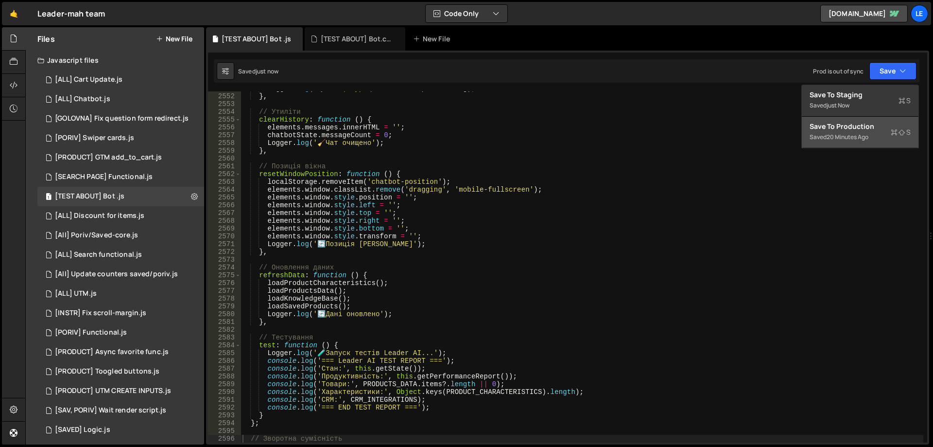
click at [831, 128] on div "Save to Production S" at bounding box center [859, 126] width 101 height 10
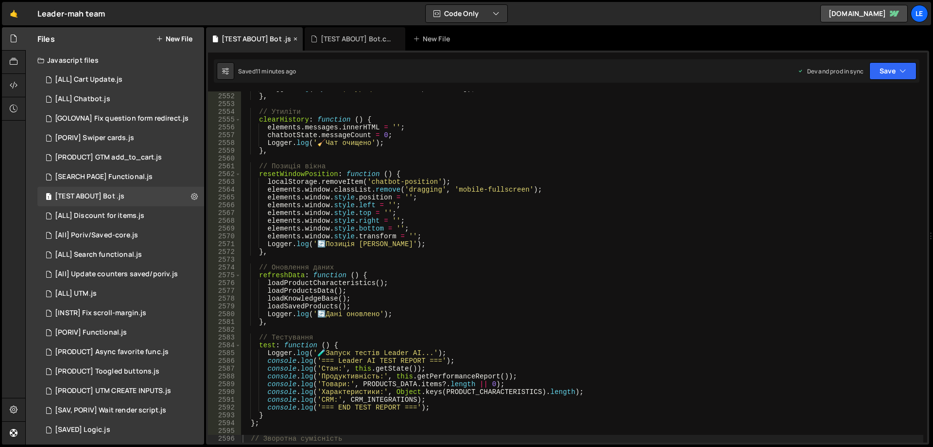
click at [258, 42] on div "[TEST ABOUT] Bot .js" at bounding box center [256, 39] width 69 height 10
click at [421, 156] on div "Logger . log ( '⚙️ Конфігурація оновлена' , newConfig ) ; } , // Утиліти clearH…" at bounding box center [582, 268] width 683 height 366
type textarea "}); // Закриваємо webflow.push()"
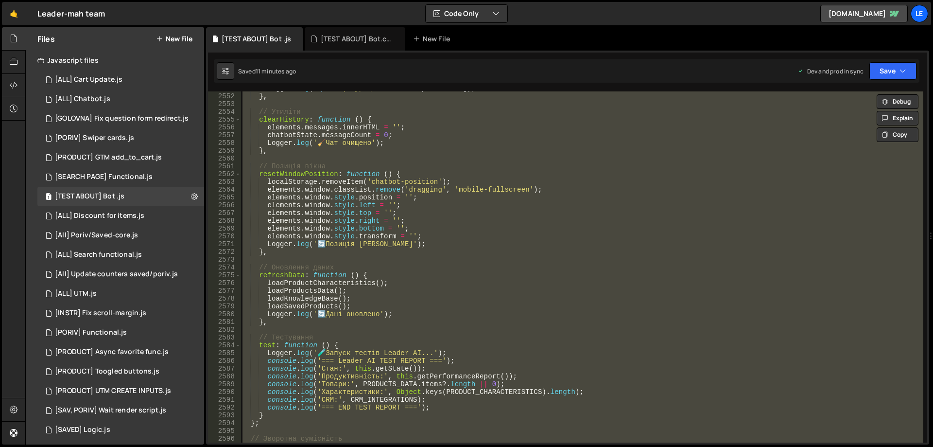
paste textarea
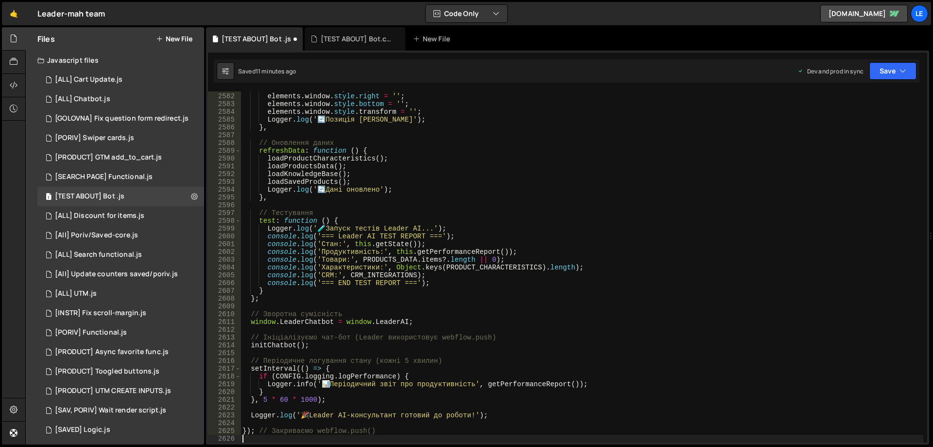
type textarea "// Зворотна сумісність"
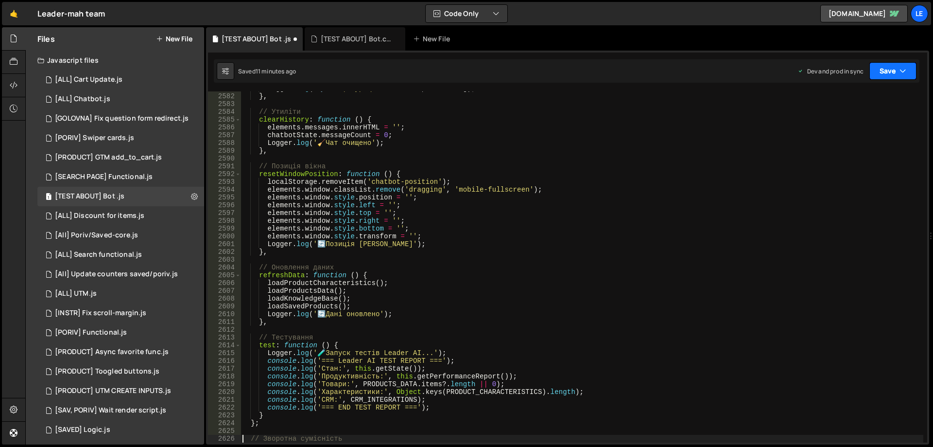
click at [884, 64] on button "Save" at bounding box center [892, 70] width 47 height 17
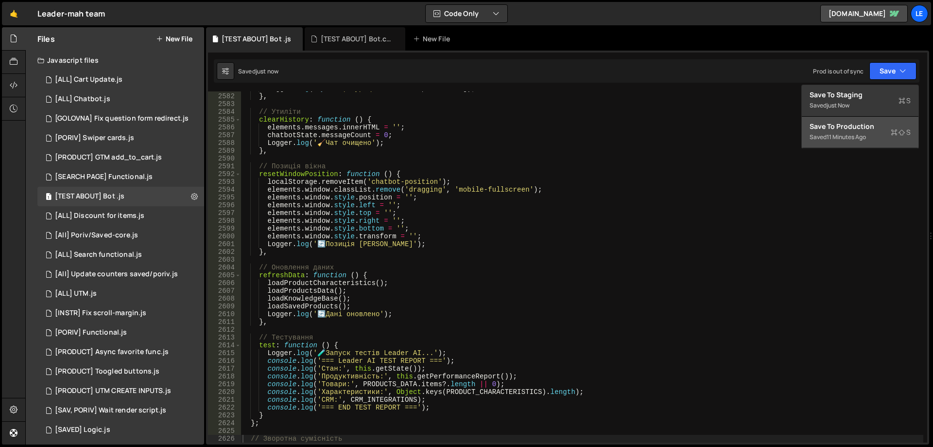
click at [846, 120] on button "Save to Production S Saved 11 minutes ago" at bounding box center [860, 133] width 117 height 32
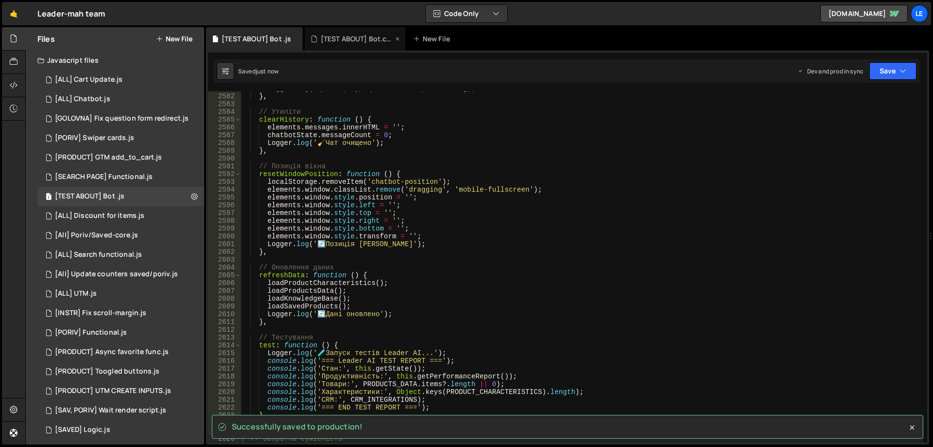
click at [353, 41] on div "[TEST ABOUT] Bot.css" at bounding box center [357, 39] width 73 height 10
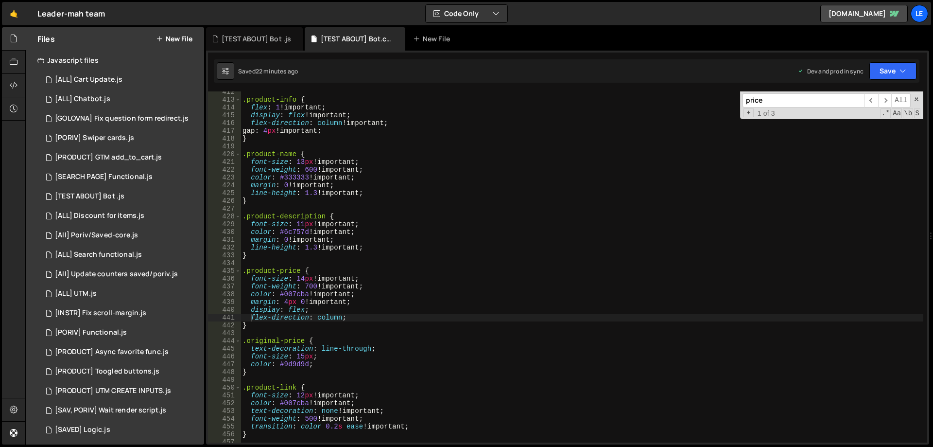
click at [463, 142] on div ".product-info { flex : 1 !important ; display : flex !important ; flex-directio…" at bounding box center [582, 271] width 683 height 366
type textarea "}"
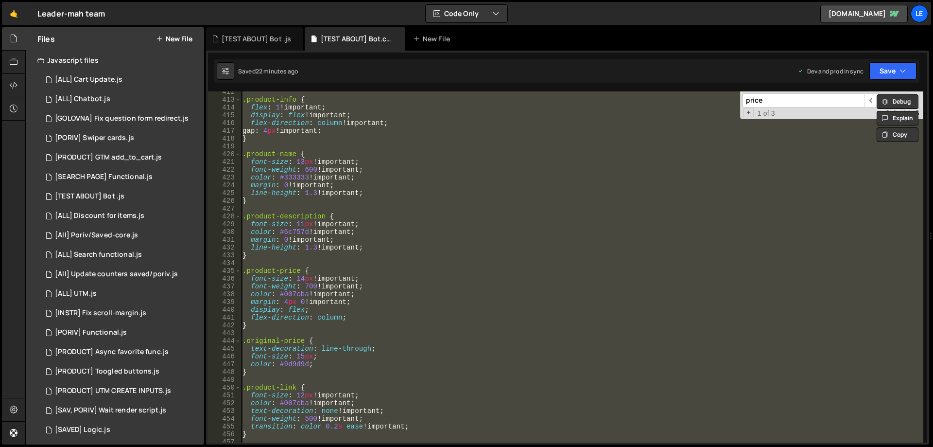
paste textarea
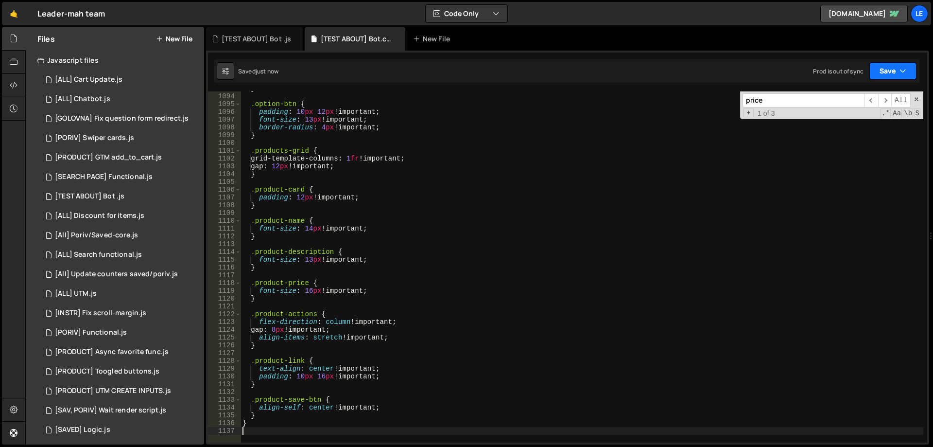
click at [896, 65] on button "Save" at bounding box center [892, 70] width 47 height 17
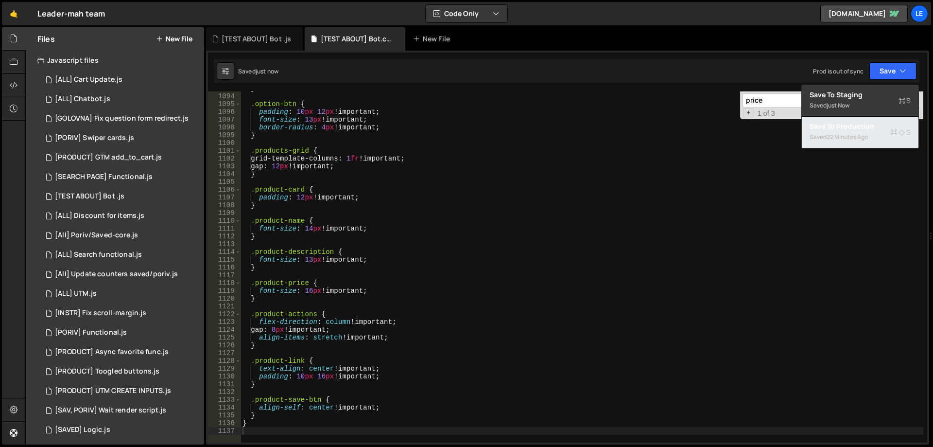
drag, startPoint x: 849, startPoint y: 128, endPoint x: 843, endPoint y: 127, distance: 5.4
click at [848, 128] on div "Save to Production S" at bounding box center [859, 126] width 101 height 10
